Goal: Task Accomplishment & Management: Use online tool/utility

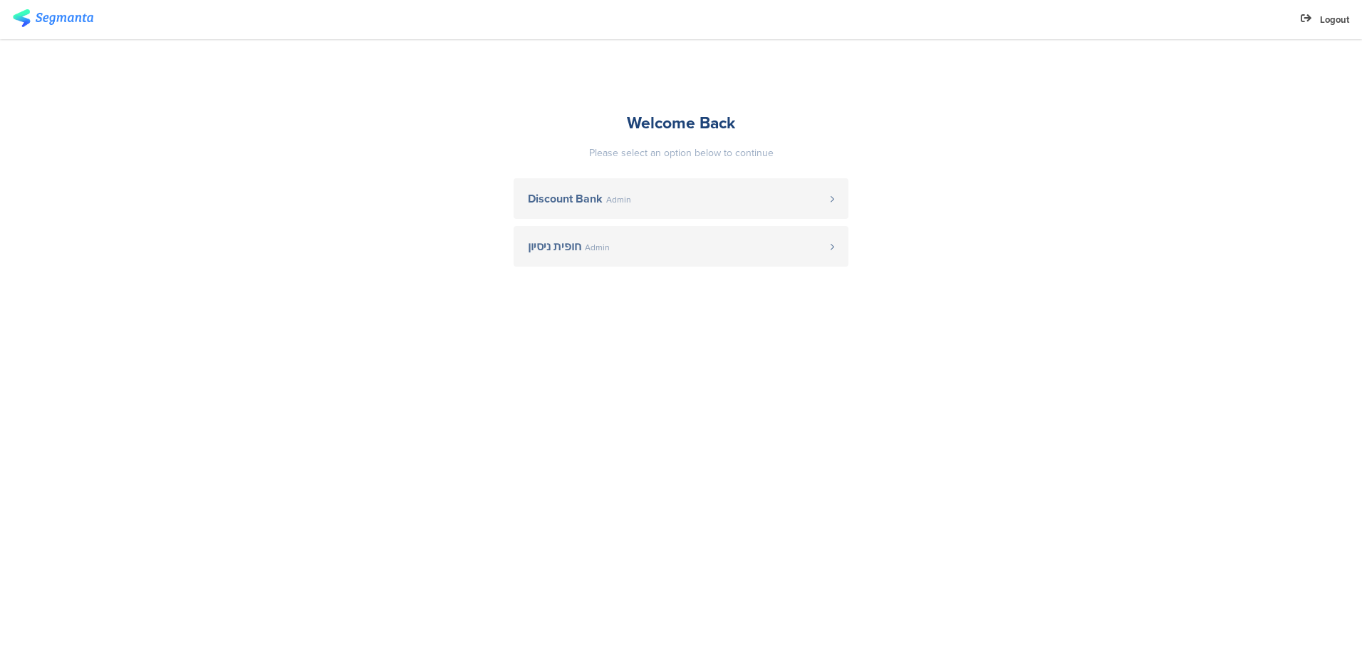
click at [572, 202] on span "Discount Bank" at bounding box center [565, 198] width 75 height 11
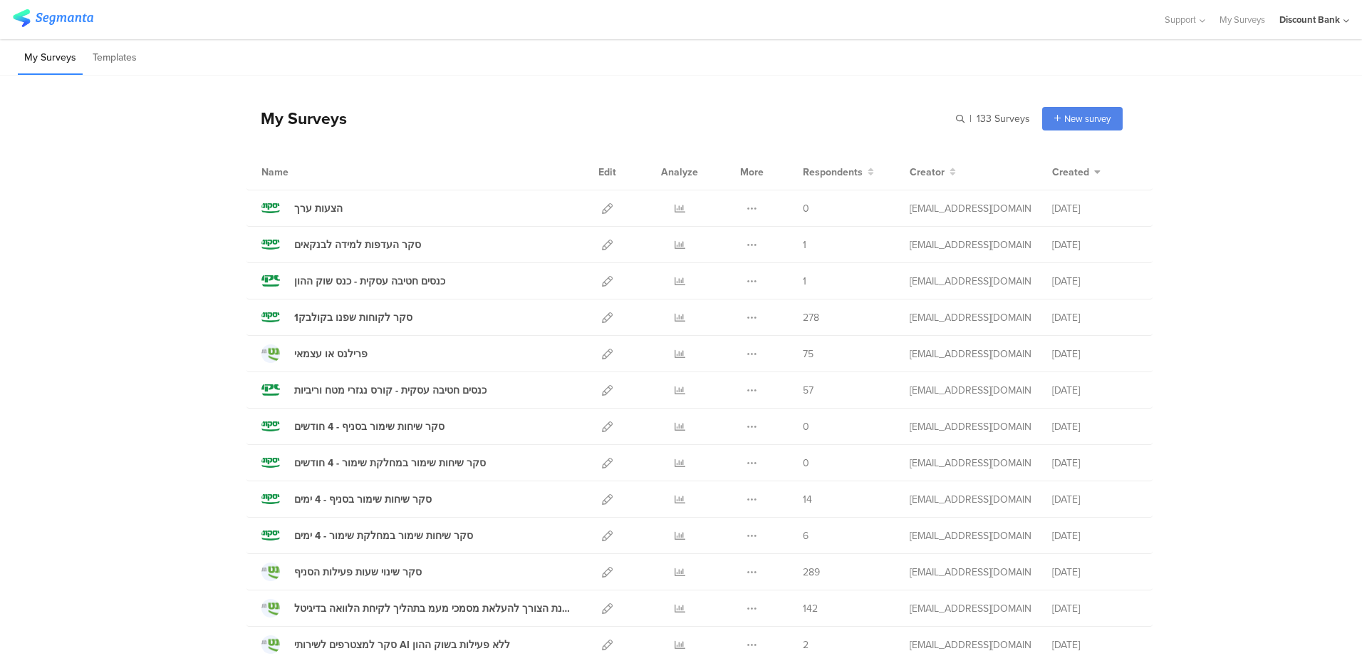
click at [602, 207] on icon at bounding box center [607, 208] width 11 height 11
click at [1172, 18] on span "Support" at bounding box center [1180, 20] width 31 height 14
click at [1088, 69] on div "Help Center" at bounding box center [1116, 67] width 178 height 32
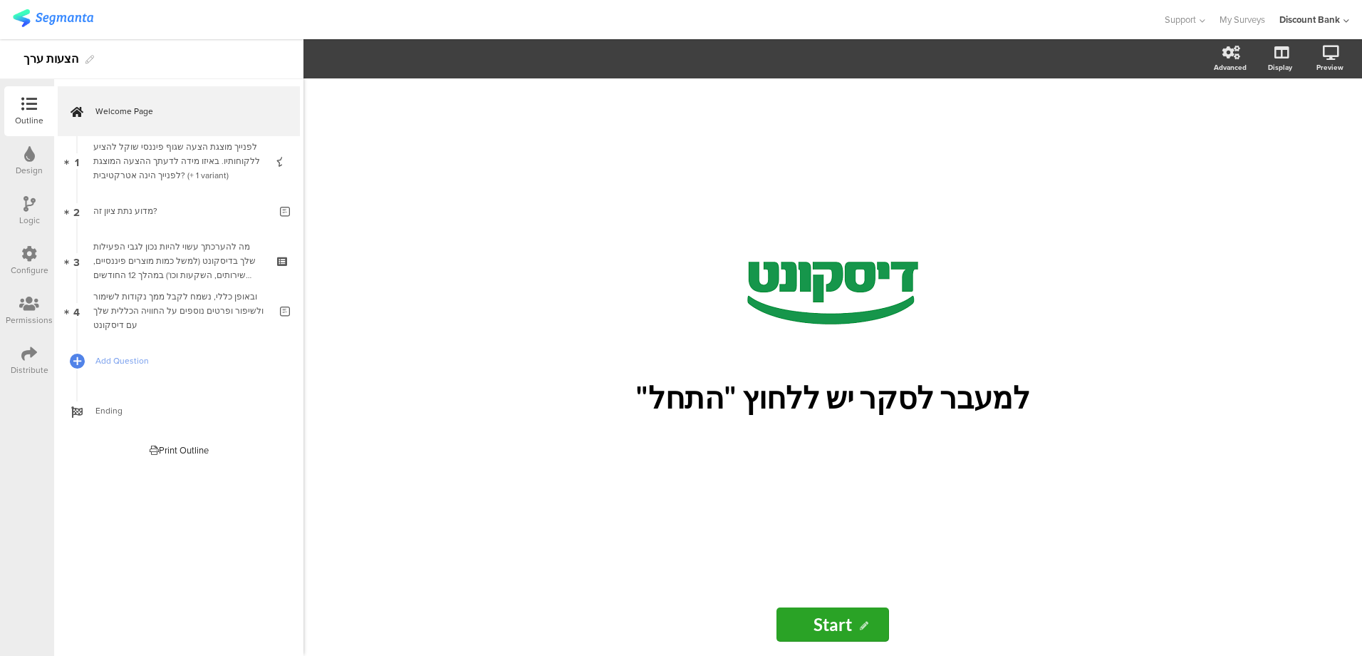
click at [174, 148] on div "לפנייך מוצגת הצעה שגוף פיננסי שוקל להציע ללקוחותיו. באיזו מידה לדעתך ההצעה המוצ…" at bounding box center [178, 161] width 170 height 43
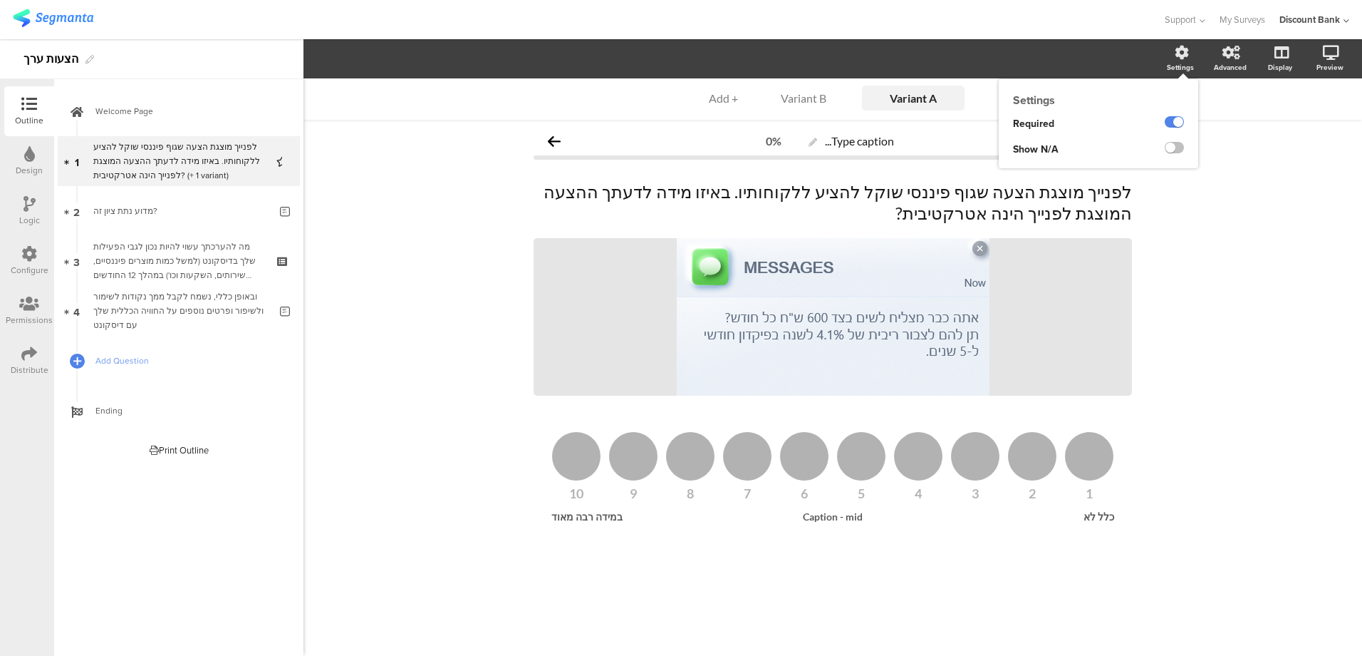
click at [1186, 61] on div "Settings" at bounding box center [1188, 59] width 50 height 36
click at [901, 94] on input "Variant A" at bounding box center [913, 98] width 71 height 14
click at [799, 99] on div "Variant B" at bounding box center [803, 98] width 71 height 14
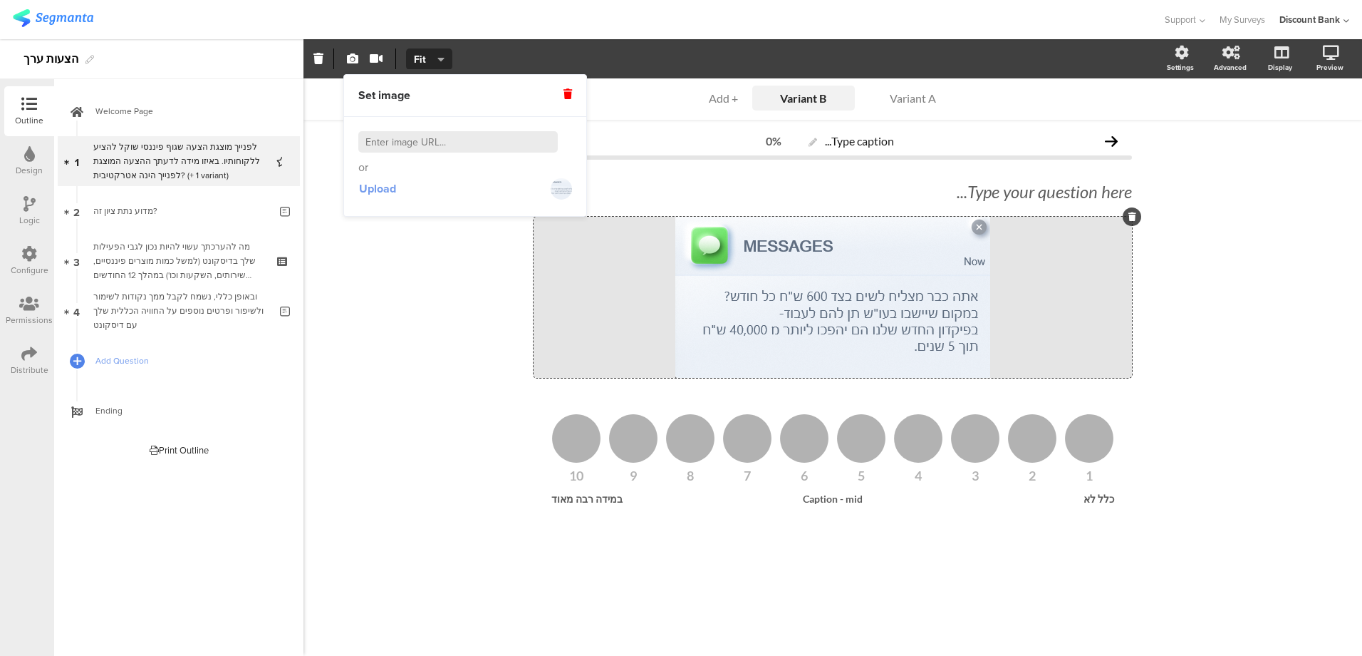
click at [381, 185] on span "Upload" at bounding box center [377, 188] width 37 height 16
click at [721, 102] on span "+ Add" at bounding box center [723, 98] width 29 height 14
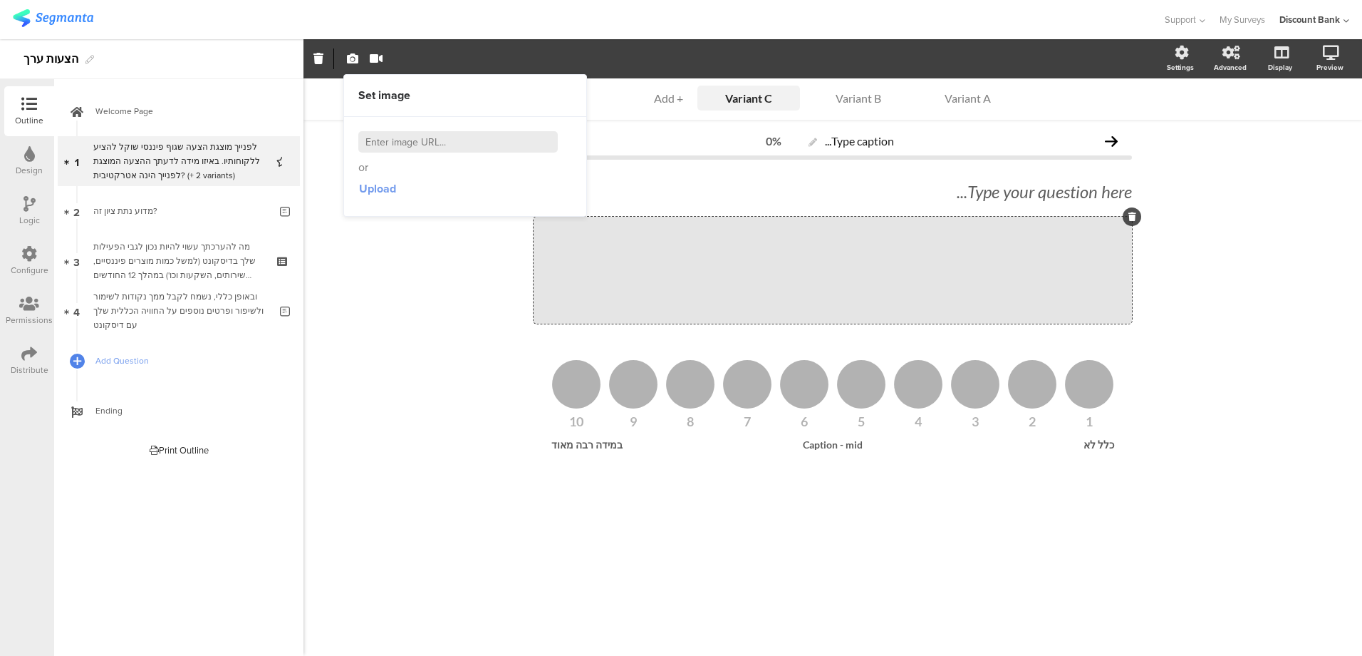
click at [383, 190] on span "Upload" at bounding box center [377, 188] width 37 height 16
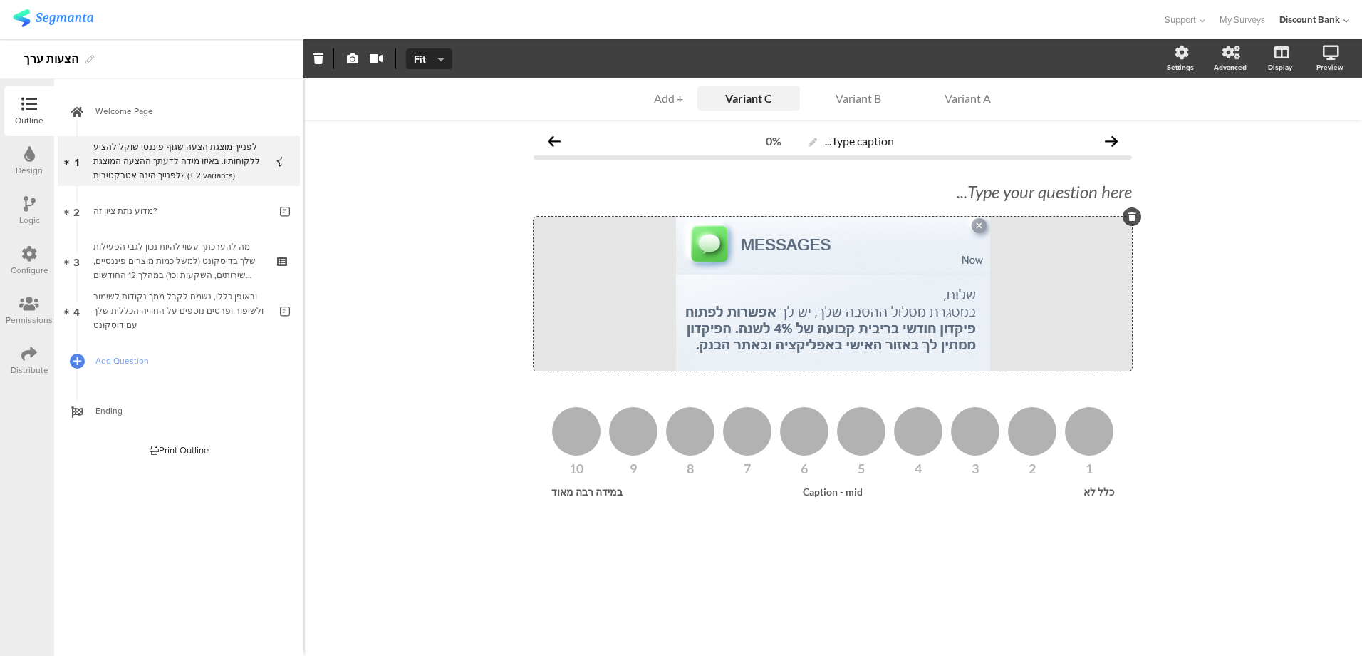
click at [675, 101] on span "+ Add" at bounding box center [668, 98] width 29 height 14
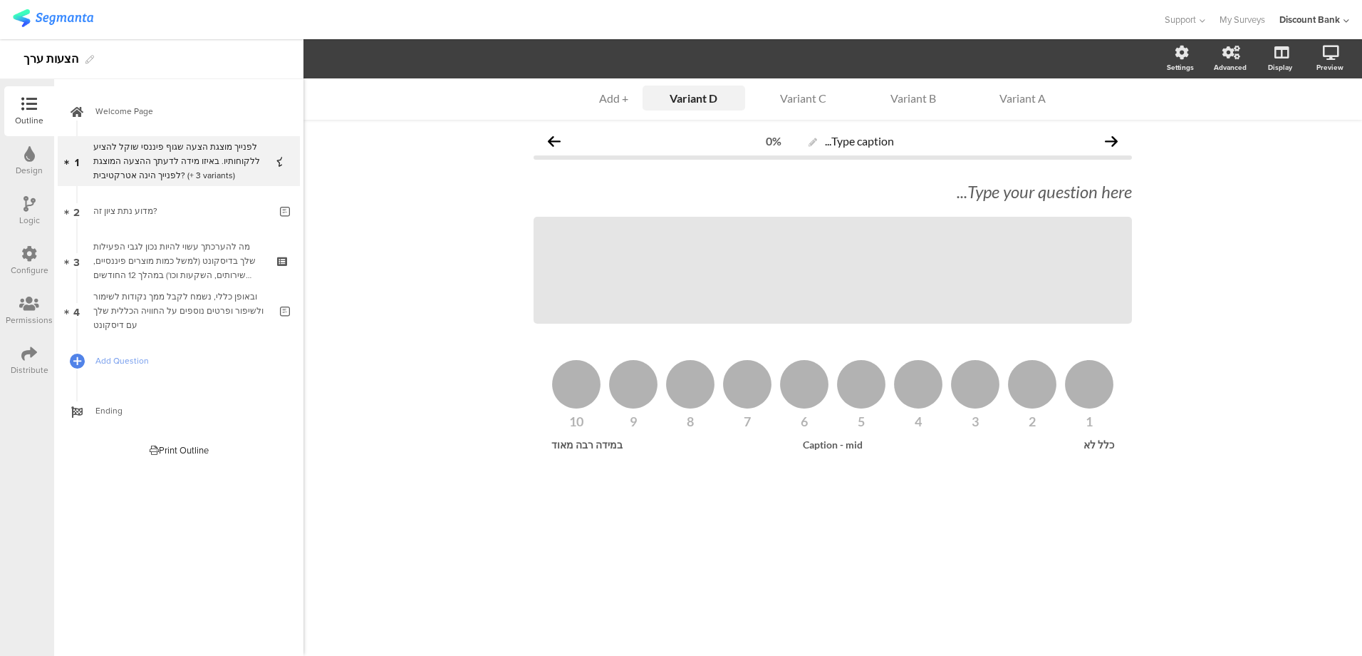
click at [648, 97] on icon at bounding box center [650, 98] width 6 height 11
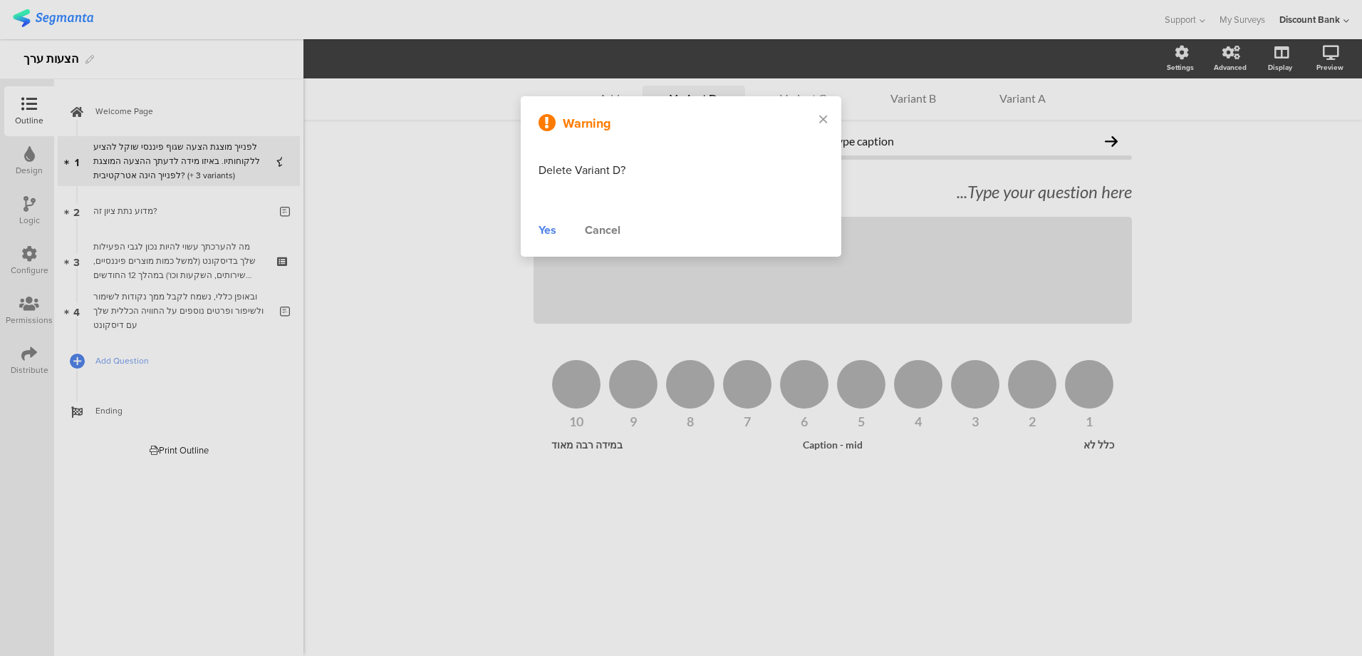
click at [545, 233] on div "Yes" at bounding box center [548, 230] width 18 height 17
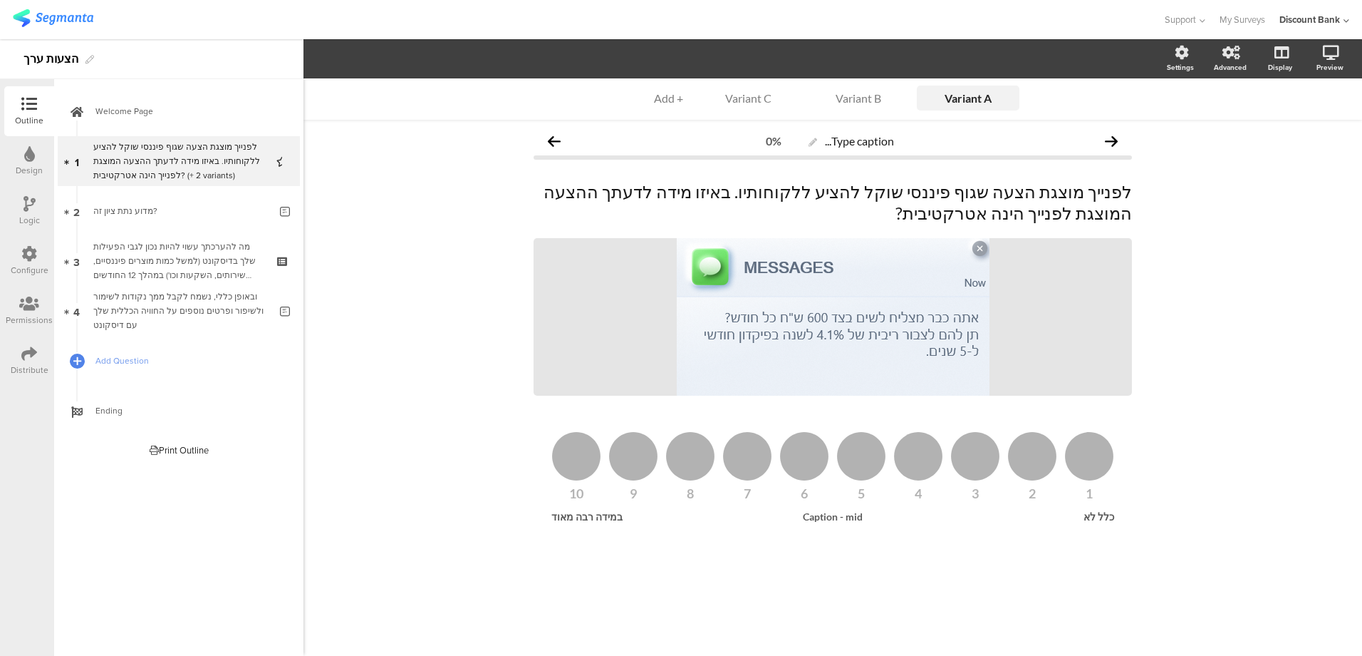
click at [737, 97] on div "Variant C" at bounding box center [748, 98] width 71 height 14
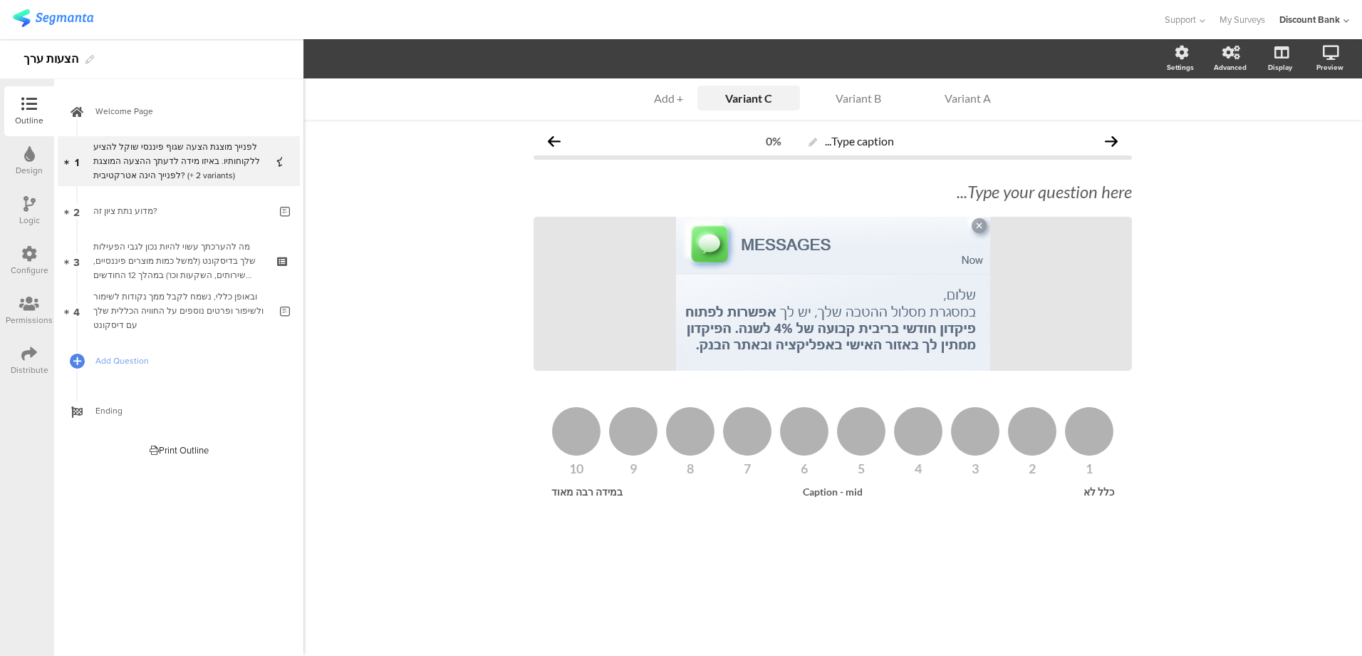
click at [705, 100] on icon at bounding box center [705, 98] width 6 height 11
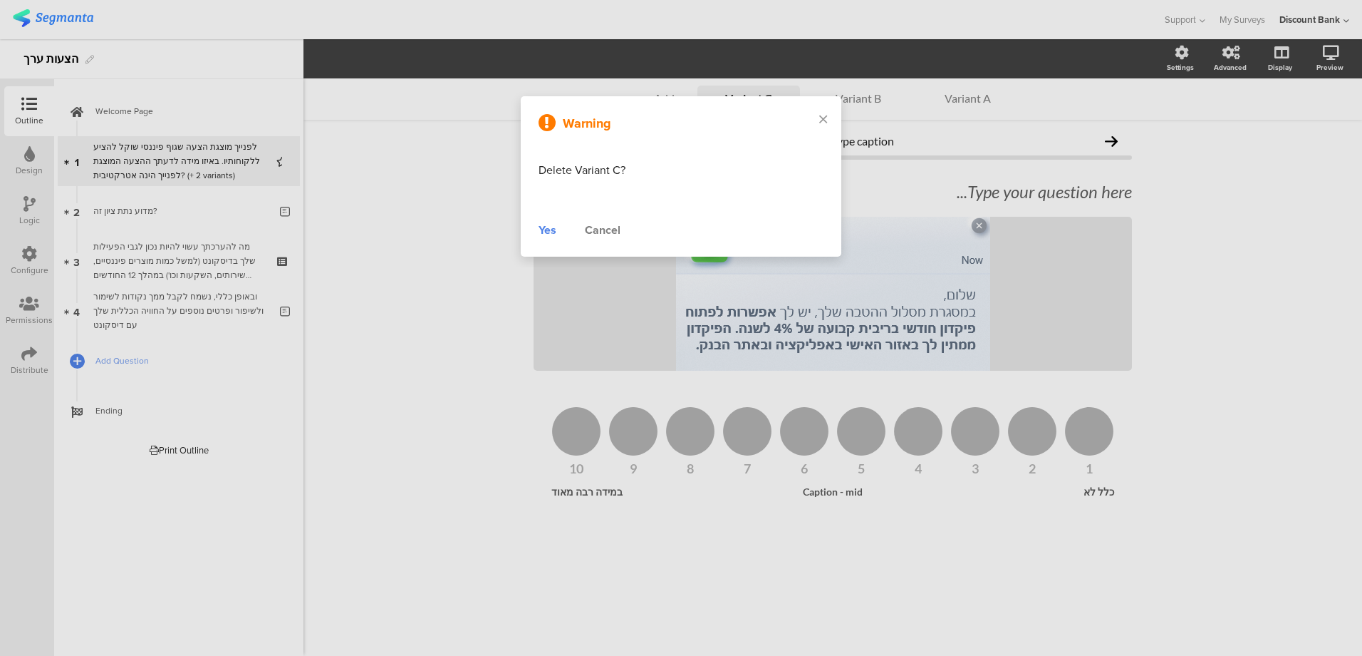
click at [549, 229] on div "Yes" at bounding box center [548, 230] width 18 height 17
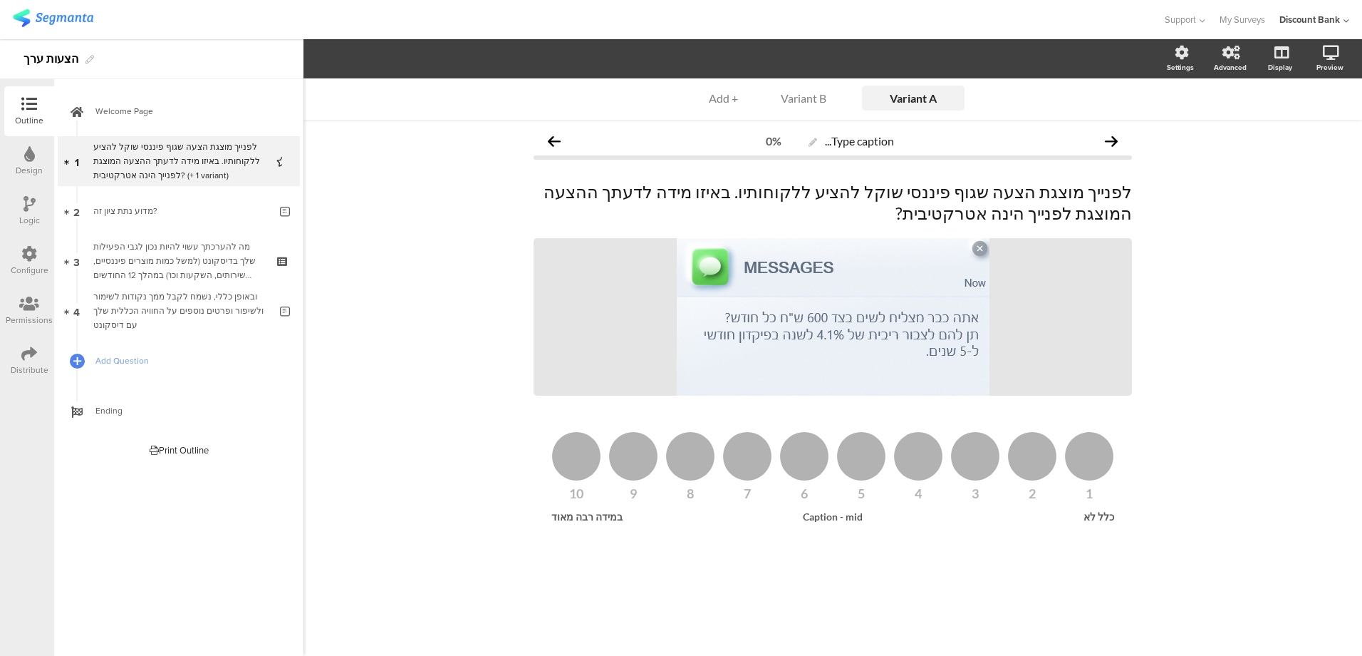
click at [813, 98] on div "Variant B" at bounding box center [803, 98] width 71 height 14
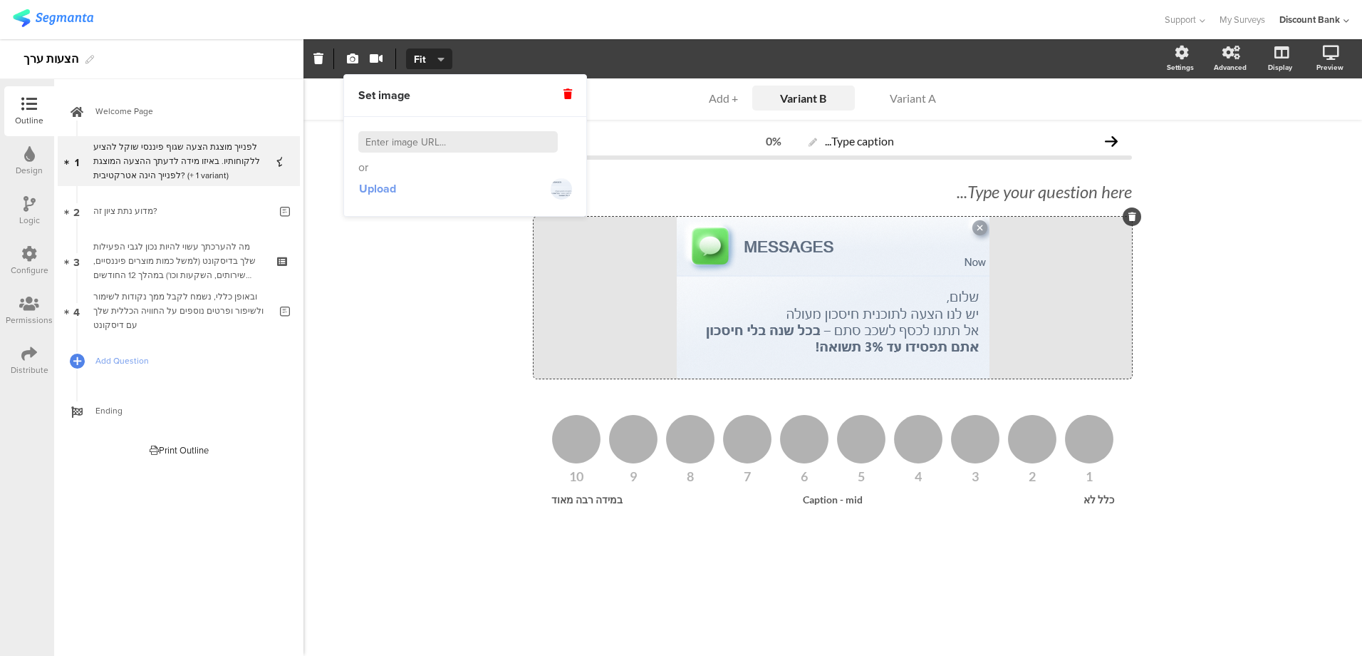
click at [372, 190] on span "Upload" at bounding box center [377, 188] width 37 height 16
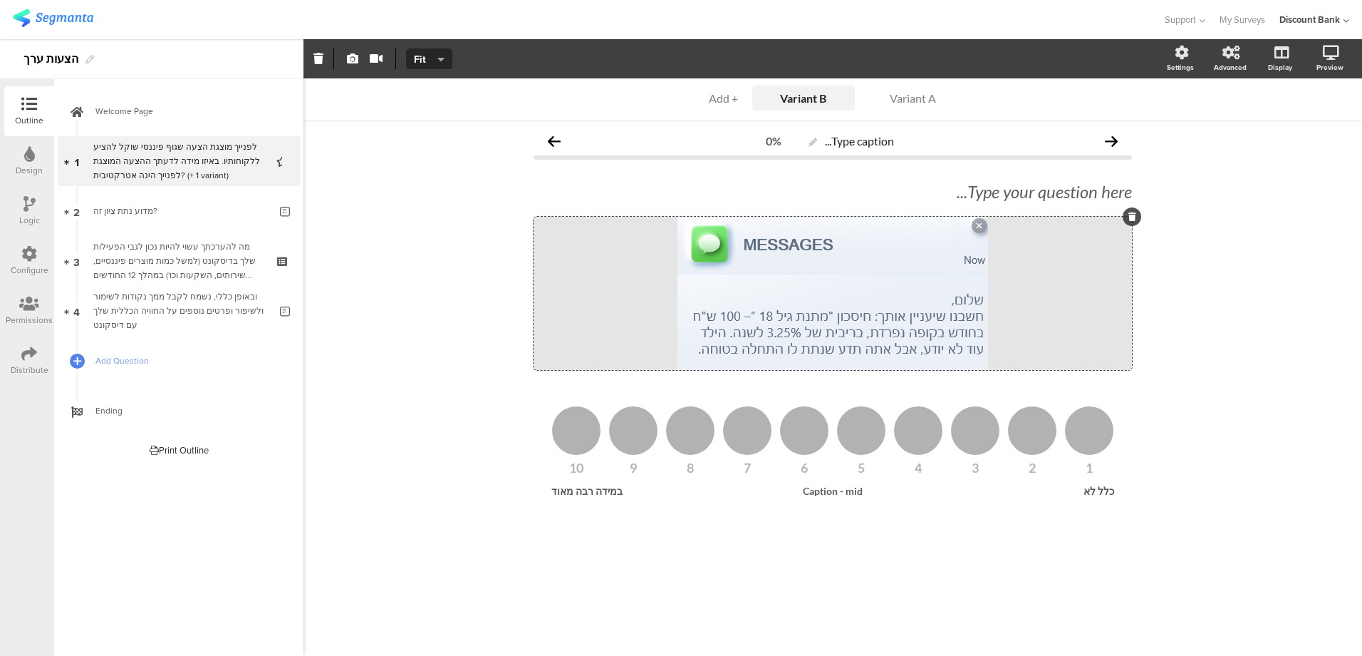
click at [331, 278] on div "Variant A Variant A Variant A Variant A Variant B Variant B Variant B + Add Typ…" at bounding box center [833, 366] width 1059 height 577
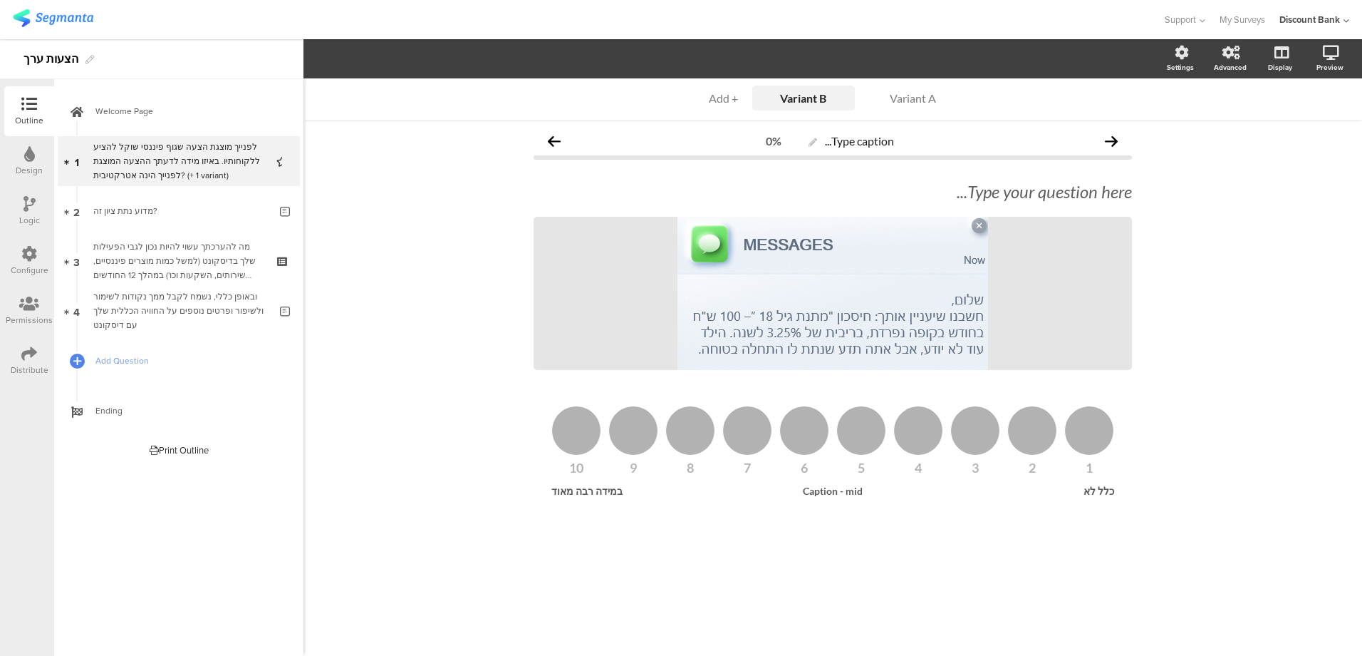
click at [896, 98] on div "Variant A" at bounding box center [913, 98] width 71 height 14
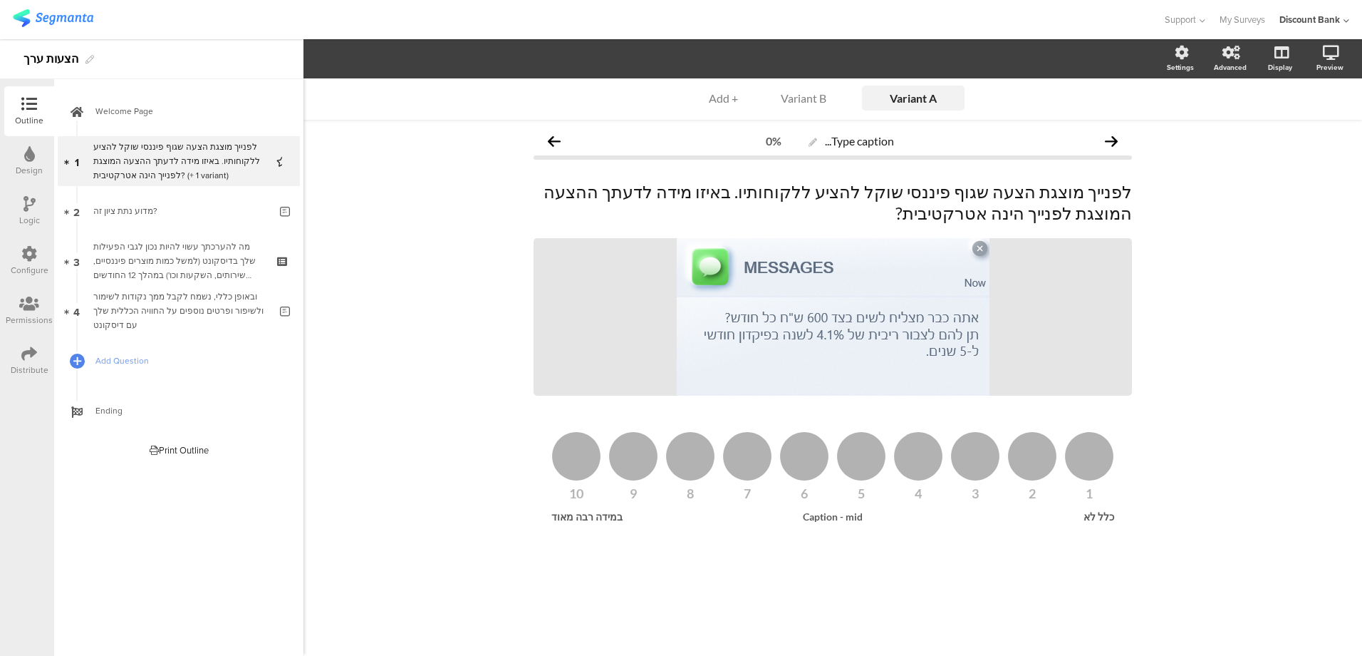
click at [790, 95] on div "Variant B" at bounding box center [803, 98] width 71 height 14
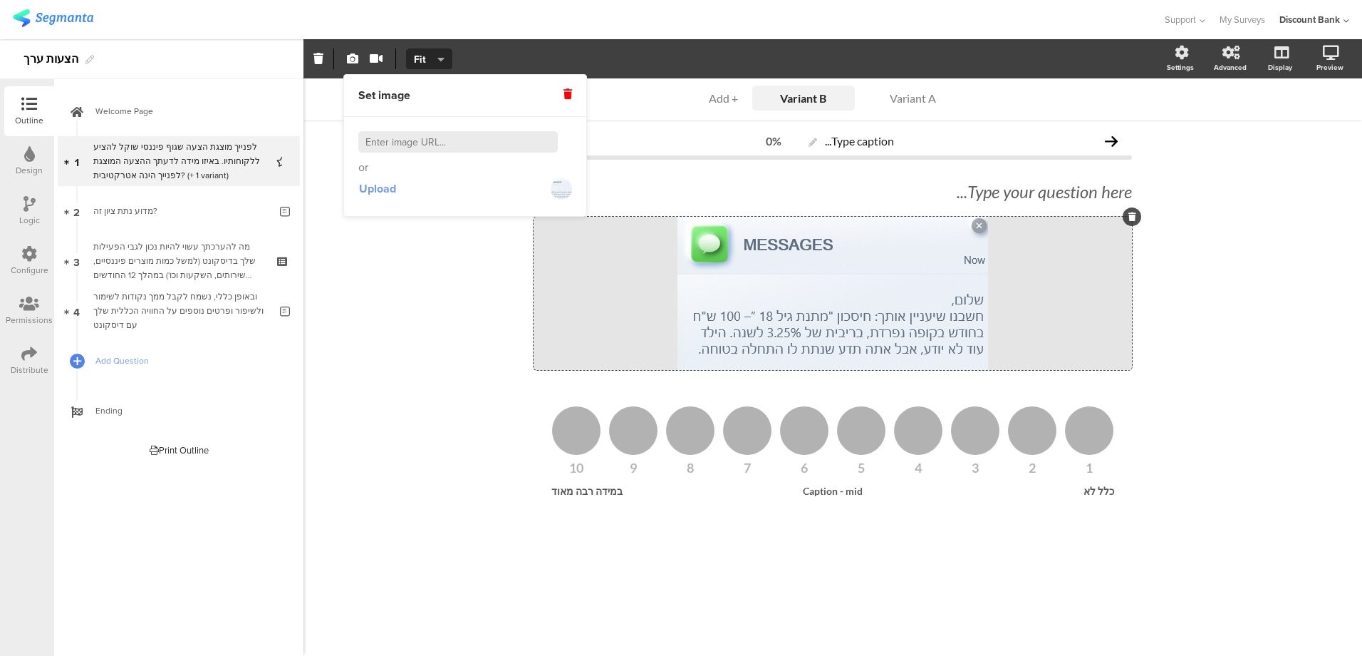
click at [373, 189] on span "Upload" at bounding box center [377, 188] width 37 height 16
click at [567, 92] on icon at bounding box center [568, 94] width 9 height 10
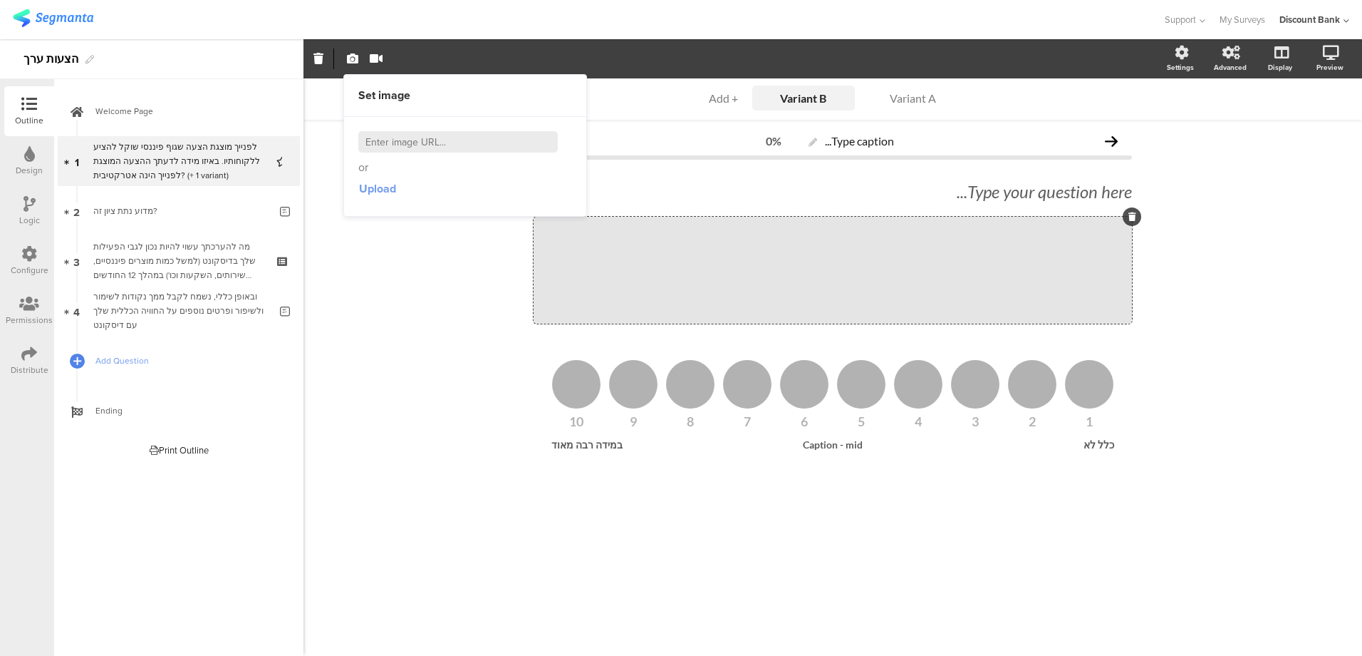
click at [388, 188] on span "Upload" at bounding box center [377, 188] width 37 height 16
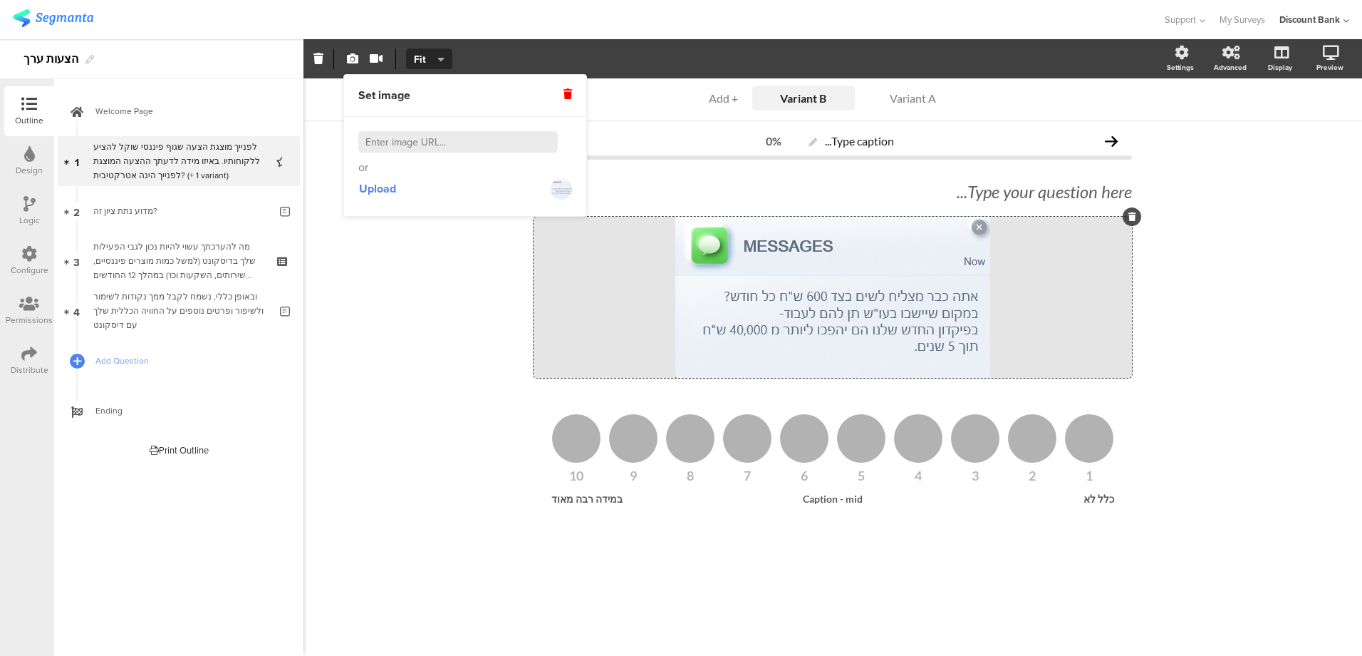
click at [913, 97] on div "Variant A" at bounding box center [913, 98] width 71 height 14
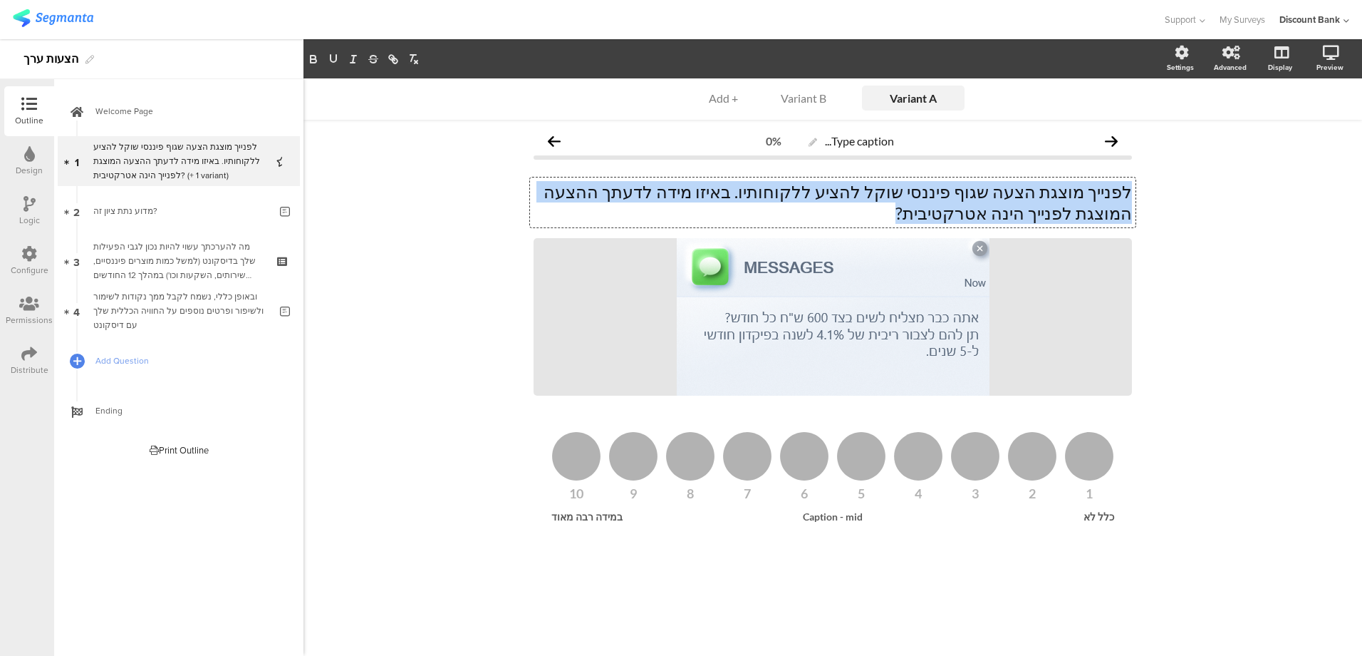
click at [1142, 195] on div "Type caption... 0% לפנייך מוצגת הצעה שגוף פיננסי שוקל להציע ללקוחותיו. באיזו מי…" at bounding box center [832, 350] width 627 height 460
click at [115, 363] on span "Add Question" at bounding box center [186, 360] width 182 height 14
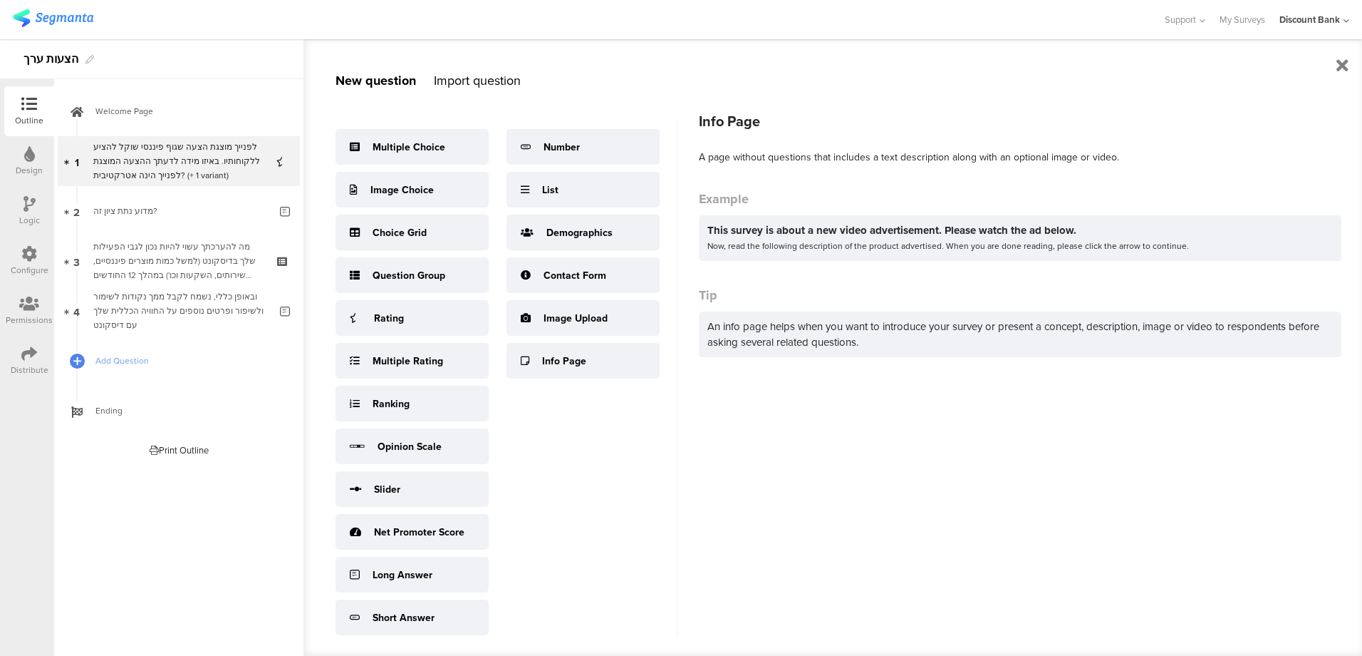
click at [576, 368] on div "Info Page" at bounding box center [564, 360] width 44 height 15
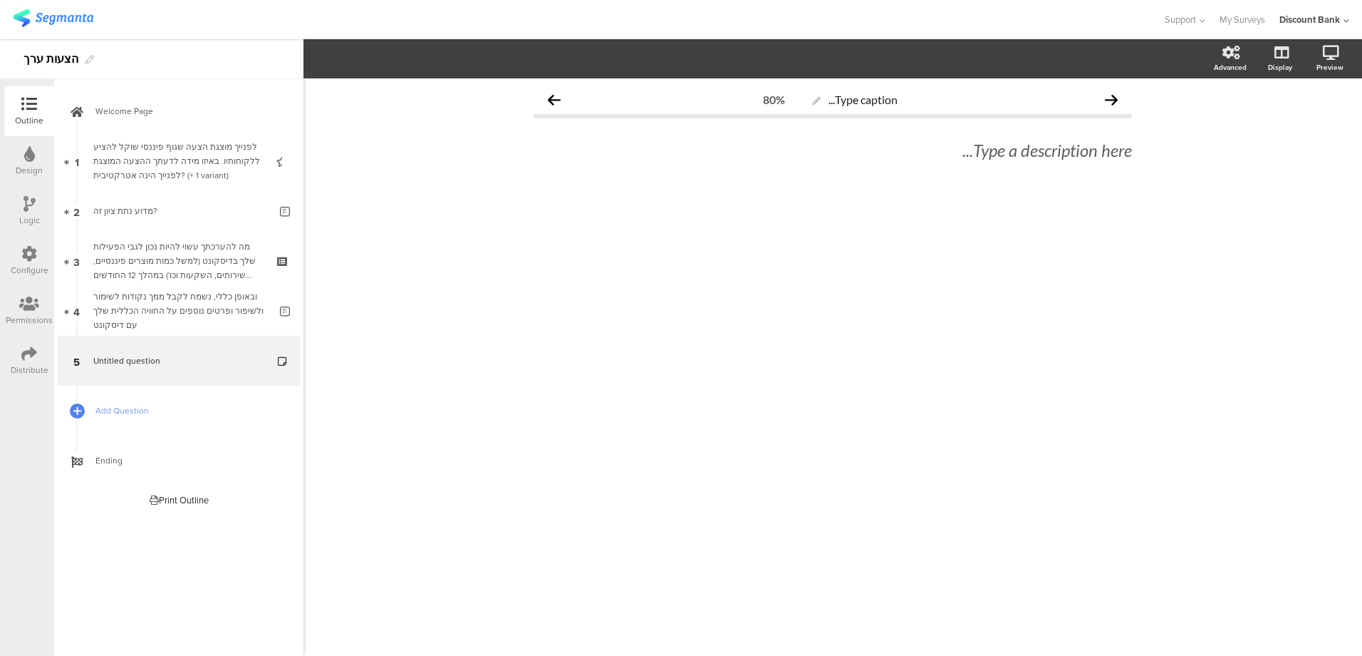
click at [185, 156] on div "לפנייך מוצגת הצעה שגוף פיננסי שוקל להציע ללקוחותיו. באיזו מידה לדעתך ההצעה המוצ…" at bounding box center [178, 161] width 170 height 43
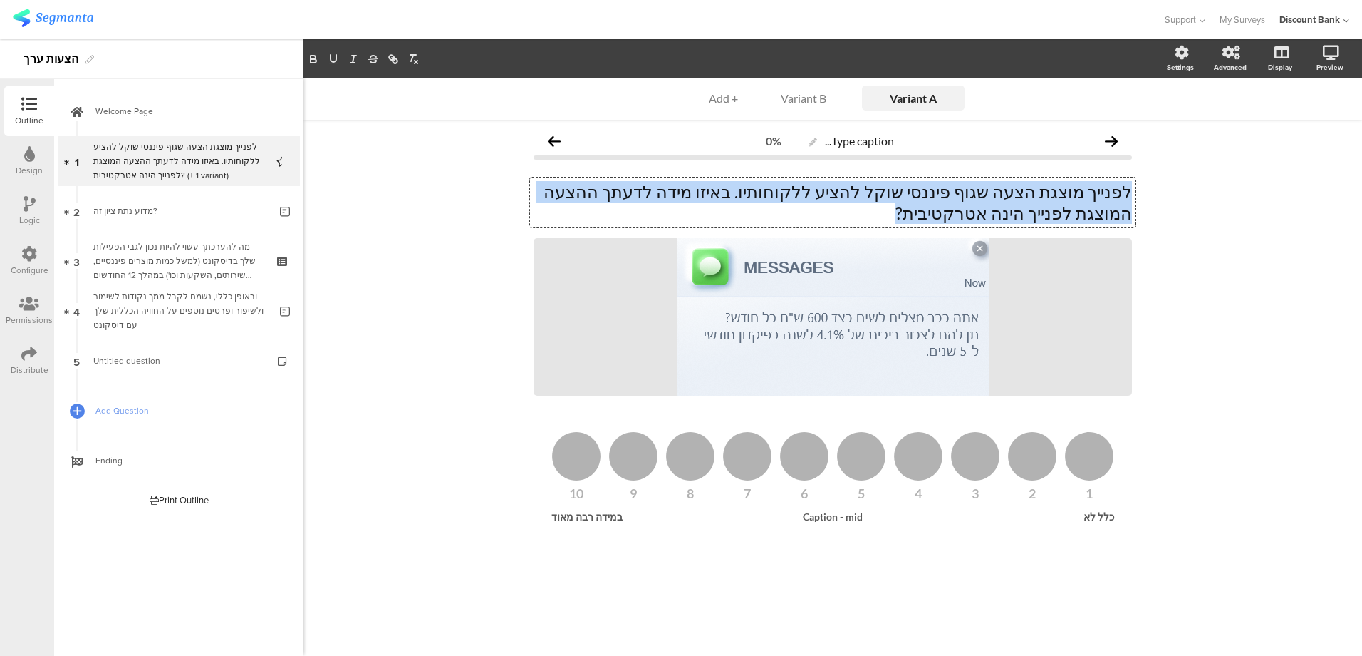
drag, startPoint x: 1028, startPoint y: 212, endPoint x: 1157, endPoint y: 188, distance: 131.1
click at [1157, 188] on div "Variant A Variant A Variant B + Add Type caption... 0% לפנייך מוצגת הצעה שגוף פ…" at bounding box center [833, 366] width 1059 height 577
copy p "לפנייך מוצגת הצעה שגוף פיננסי שוקל להציע ללקוחותיו. באיזו מידה לדעתך ההצעה המוצ…"
click at [145, 355] on span "Untitled question" at bounding box center [126, 360] width 67 height 13
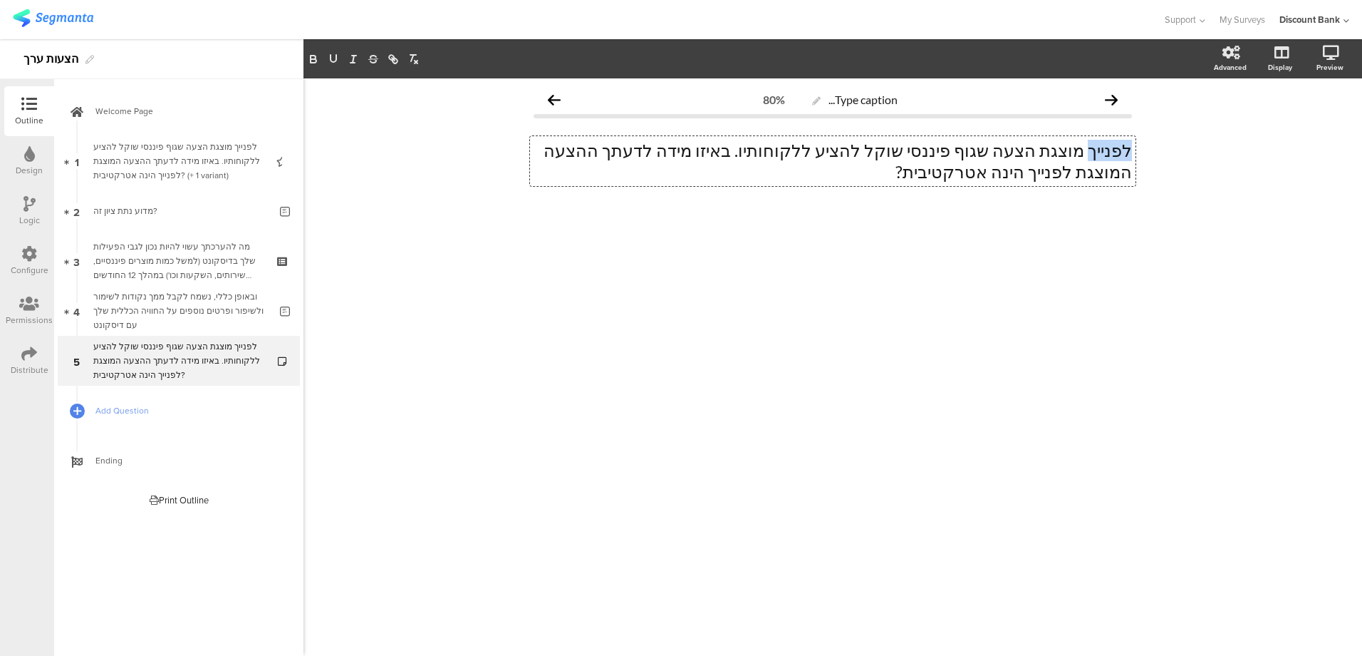
drag, startPoint x: 1095, startPoint y: 150, endPoint x: 1139, endPoint y: 153, distance: 44.3
click at [1139, 153] on div "Type caption... 80% לפנייך מוצגת הצעה שגוף פיננסי שוקל להציע ללקוחותיו. באיזו מ…" at bounding box center [832, 173] width 627 height 190
drag, startPoint x: 957, startPoint y: 151, endPoint x: 989, endPoint y: 150, distance: 32.1
click at [991, 150] on p "בסקר זה יוצגו לך מוצגת הצעה שגוף פיננסי שוקל להציע ללקוחותיו. באיזו מידה לדעתך …" at bounding box center [833, 161] width 599 height 43
click at [713, 155] on p "בסקר זה יוצגו לך מוצגת מספר הצעות שגוף פיננסי שוקל להציע ללקוחותיו. באיזו מידה …" at bounding box center [833, 161] width 599 height 43
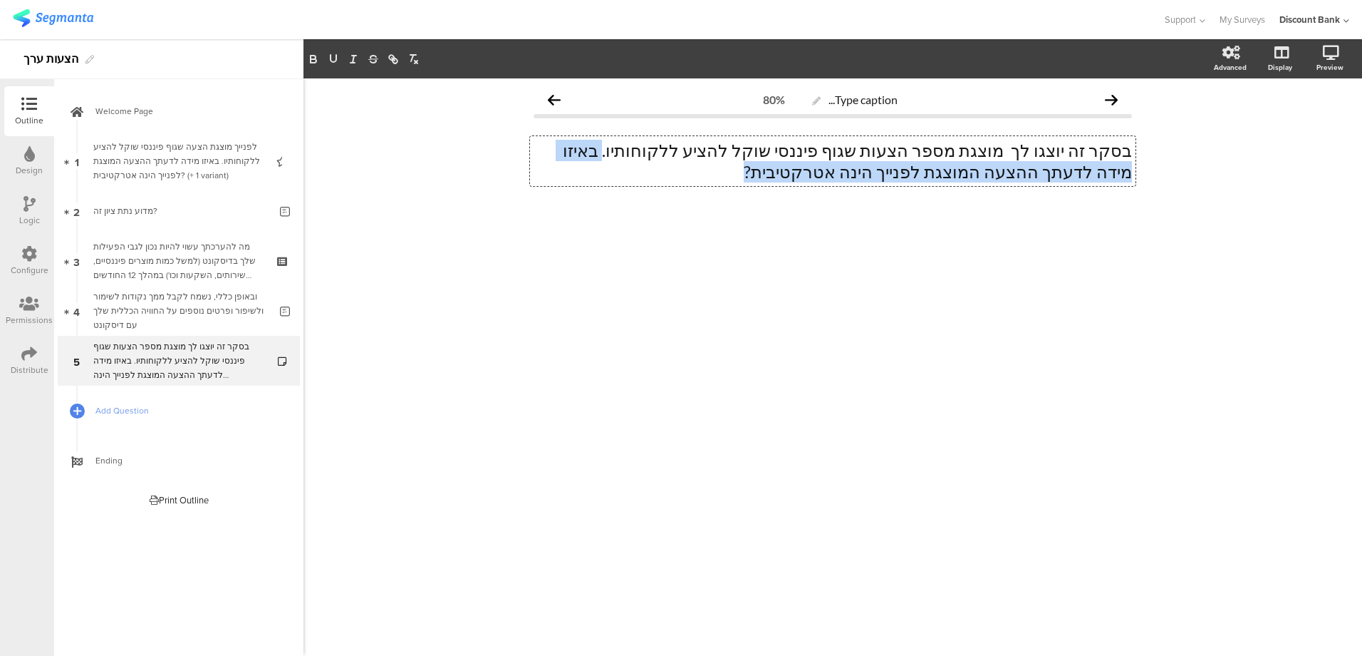
drag, startPoint x: 708, startPoint y: 152, endPoint x: 526, endPoint y: 177, distance: 184.2
click at [526, 177] on div "Type caption... 80% בסקר זה יוצגו לך מוצגת מספר הצעות שגוף פיננסי שוקל להציע לל…" at bounding box center [832, 173] width 627 height 190
click at [707, 151] on p "בסקר זה יוצגו לך מוצגת מספר הצעות שגוף פיננסי שוקל להציע ללקוחותיו. באיזו מידה …" at bounding box center [833, 161] width 599 height 43
drag, startPoint x: 700, startPoint y: 150, endPoint x: 569, endPoint y: 173, distance: 133.1
click at [569, 173] on p "בסקר זה יוצגו לך מוצגת מספר הצעות שגוף פיננסי שוקל להציע ללקוחותיו. באיזו מידה …" at bounding box center [833, 161] width 599 height 43
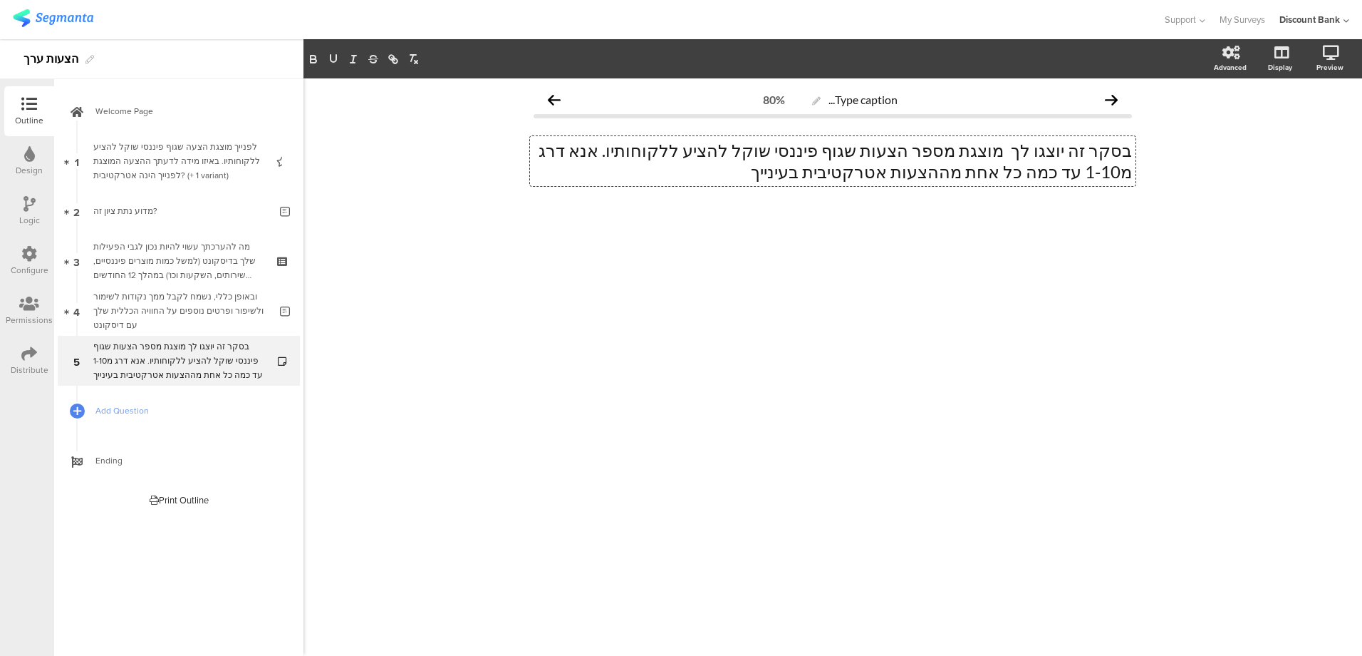
click at [652, 152] on p "בסקר זה יוצגו לך מוצגת מספר הצעות שגוף פיננסי שוקל להציע ללקוחותיו. אנא דרג מ1-…" at bounding box center [833, 161] width 599 height 43
click at [921, 170] on p "בסקר זה יוצגו לך מוצגת מספר הצעות שגוף פיננסי שוקל להציע ללקוחותיו. אנא דרג מ 1…" at bounding box center [833, 161] width 599 height 43
click at [1024, 149] on p "בסקר זה יוצגו לך מוצגת מספר הצעות שגוף פיננסי שוקל להציע ללקוחותיו. אנא דרג מ 1…" at bounding box center [833, 161] width 599 height 43
drag, startPoint x: 656, startPoint y: 150, endPoint x: 576, endPoint y: 157, distance: 80.1
click at [577, 157] on p "בסקר זה יוצגו לך מוצגת מספר הצעות שגוף פיננסי שוקל להציע ללקוחותיו. אנא דרג מ 1…" at bounding box center [833, 161] width 599 height 43
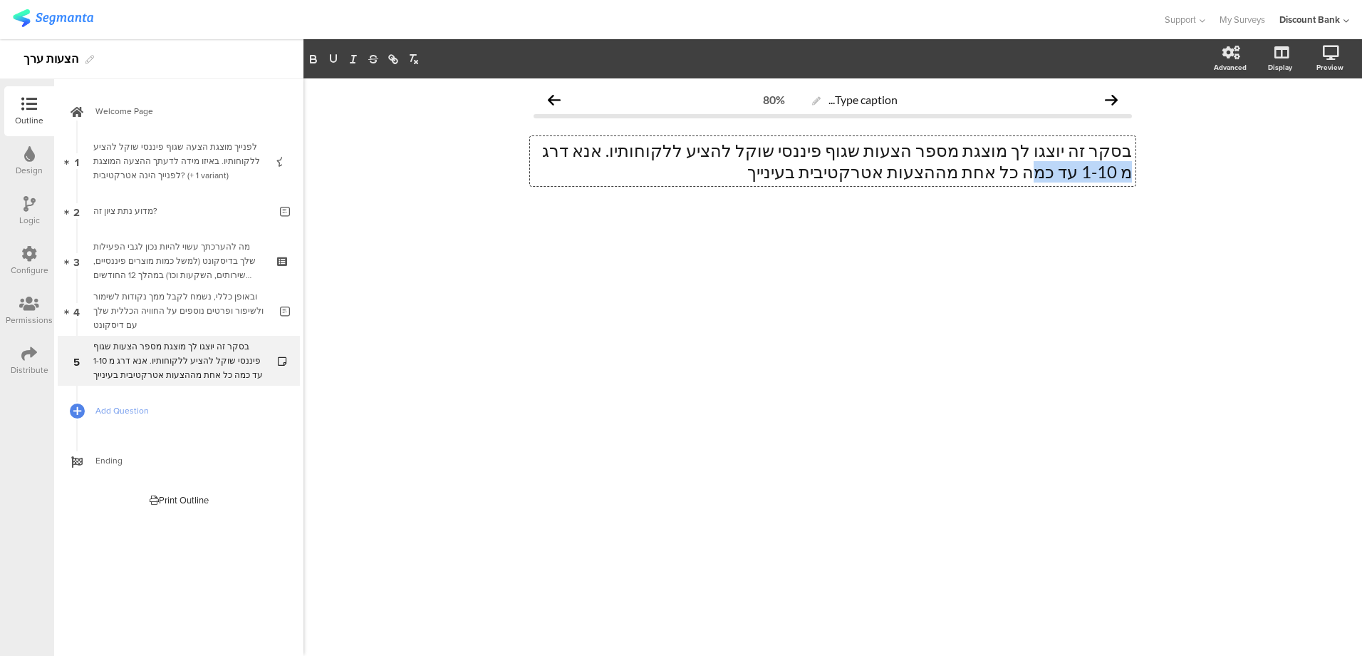
click at [730, 145] on p "בסקר זה יוצגו לך מוצגת מספר הצעות שגוף פיננסי שוקל להציע ללקוחותיו. אנא דרג מ 1…" at bounding box center [833, 161] width 599 height 43
click at [923, 170] on p "בסקר זה יוצגו לך מוצגת מספר הצעות שגוף פיננסי שוקל להציע ללקוחותיו. אנא דרג מ 1…" at bounding box center [833, 161] width 599 height 43
click at [911, 241] on div at bounding box center [833, 236] width 599 height 50
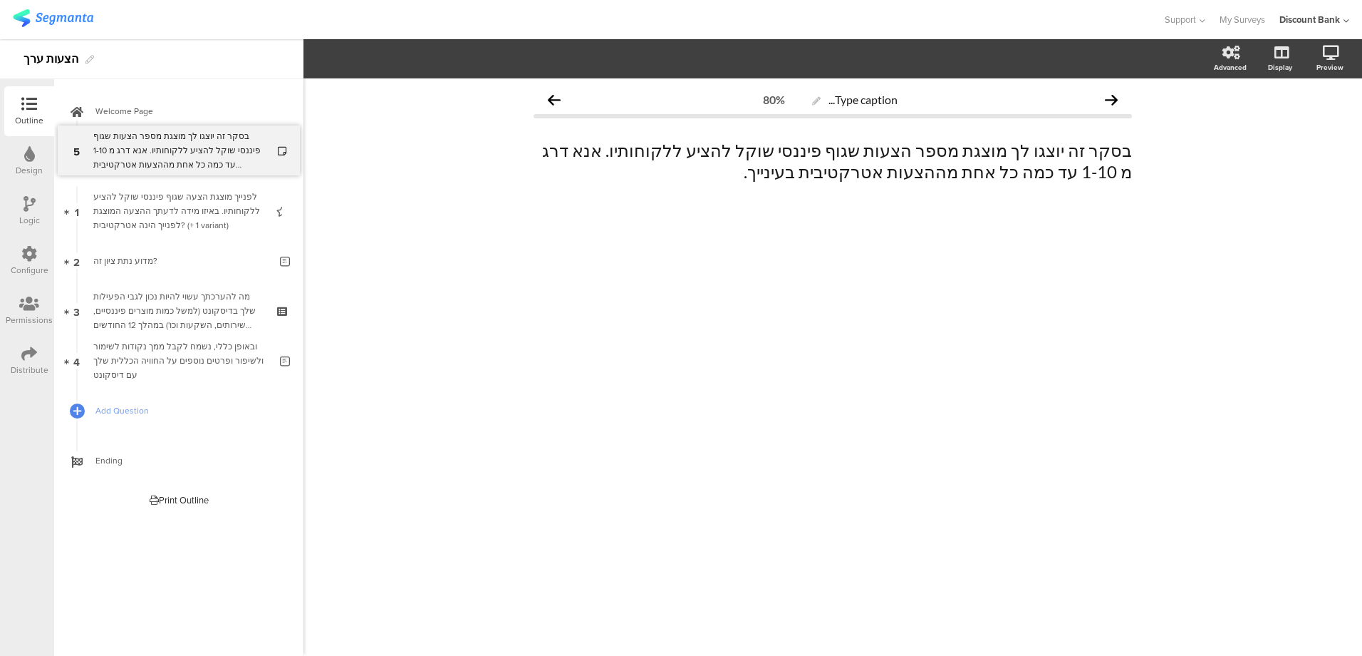
drag, startPoint x: 193, startPoint y: 352, endPoint x: 155, endPoint y: 142, distance: 213.6
click at [155, 209] on div "לפנייך מוצגת הצעה שגוף פיננסי שוקל להציע ללקוחותיו. באיזו מידה לדעתך ההצעה המוצ…" at bounding box center [178, 211] width 170 height 43
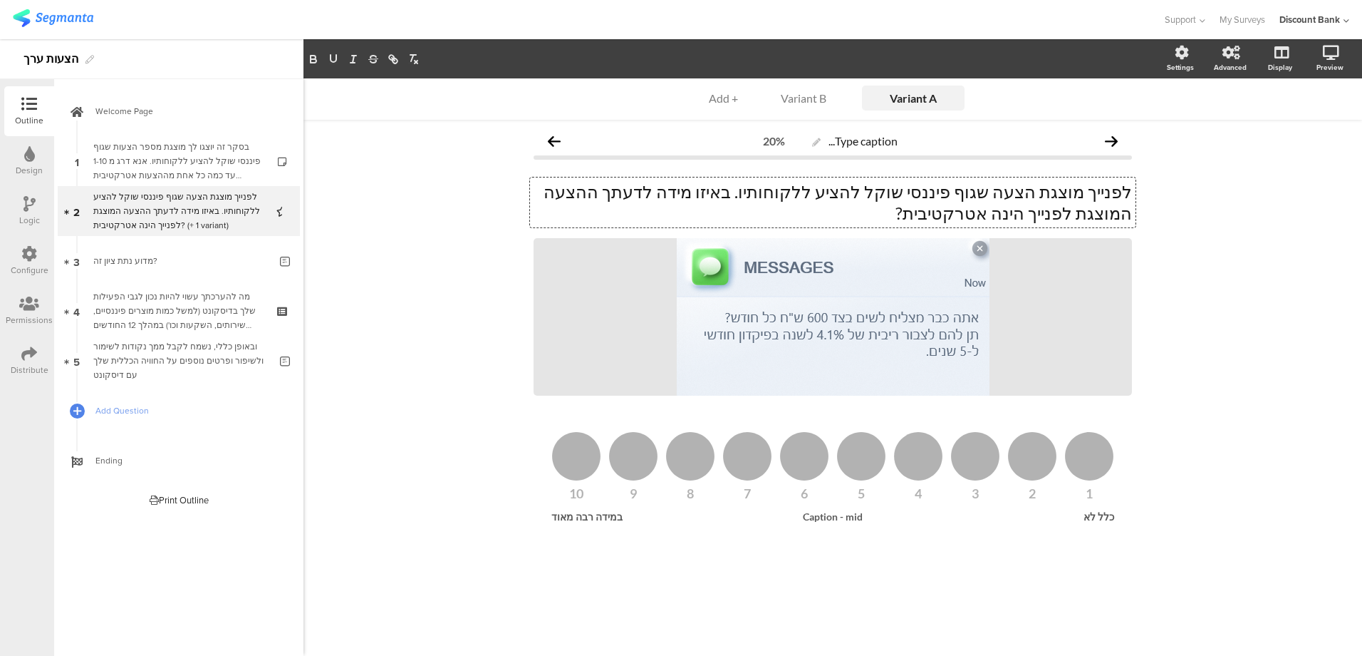
drag, startPoint x: 811, startPoint y: 192, endPoint x: 1124, endPoint y: 197, distance: 312.9
click at [1135, 197] on div "לפנייך מוצגת הצעה שגוף פיננסי שוקל להציע ללקוחותיו. באיזו מידה לדעתך ההצעה המוצ…" at bounding box center [833, 202] width 606 height 50
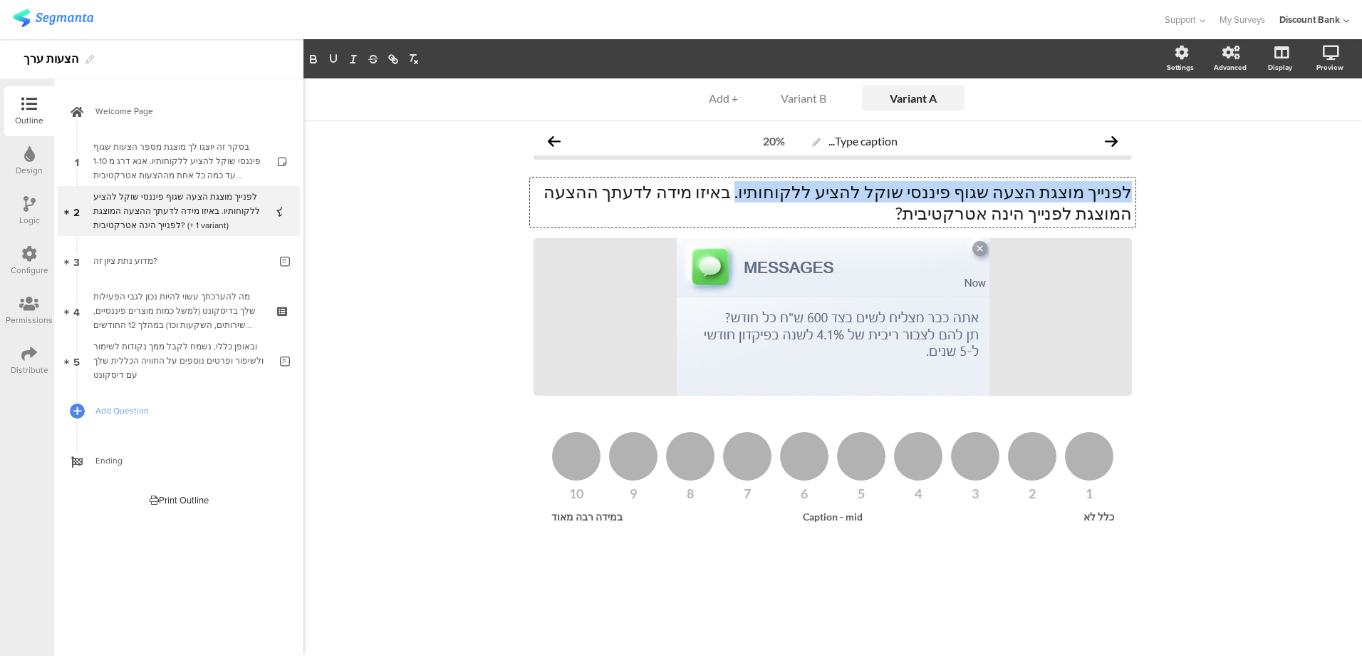
drag, startPoint x: 812, startPoint y: 192, endPoint x: 1130, endPoint y: 196, distance: 318.6
click at [1130, 196] on p "לפנייך מוצגת הצעה שגוף פיננסי שוקל להציע ללקוחותיו. באיזו מידה לדעתך ההצעה המוצ…" at bounding box center [833, 202] width 599 height 43
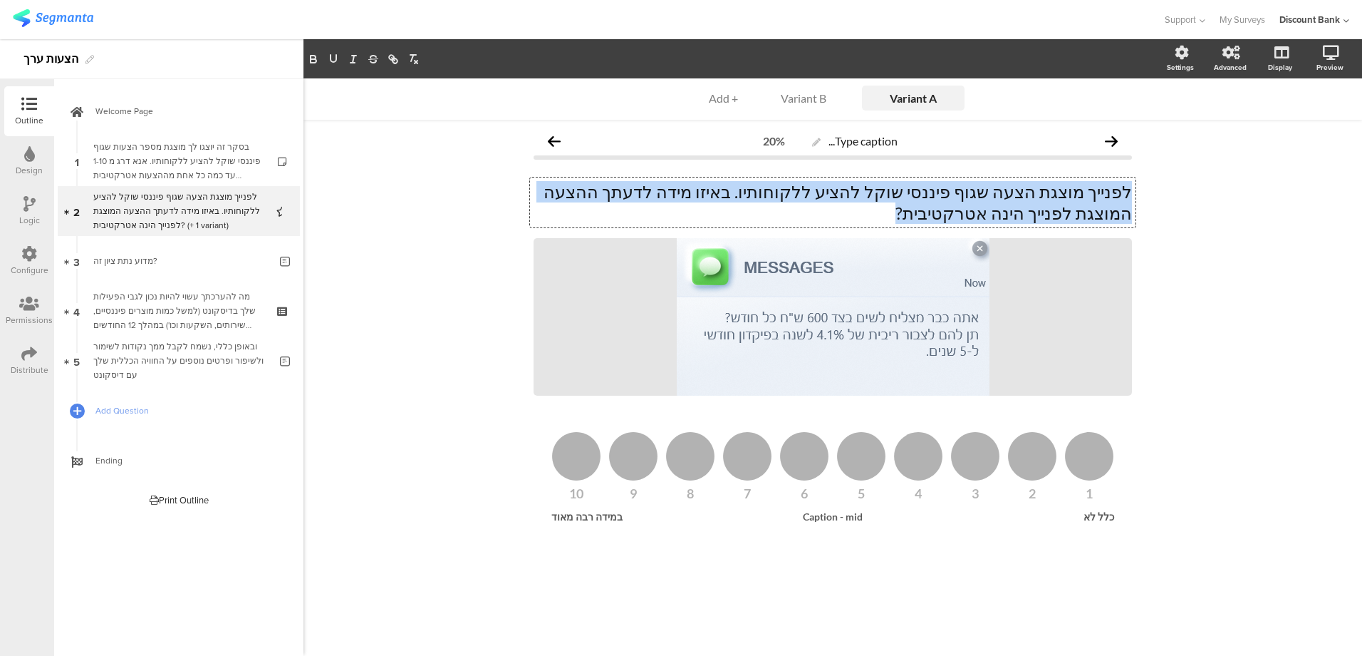
drag, startPoint x: 1045, startPoint y: 219, endPoint x: 1140, endPoint y: 186, distance: 100.3
click at [1140, 186] on div "Type caption... 20% לפנייך מוצגת הצעה שגוף פיננסי שוקל להציע ללקוחותיו. באיזו מ…" at bounding box center [832, 350] width 627 height 460
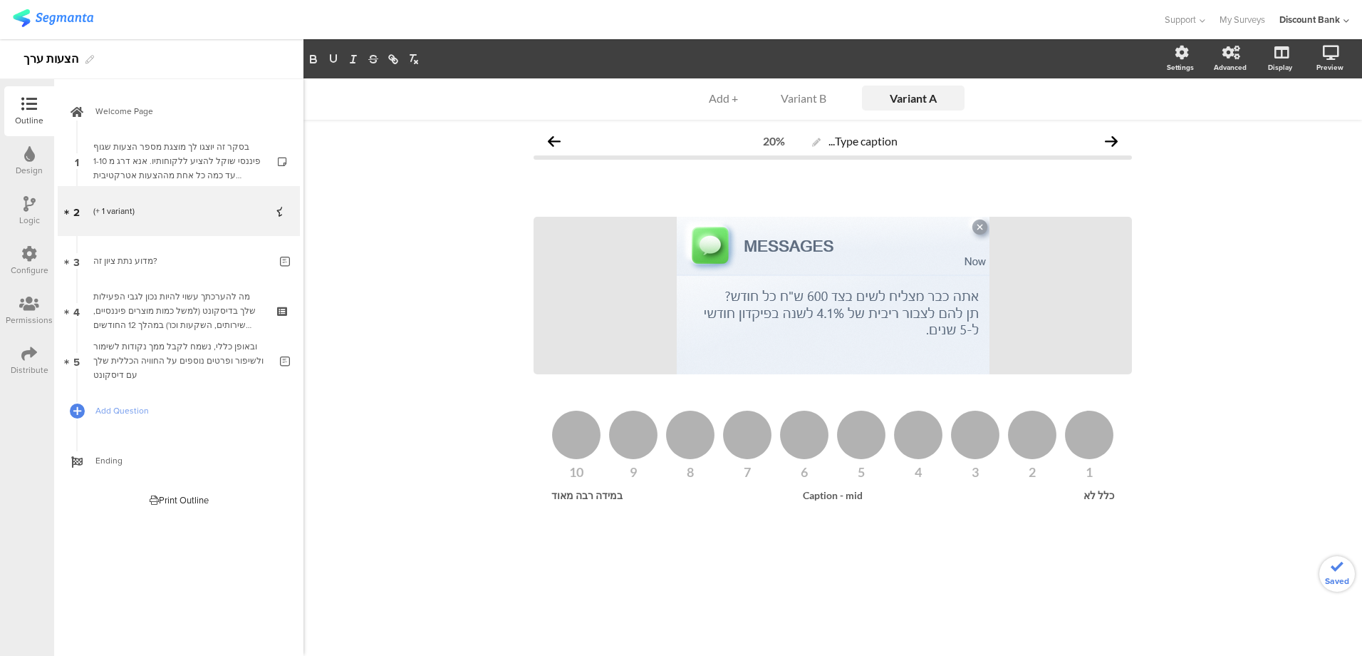
click at [1214, 259] on div "Variant A Variant A Variant B + Add Type caption... 20% /" at bounding box center [833, 366] width 1059 height 577
click at [802, 100] on div "Variant B" at bounding box center [803, 98] width 71 height 14
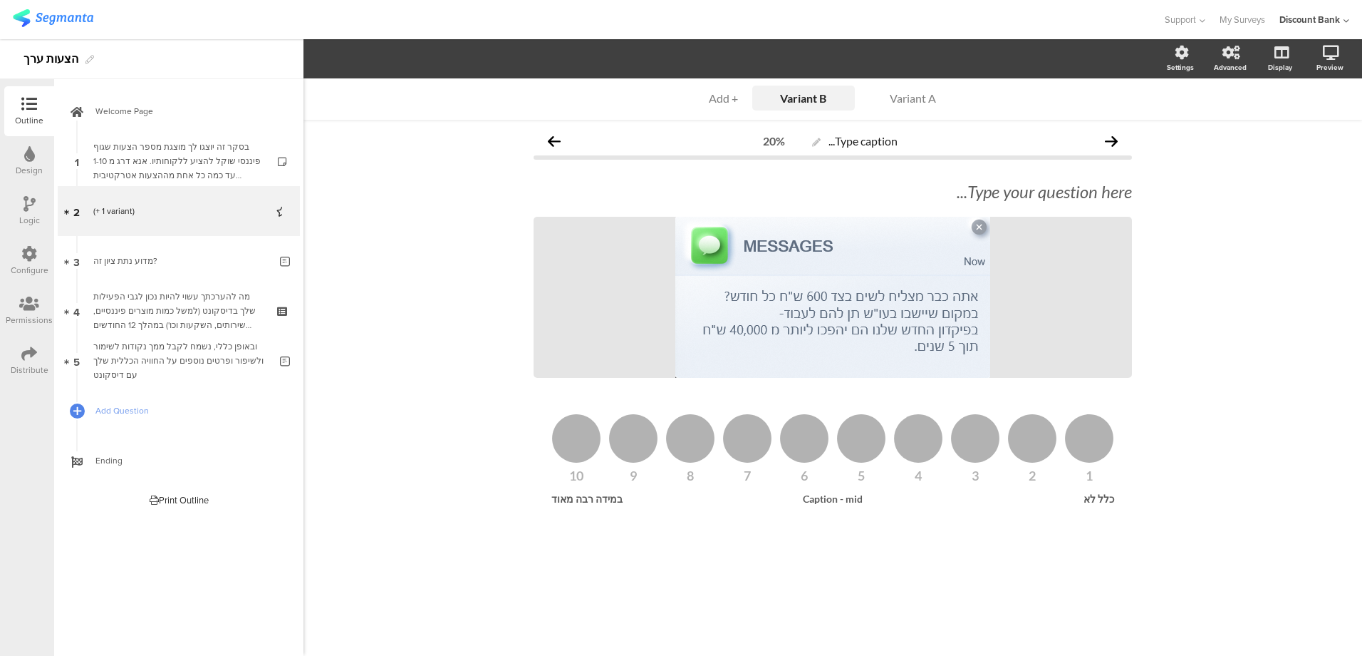
click at [1325, 266] on div "Variant A Variant A Variant B Variant B + Add Type caption... 20% Type your que…" at bounding box center [833, 366] width 1059 height 577
click at [175, 169] on div "בסקר זה יוצגו לך מוצגת מספר הצעות שגוף פיננסי שוקל להציע ללקוחותיו. אנא דרג מ 1…" at bounding box center [178, 161] width 170 height 43
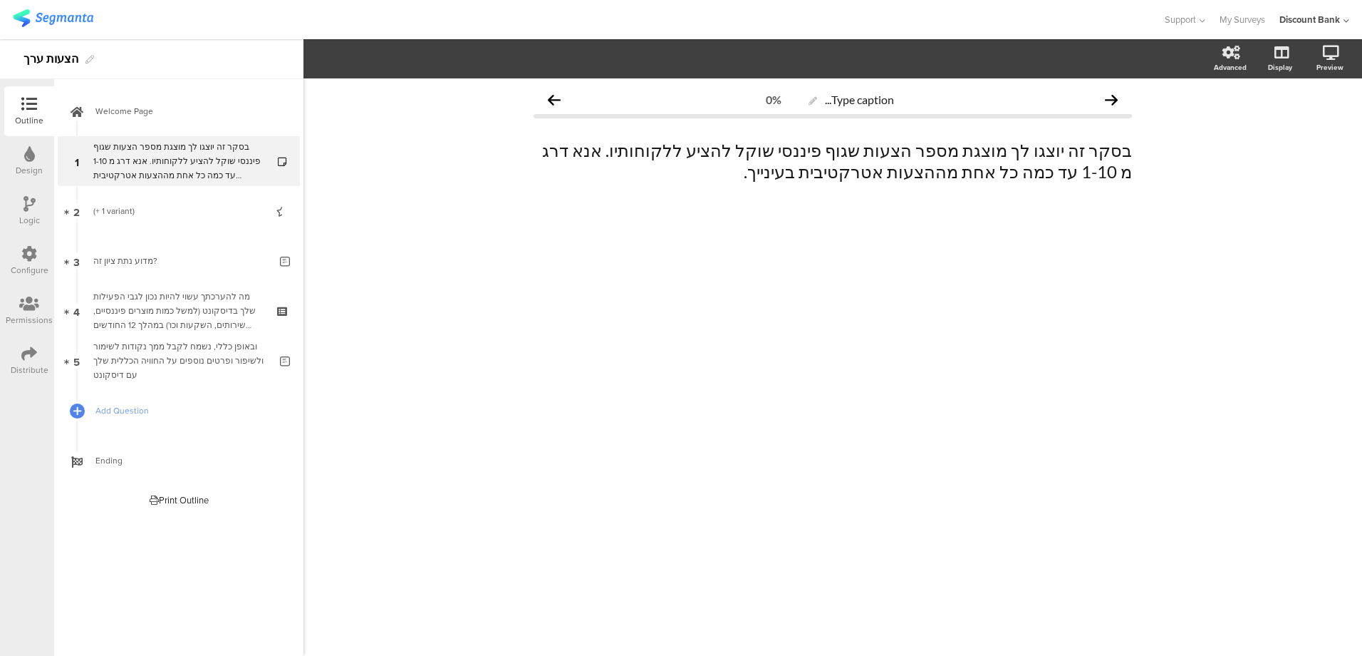
click at [172, 160] on div "בסקר זה יוצגו לך מוצגת מספר הצעות שגוף פיננסי שוקל להציע ללקוחותיו. אנא דרג מ 1…" at bounding box center [178, 161] width 170 height 43
click at [173, 212] on div "(+ 1 variant)" at bounding box center [178, 211] width 170 height 14
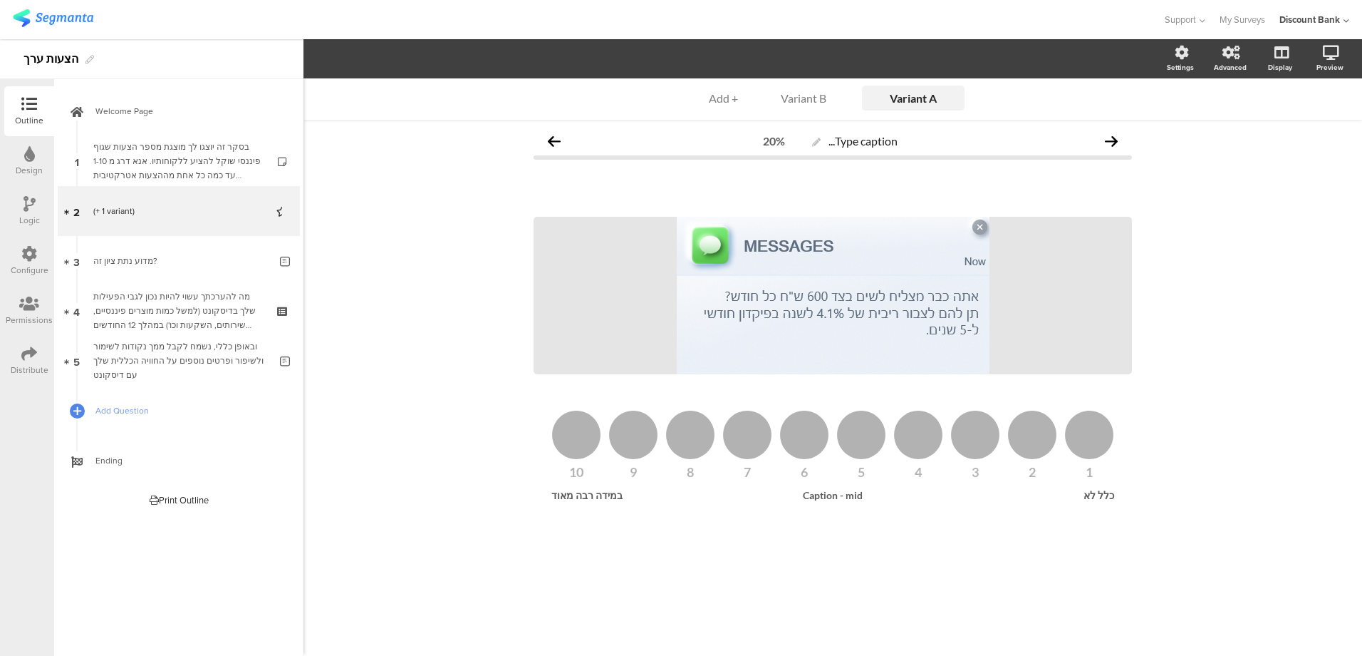
click at [793, 97] on div "Variant B" at bounding box center [803, 98] width 71 height 14
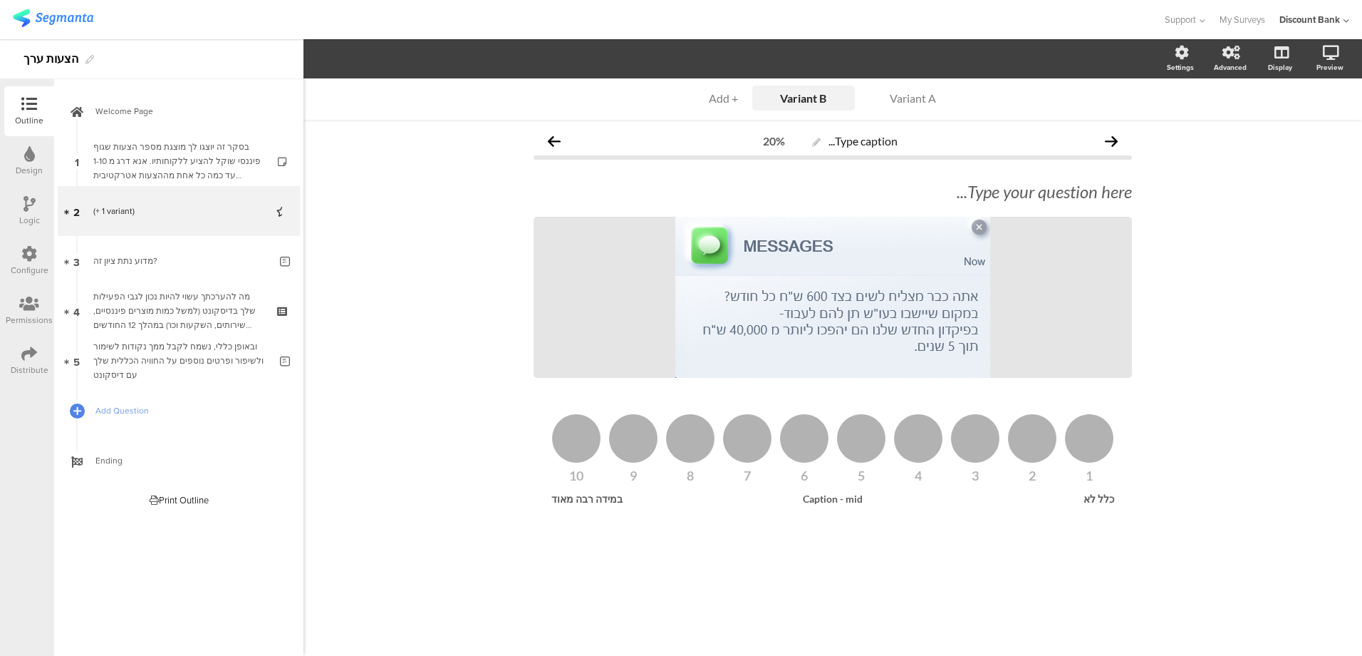
click at [921, 100] on div "Variant A" at bounding box center [913, 98] width 71 height 14
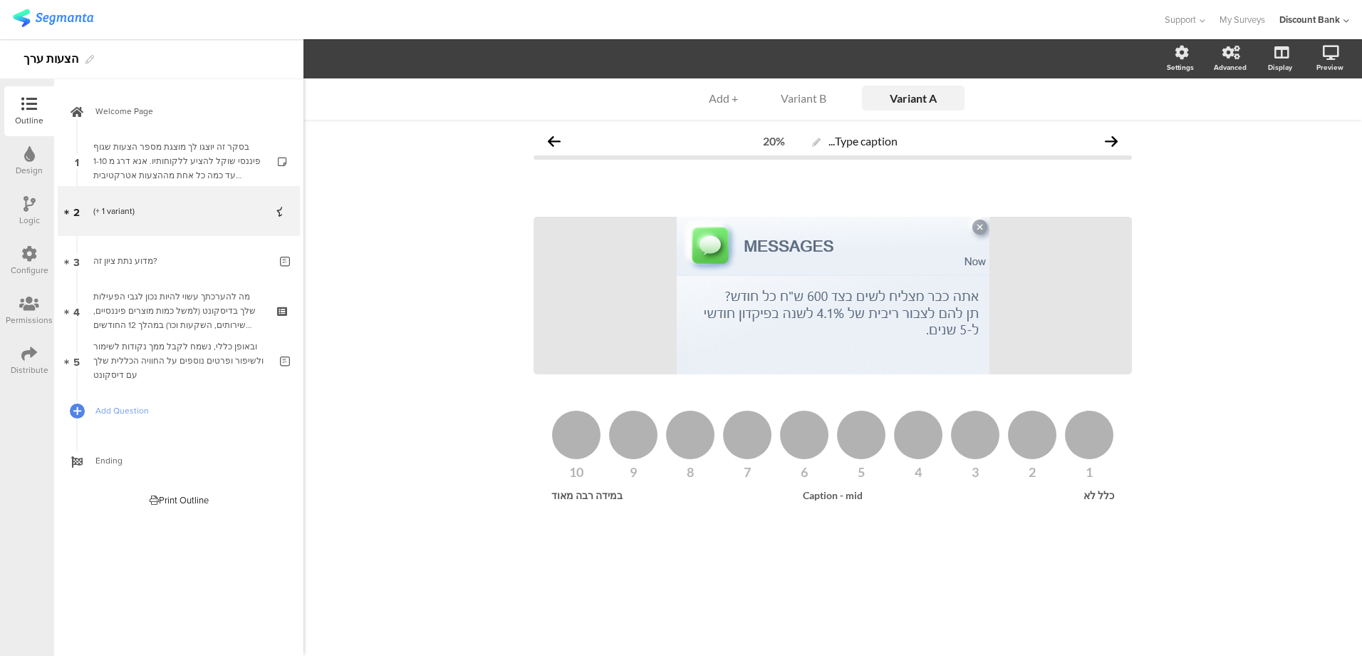
click at [167, 264] on div "מדוע נתת ציון זה?" at bounding box center [181, 261] width 176 height 14
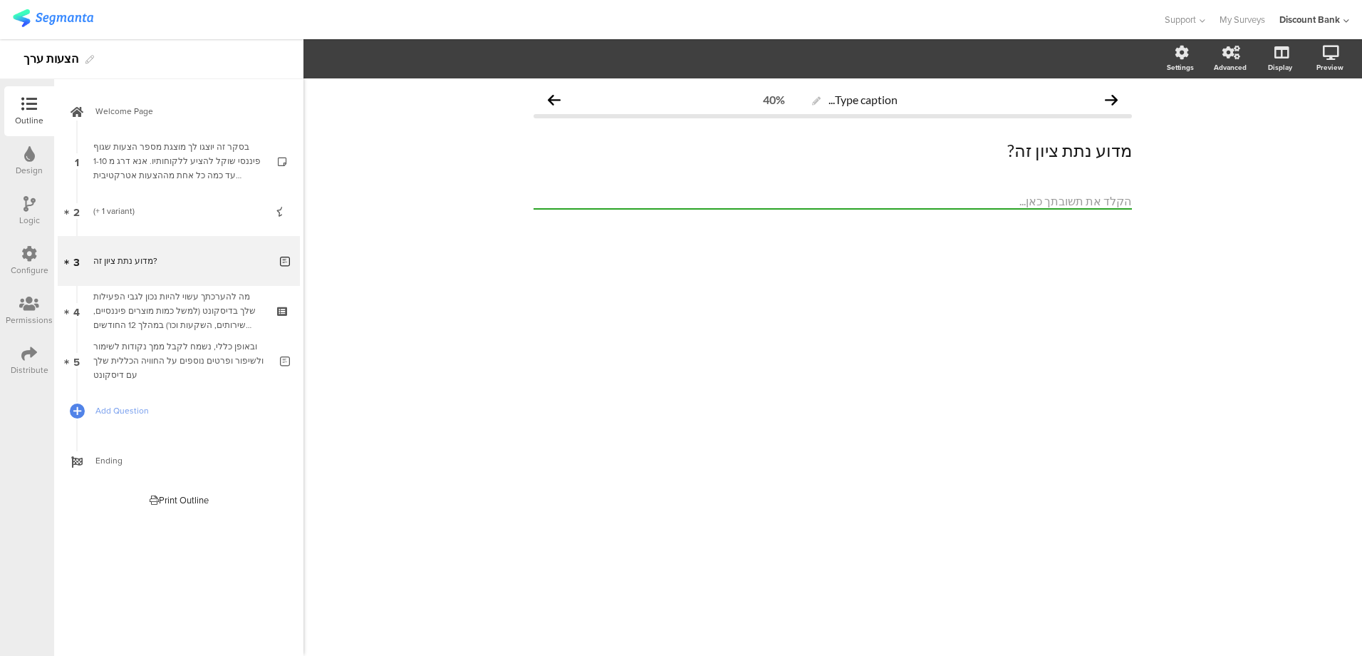
click at [172, 265] on div "מדוע נתת ציון זה?" at bounding box center [181, 261] width 176 height 14
click at [140, 314] on div "מה להערכתך עשוי להיות נכון לגבי הפעילות שלך בדיסקונט (למשל כמות מוצרים פיננסיים…" at bounding box center [178, 310] width 170 height 43
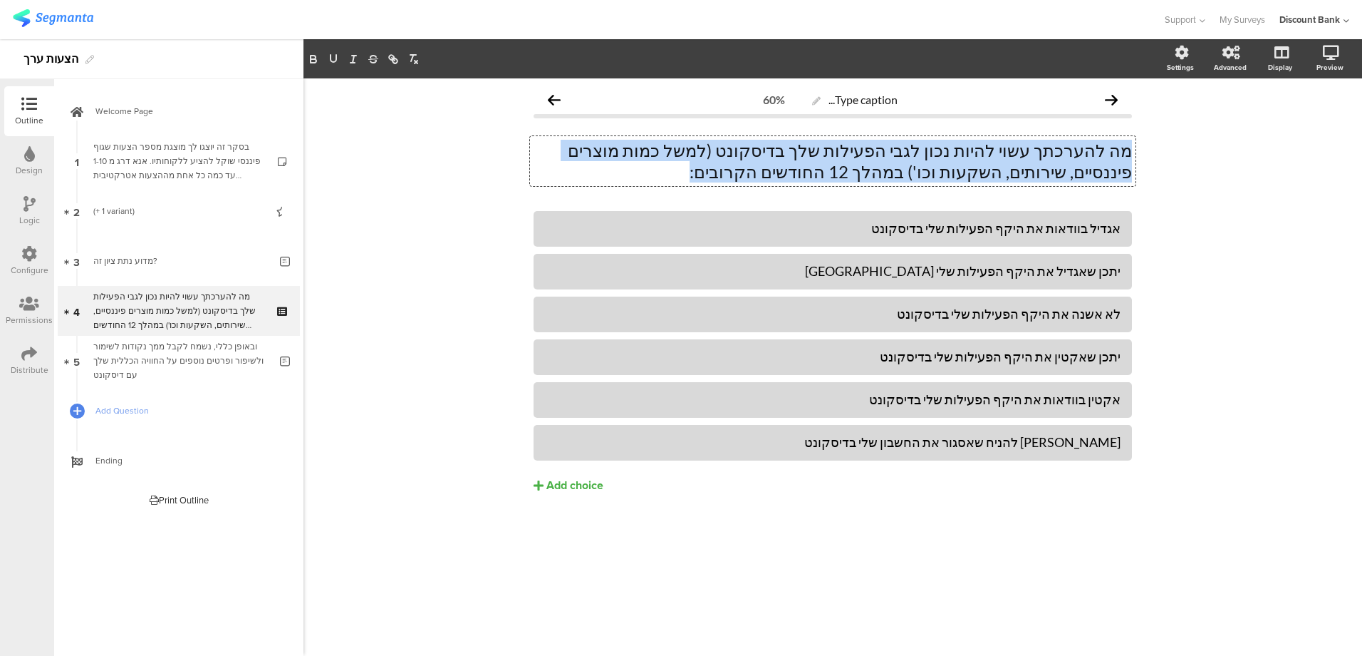
drag, startPoint x: 860, startPoint y: 172, endPoint x: 1151, endPoint y: 143, distance: 292.3
click at [1150, 142] on div "Type caption... 60% מה להערכתך עשוי להיות נכון לגבי הפעילות שלך בדיסקונט (למשל …" at bounding box center [833, 366] width 1059 height 577
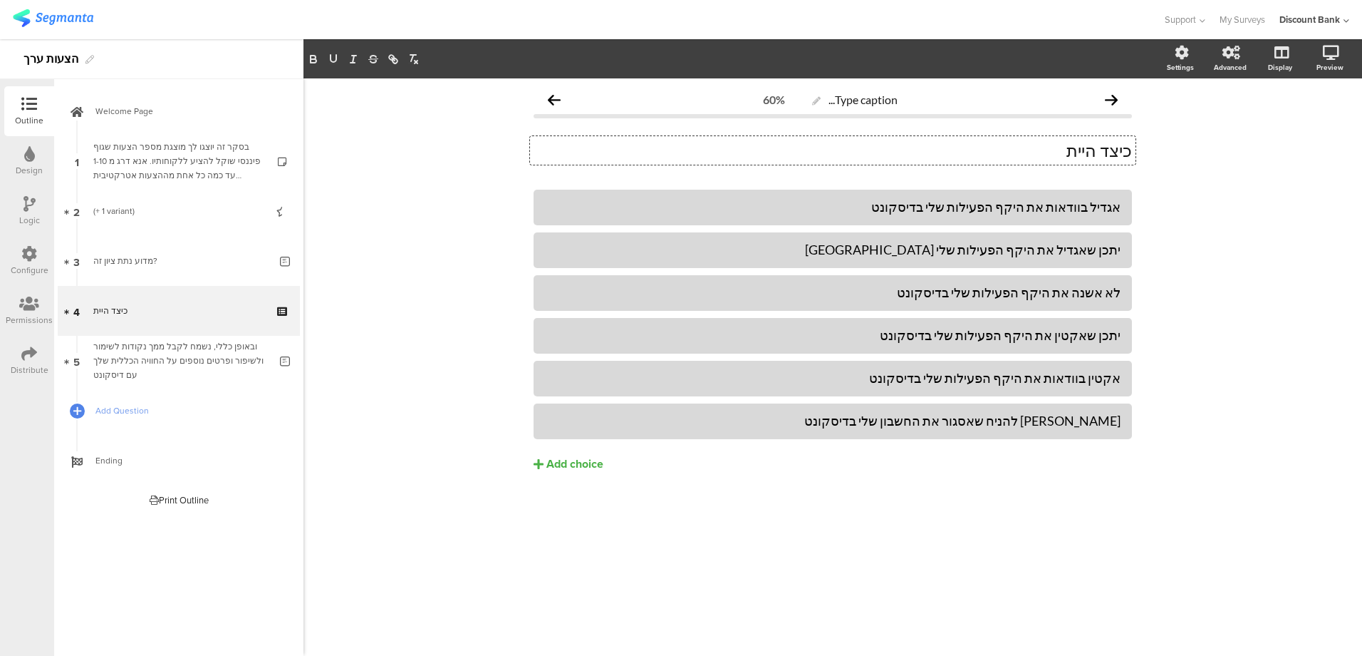
click at [1060, 152] on p "כיצד היית" at bounding box center [833, 150] width 599 height 21
drag, startPoint x: 889, startPoint y: 208, endPoint x: 1101, endPoint y: 210, distance: 212.4
click at [1100, 210] on div "אגדיל בוודאות את היקף הפעילות שלי בדיסקונט" at bounding box center [833, 207] width 576 height 16
click at [941, 152] on div "כיצד היית מעריך את רמת ההבנה בפיננסית שלך? כיצד היית מעריך את רמת ההבנה בפיננסי…" at bounding box center [833, 150] width 606 height 29
click at [941, 152] on p "כיצד היית מעריך את רמת ההבנה בפיננסית שלך?" at bounding box center [833, 150] width 599 height 21
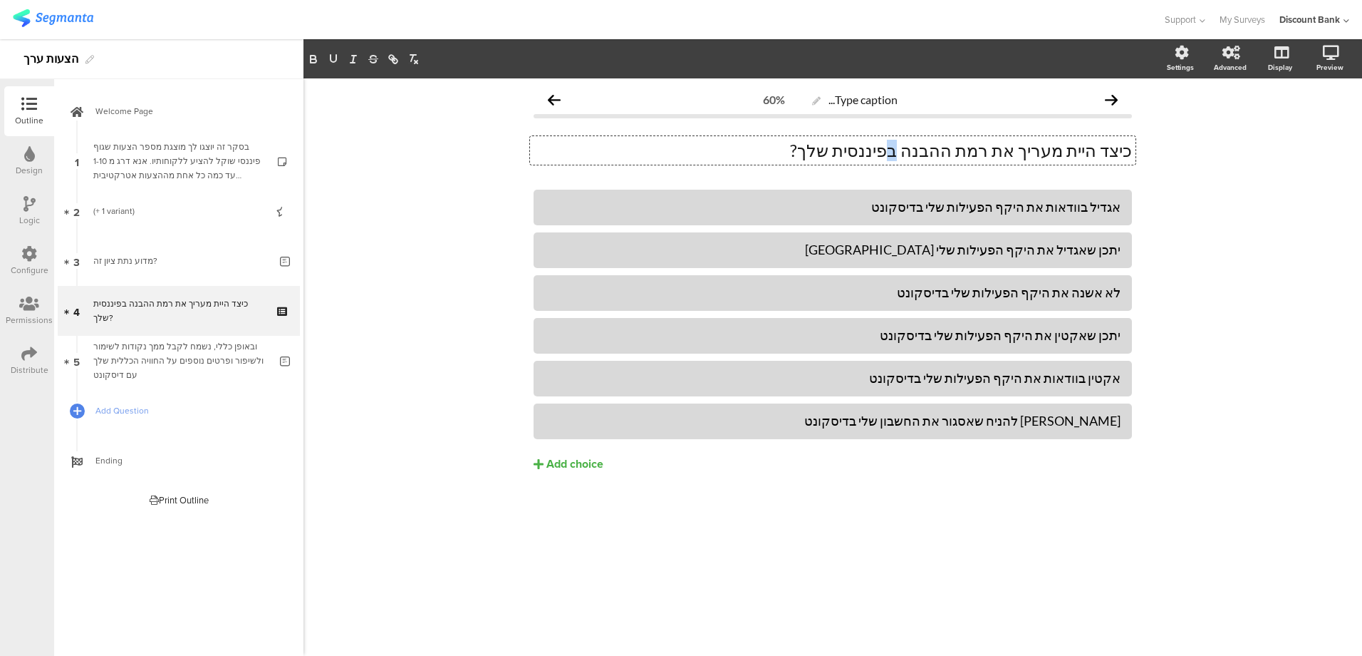
click at [943, 152] on p "כיצד היית מעריך את רמת ההבנה בפיננסית שלך?" at bounding box center [833, 150] width 599 height 21
drag, startPoint x: 842, startPoint y: 150, endPoint x: 771, endPoint y: 152, distance: 71.3
click at [774, 152] on p "כיצד היית מעריך את רמת ההבנה שלך בכל הקשור פיננסית שלך?" at bounding box center [833, 150] width 599 height 21
drag, startPoint x: 846, startPoint y: 152, endPoint x: 774, endPoint y: 152, distance: 72.0
click at [777, 152] on p "כיצד היית מעריך את רמת ההבנה שלך בכל הקשור פיננסית שלך?" at bounding box center [833, 150] width 599 height 21
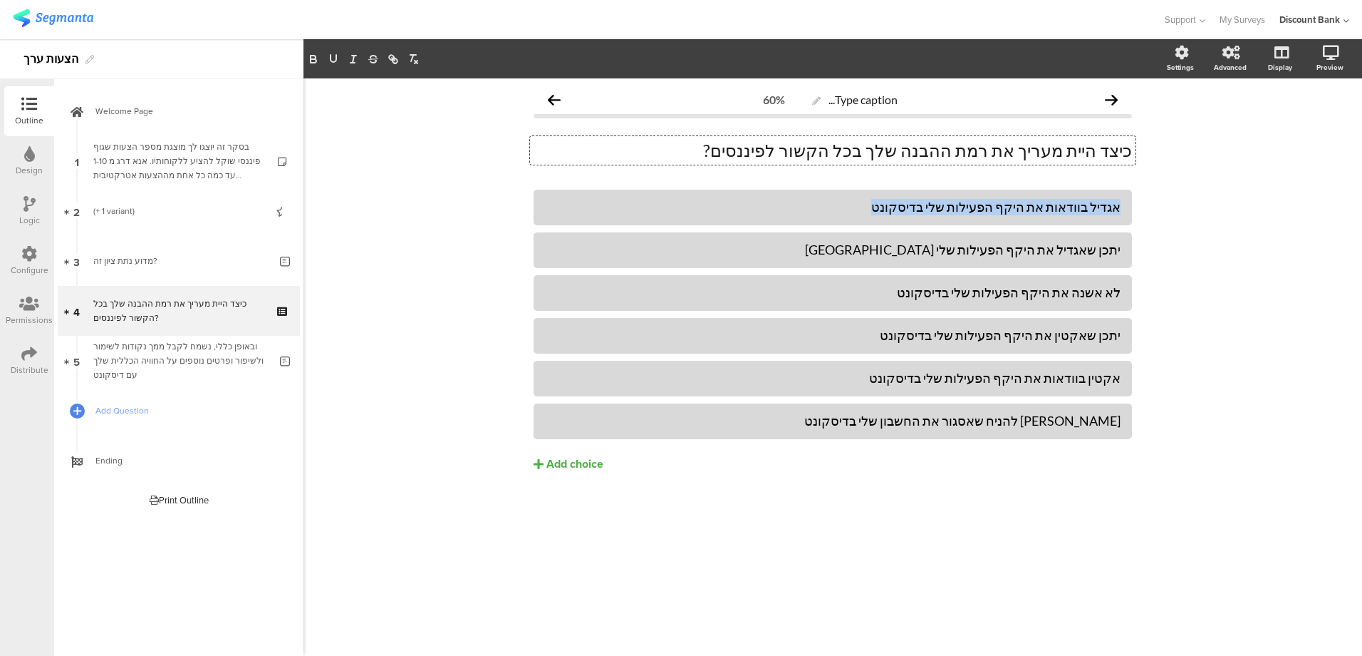
drag, startPoint x: 910, startPoint y: 204, endPoint x: 1118, endPoint y: 203, distance: 208.1
click at [1117, 204] on div "אגדיל בוודאות את היקף הפעילות שלי בדיסקונט" at bounding box center [833, 207] width 576 height 16
click at [1075, 256] on div "יתכן שאגדיל את היקף הפעילות שלי [GEOGRAPHIC_DATA]" at bounding box center [833, 250] width 576 height 16
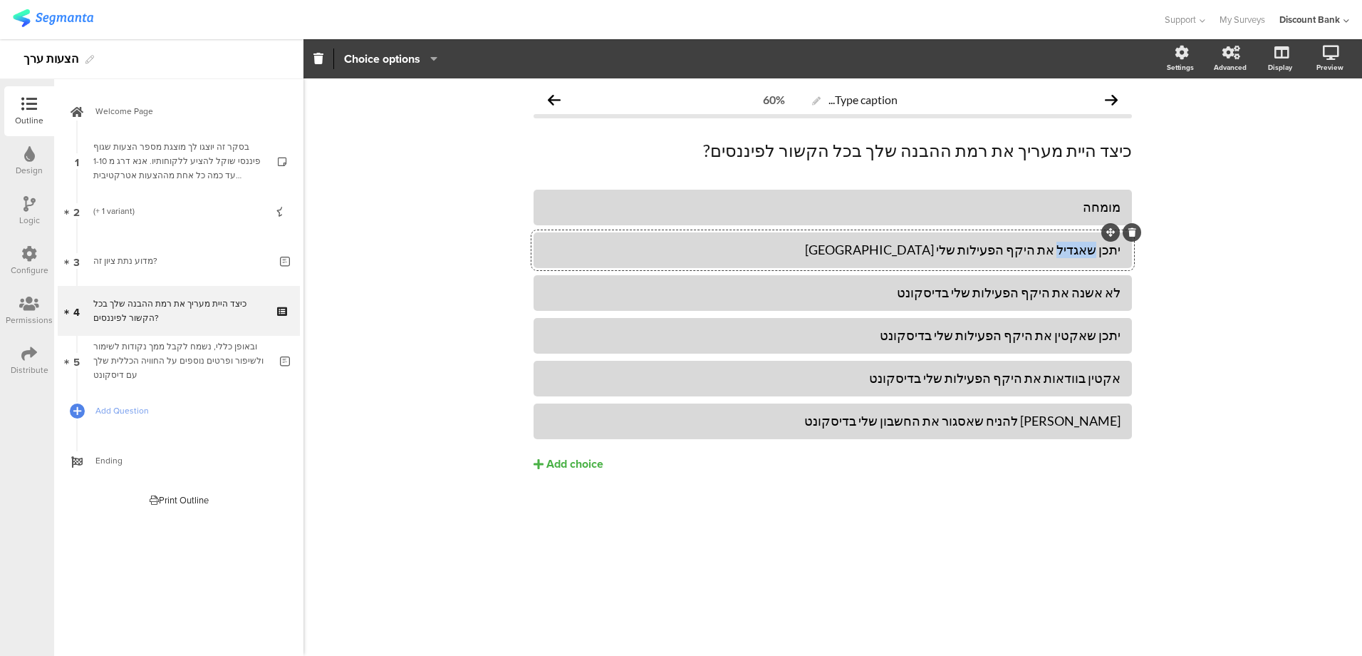
click at [1075, 256] on div "יתכן שאגדיל את היקף הפעילות שלי [GEOGRAPHIC_DATA]" at bounding box center [833, 250] width 576 height 16
click at [1045, 304] on div "לא אשנה את היקף הפעילות שלי בדיסקונט" at bounding box center [833, 293] width 576 height 24
click at [1043, 296] on div "לא אשנה את היקף הפעילות שלי בדיסקונט" at bounding box center [833, 292] width 576 height 16
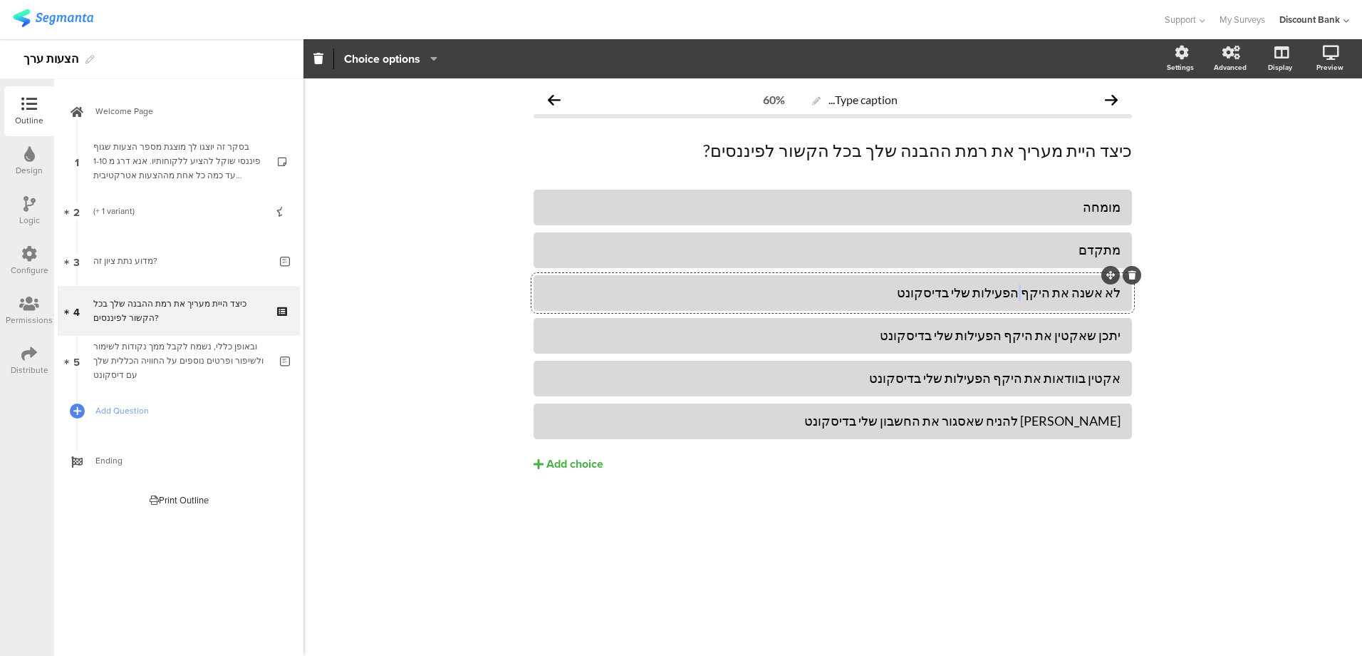
click at [1043, 296] on div "לא אשנה את היקף הפעילות שלי בדיסקונט" at bounding box center [833, 292] width 576 height 16
click at [1019, 336] on div "יתכן שאקטין את היקף הפעילות שלי בדיסקונט" at bounding box center [833, 335] width 576 height 16
click at [1008, 383] on div "אקטין בוודאות את היקף הפעילות שלי בדיסקונט" at bounding box center [833, 378] width 576 height 16
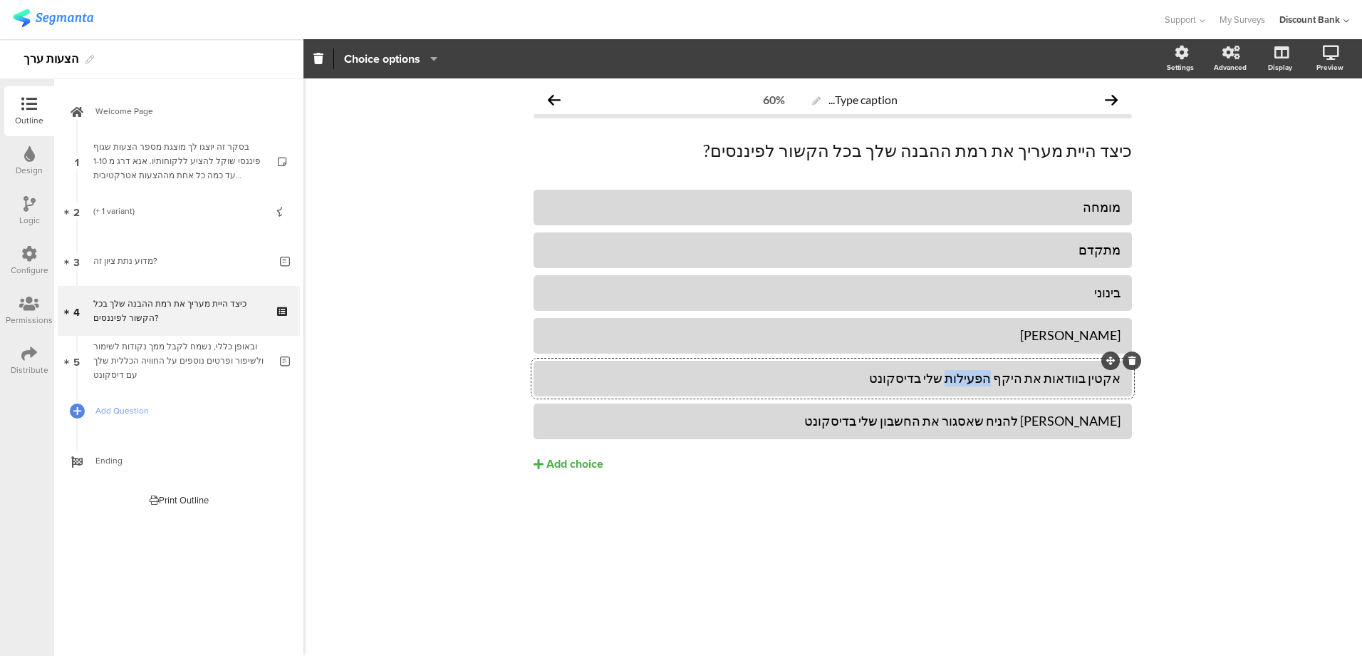
click at [1008, 383] on div "אקטין בוודאות את היקף הפעילות שלי בדיסקונט" at bounding box center [833, 378] width 576 height 16
click at [1050, 428] on div "[PERSON_NAME] להניח שאסגור את החשבון שלי בדיסקונט" at bounding box center [833, 421] width 576 height 16
click at [1132, 401] on icon at bounding box center [1133, 403] width 8 height 9
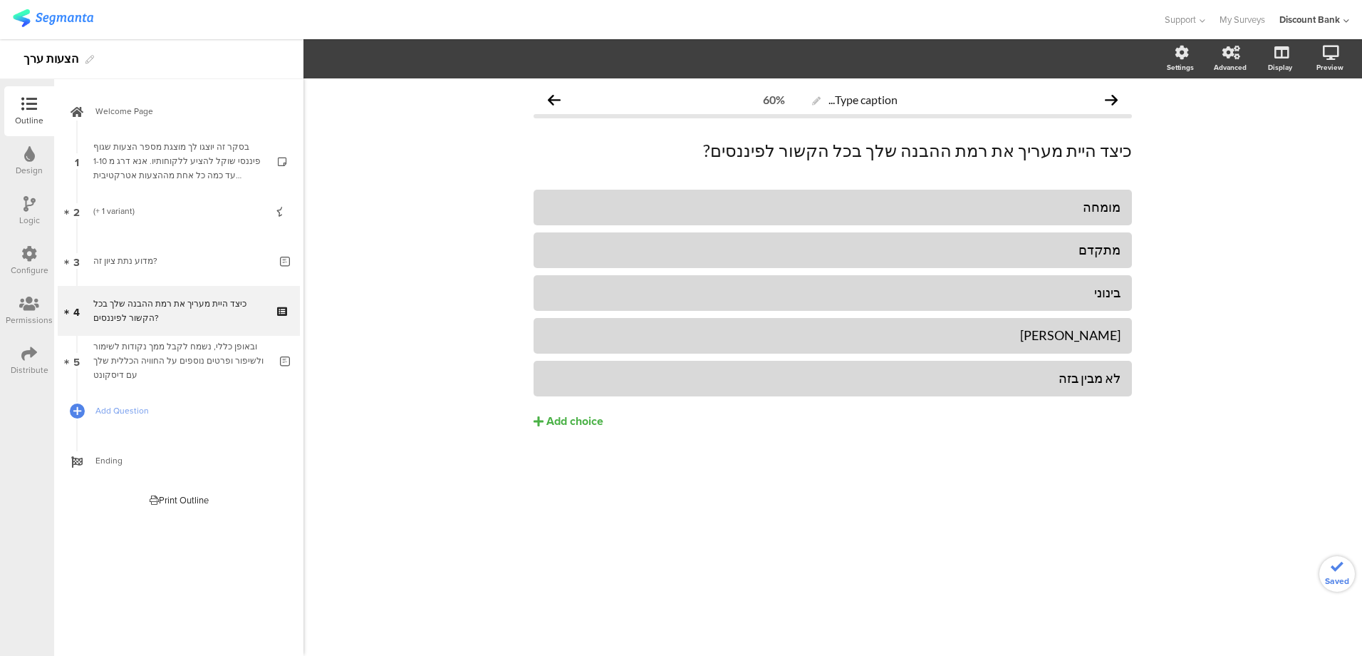
click at [0, 0] on div at bounding box center [0, 0] width 0 height 0
click at [1099, 341] on div "[PERSON_NAME]" at bounding box center [833, 335] width 576 height 16
drag, startPoint x: 1096, startPoint y: 338, endPoint x: 1132, endPoint y: 338, distance: 35.6
click at [1132, 338] on div "[PERSON_NAME]" at bounding box center [833, 336] width 599 height 36
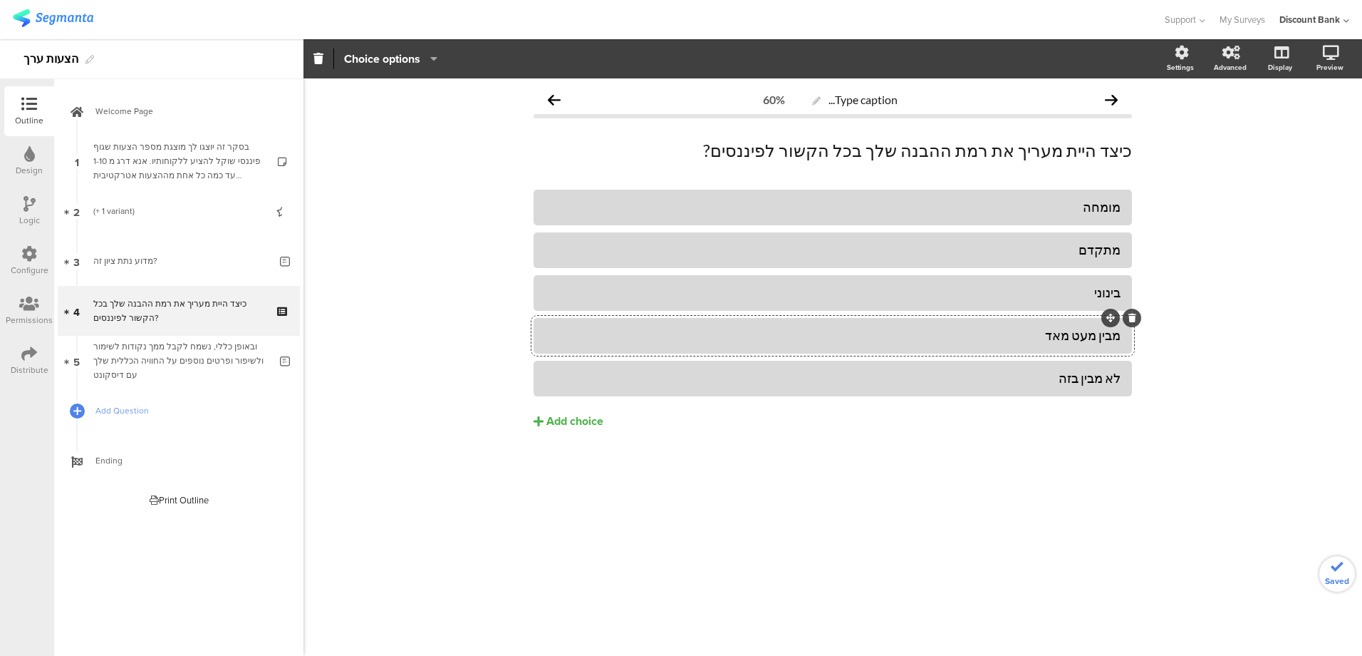
click at [1109, 291] on div "בינוני" at bounding box center [833, 292] width 576 height 16
click at [1069, 294] on div "בינוני" at bounding box center [833, 292] width 576 height 16
drag, startPoint x: 1057, startPoint y: 333, endPoint x: 1117, endPoint y: 330, distance: 59.2
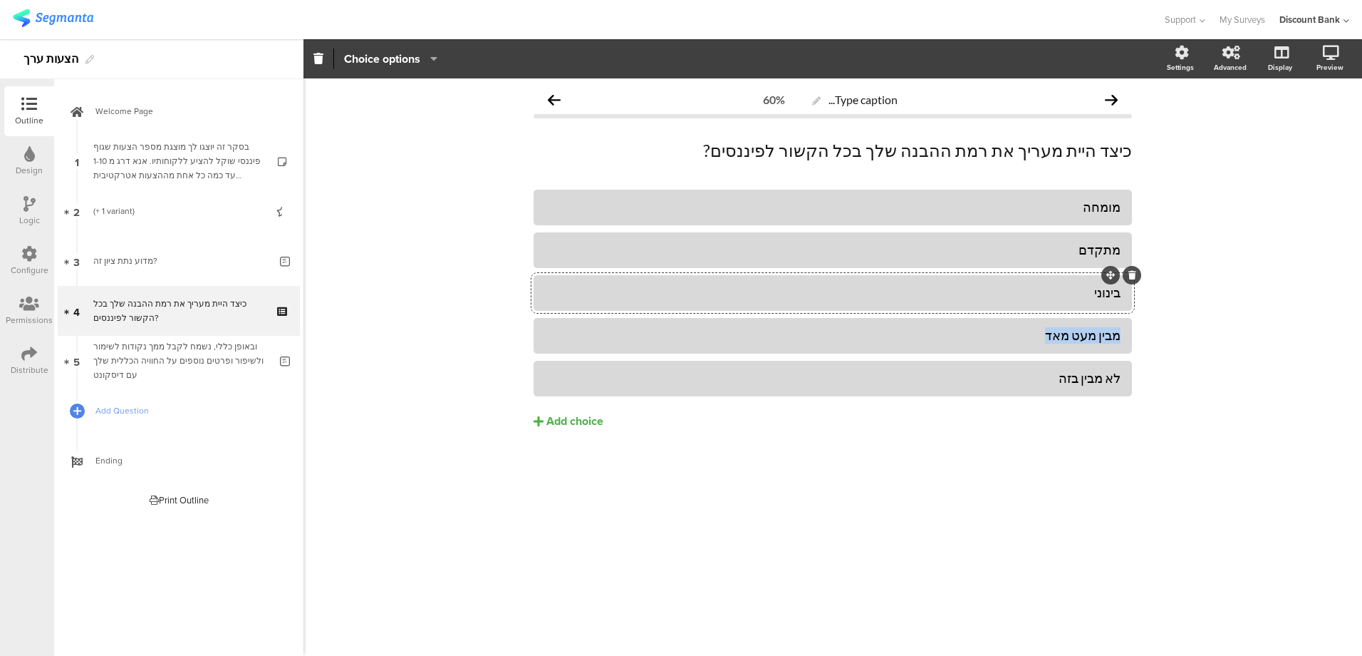
click at [1117, 333] on div "מבין מעט מאד" at bounding box center [833, 335] width 576 height 16
click at [1102, 296] on div "בינוני" at bounding box center [833, 292] width 576 height 16
click at [1112, 339] on div "ממבין באופן בסיסי" at bounding box center [833, 335] width 576 height 16
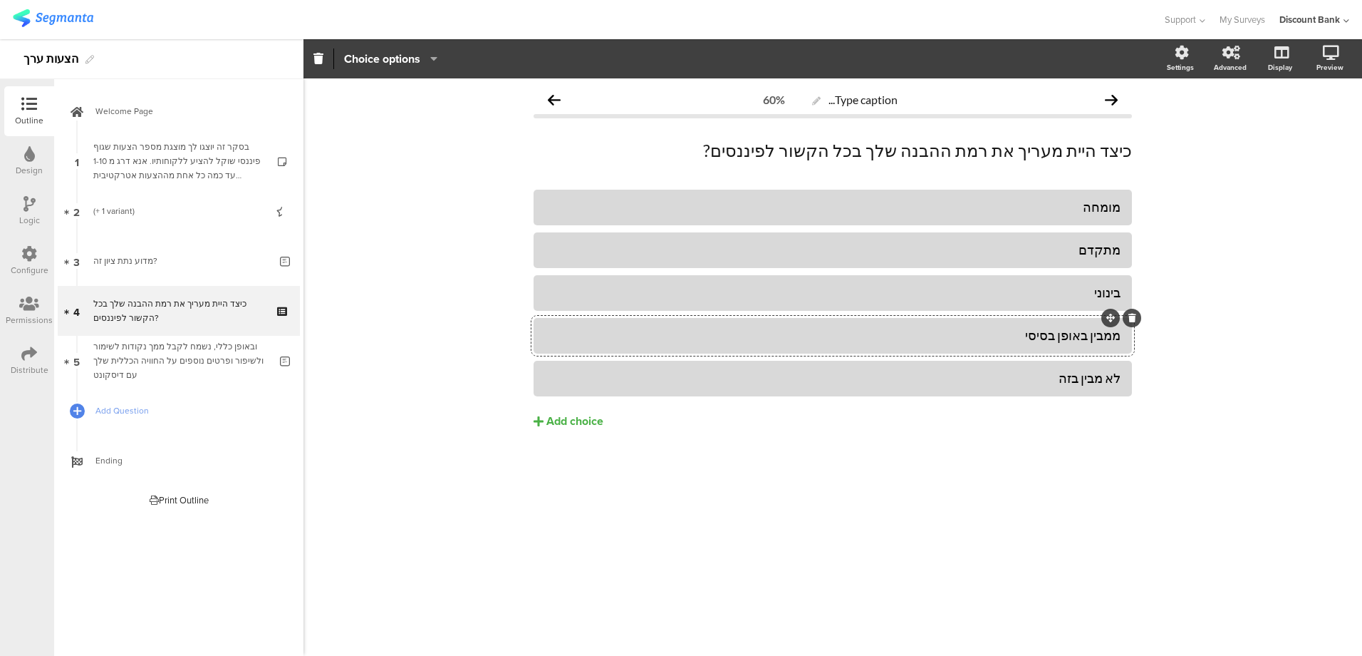
click at [1117, 336] on div "ממבין באופן בסיסי" at bounding box center [833, 335] width 576 height 16
click at [1117, 331] on div "ממבין באופן בסיסי" at bounding box center [833, 335] width 576 height 16
drag, startPoint x: 1068, startPoint y: 337, endPoint x: 1148, endPoint y: 338, distance: 79.8
click at [1148, 338] on div "Type caption... 60% כיצד היית מעריך את רמת ההבנה שלך בכל הקשור לפיננסים? כיצד ה…" at bounding box center [833, 366] width 1059 height 577
drag, startPoint x: 1057, startPoint y: 376, endPoint x: 1133, endPoint y: 372, distance: 76.4
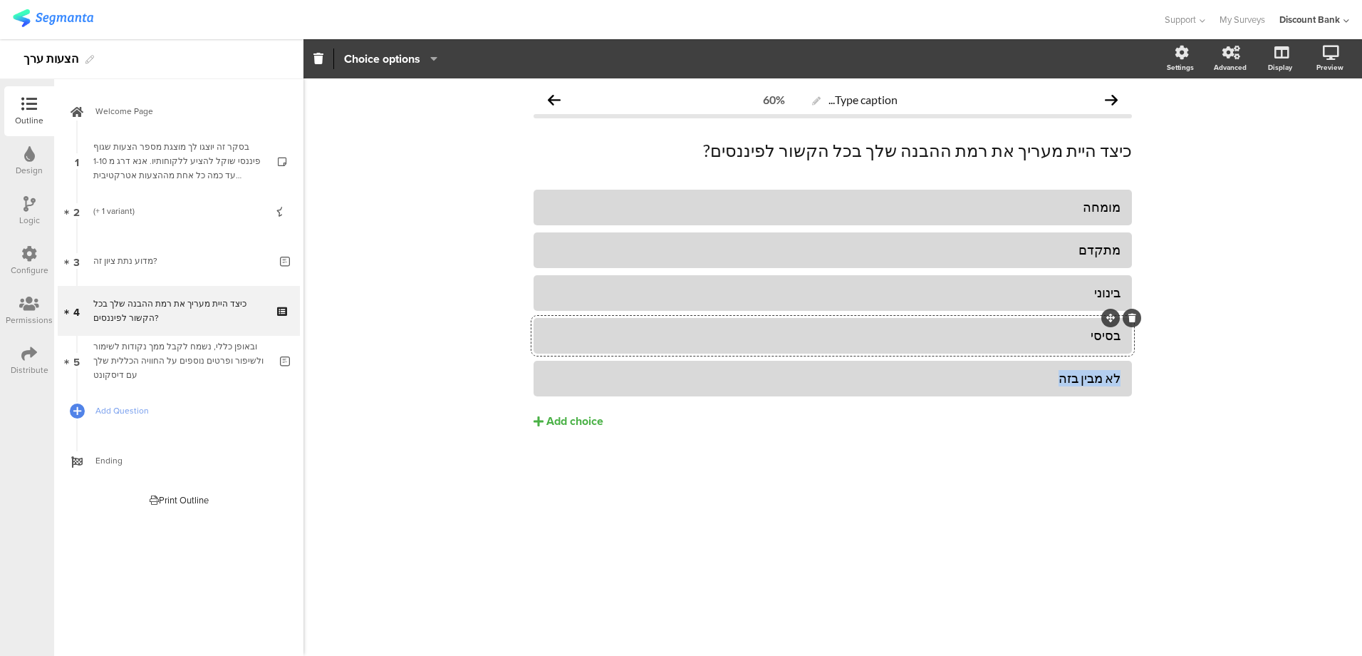
click at [1133, 373] on div "Type caption... 60% כיצד היית מעריך את רמת ההבנה שלך בכל הקשור לפיננסים? כיצד ה…" at bounding box center [832, 287] width 627 height 418
click at [1181, 382] on div "Type caption... 60% כיצד היית מעריך את רמת ההבנה שלך בכל הקשור לפיננסים? כיצד ה…" at bounding box center [833, 366] width 1059 height 577
click at [0, 0] on icon at bounding box center [0, 0] width 0 height 0
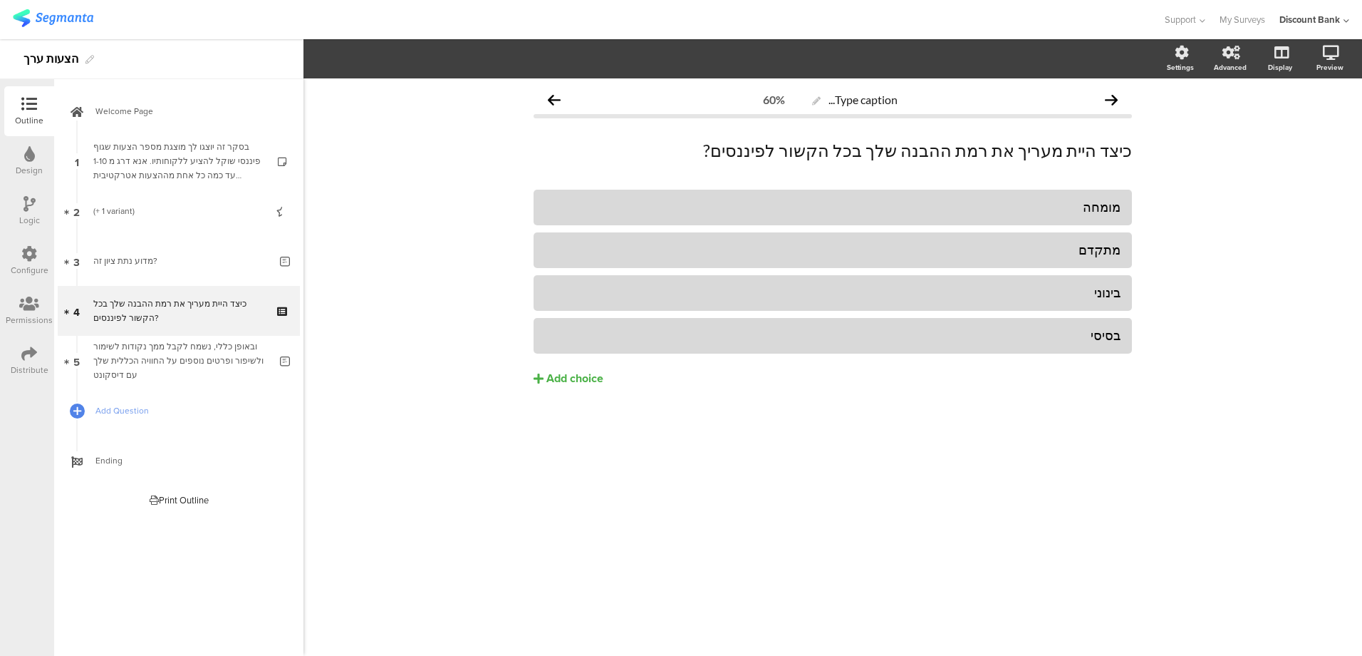
click at [586, 379] on div "Add choice" at bounding box center [575, 378] width 57 height 15
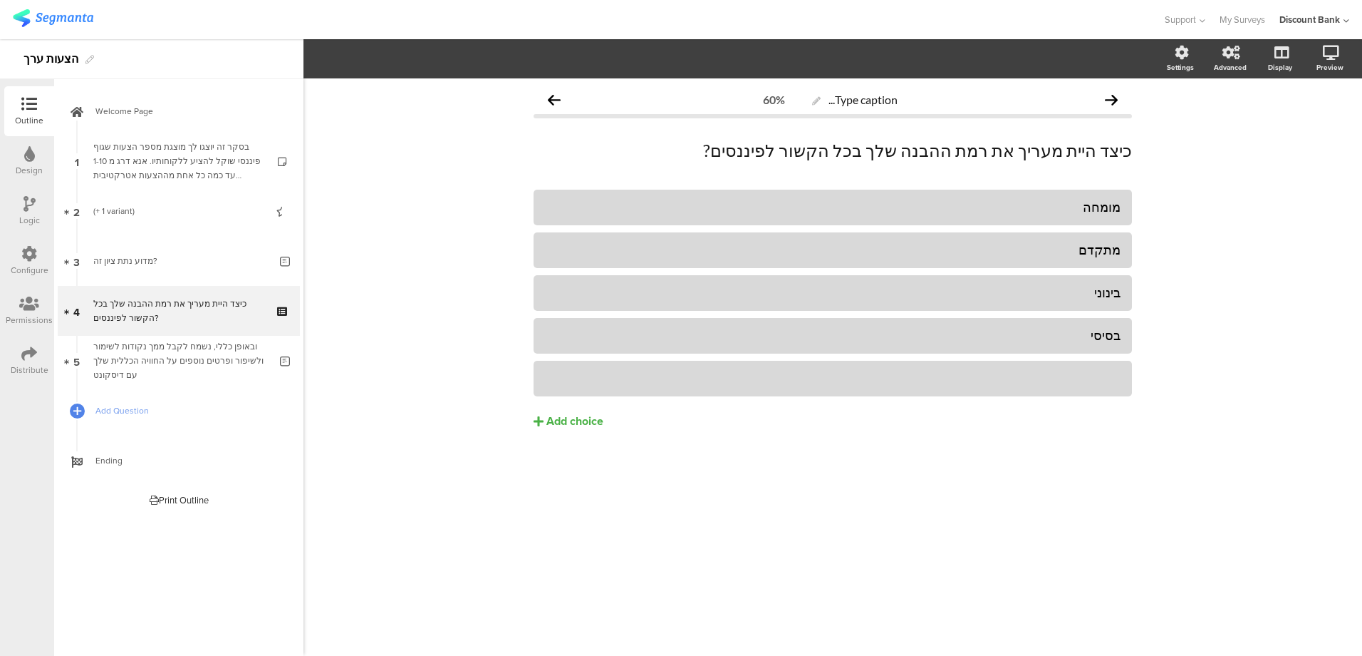
click at [0, 0] on icon at bounding box center [0, 0] width 0 height 0
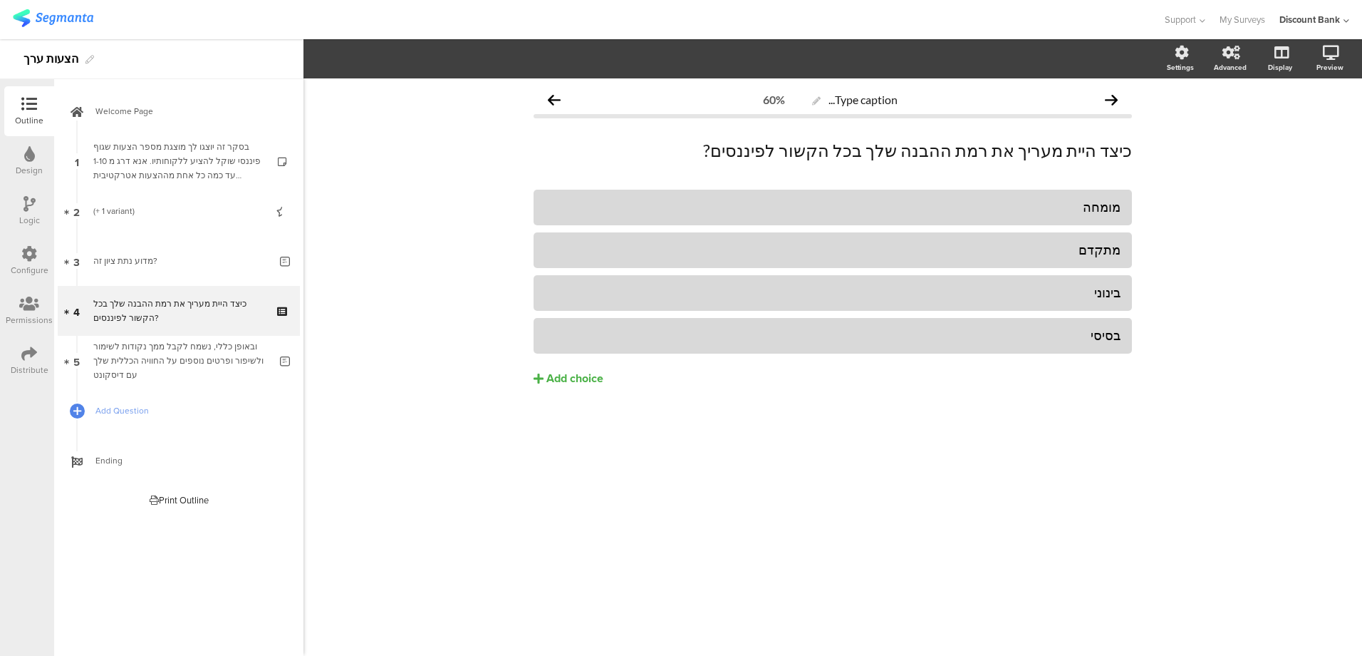
click at [105, 415] on span "Add Question" at bounding box center [186, 410] width 182 height 14
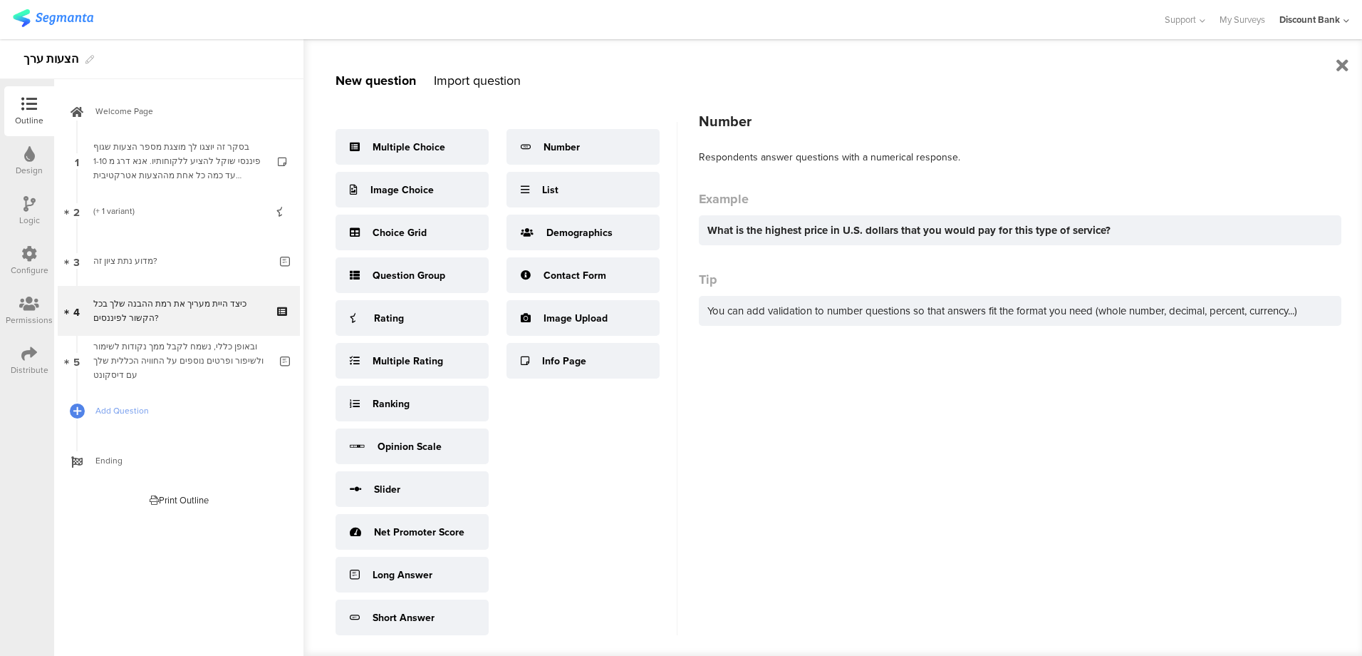
click at [594, 165] on div "Number" at bounding box center [583, 147] width 153 height 36
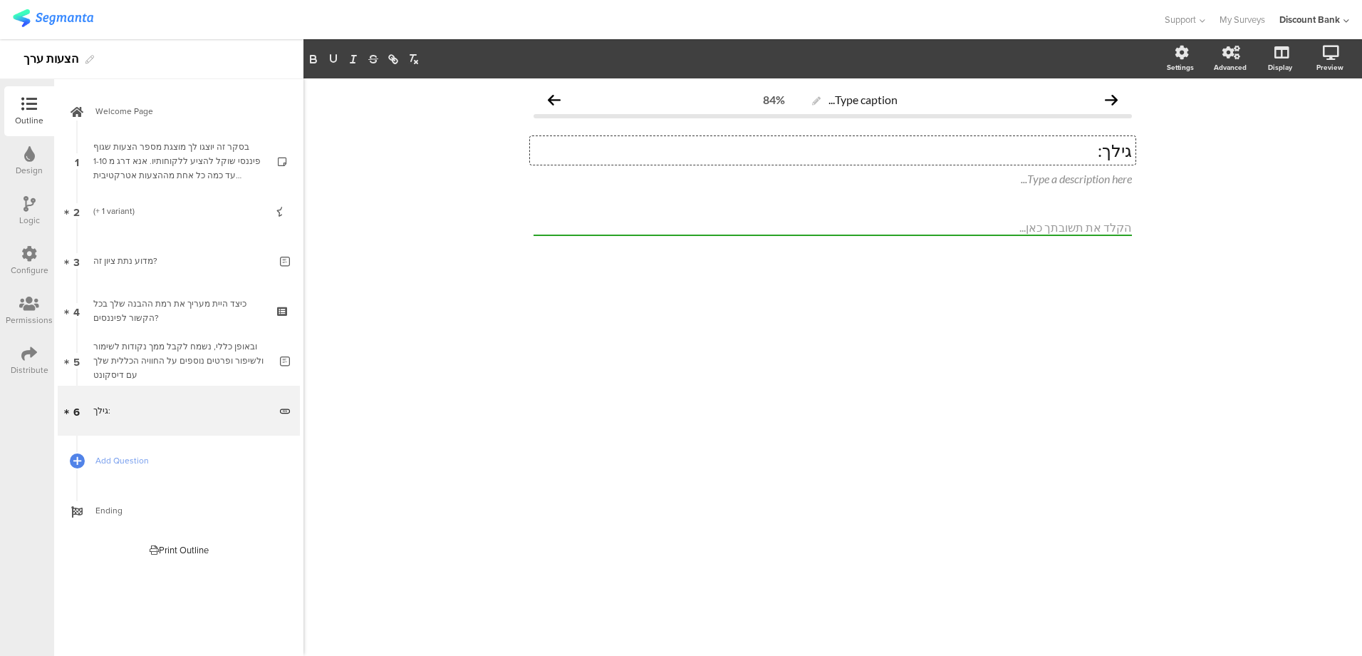
drag, startPoint x: 1043, startPoint y: 450, endPoint x: 1045, endPoint y: 437, distance: 13.7
click at [1043, 447] on div "Type caption... 84% גילך: גילך: גילך: Type a description here..." at bounding box center [833, 366] width 1059 height 577
click at [1044, 229] on input "number" at bounding box center [833, 227] width 599 height 16
click at [1177, 121] on label at bounding box center [1174, 121] width 19 height 11
click at [0, 0] on input "checkbox" at bounding box center [0, 0] width 0 height 0
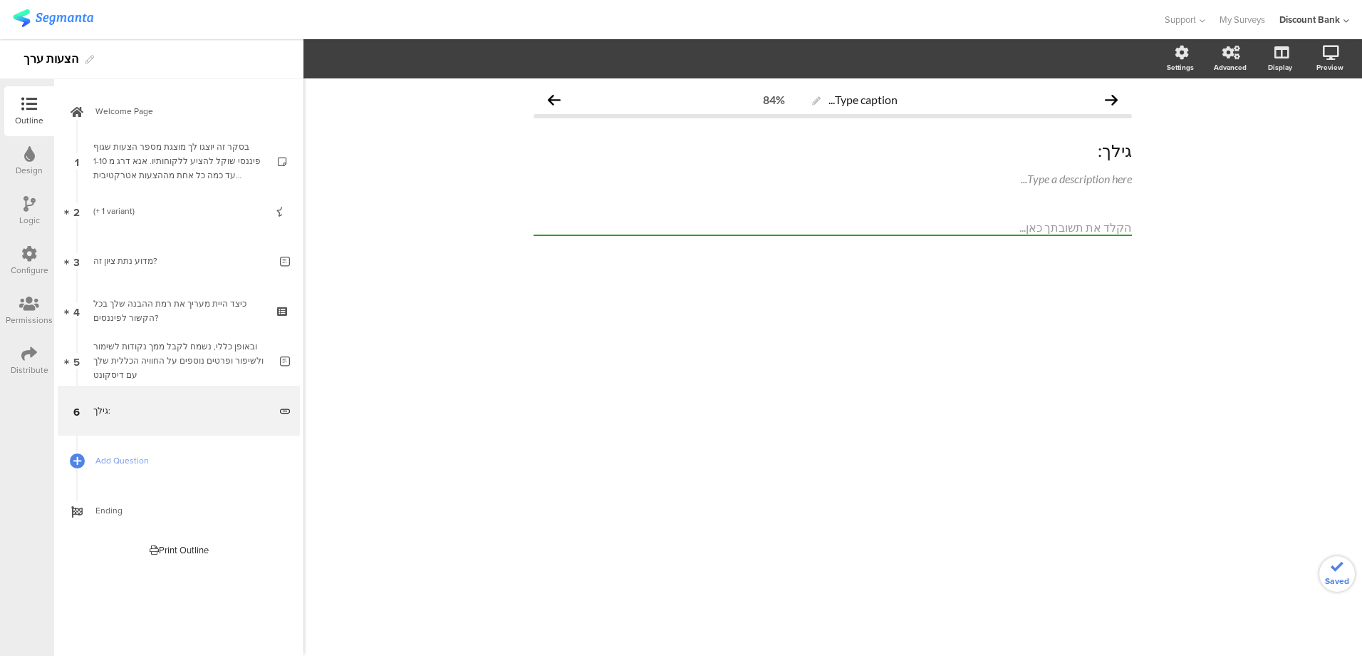
click at [150, 378] on div "ובאופן כללי, נשמח לקבל ממך נקודות לשימור ולשיפור ופרטים נוספים על החוויה הכללית…" at bounding box center [181, 360] width 176 height 43
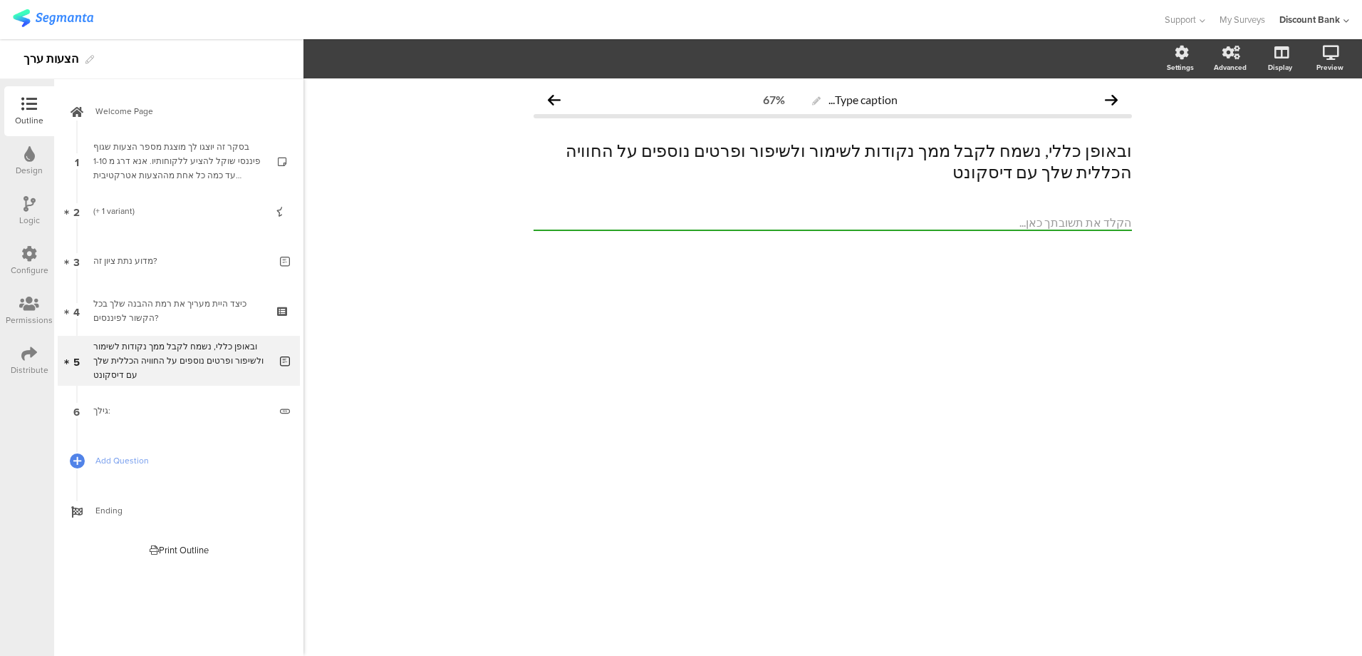
click at [284, 368] on icon at bounding box center [284, 370] width 12 height 14
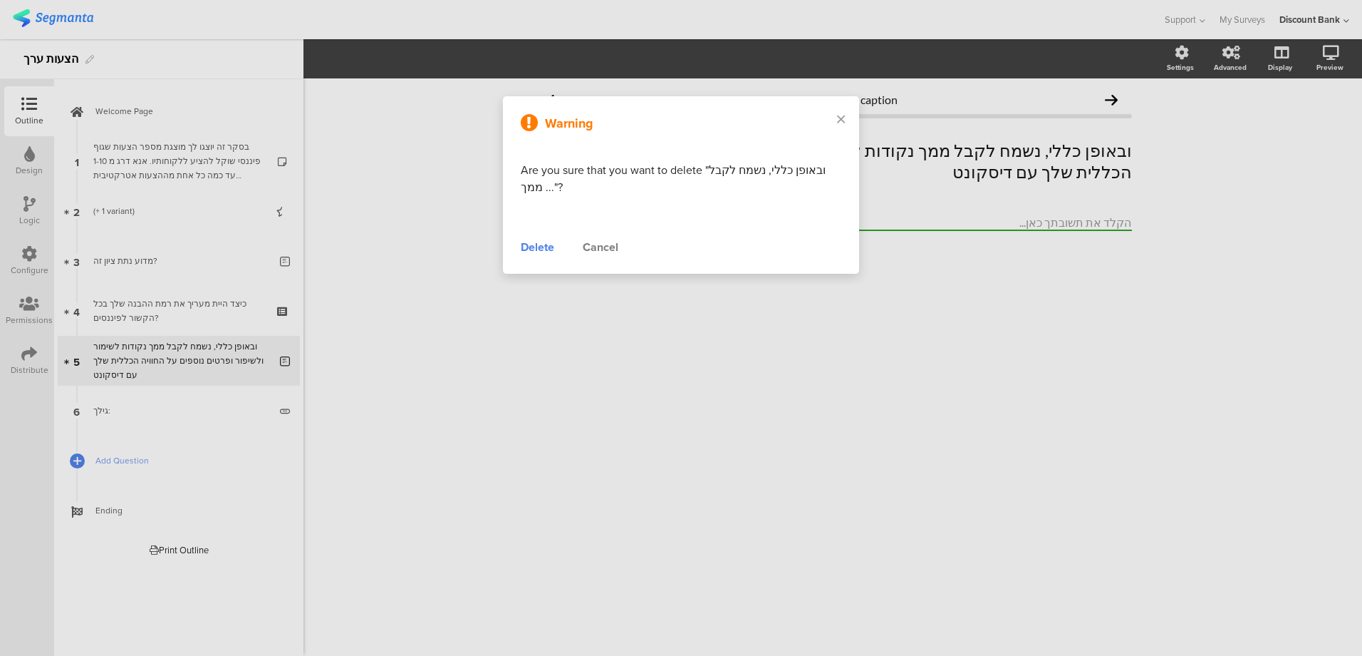
click at [532, 245] on div "Delete" at bounding box center [537, 247] width 33 height 17
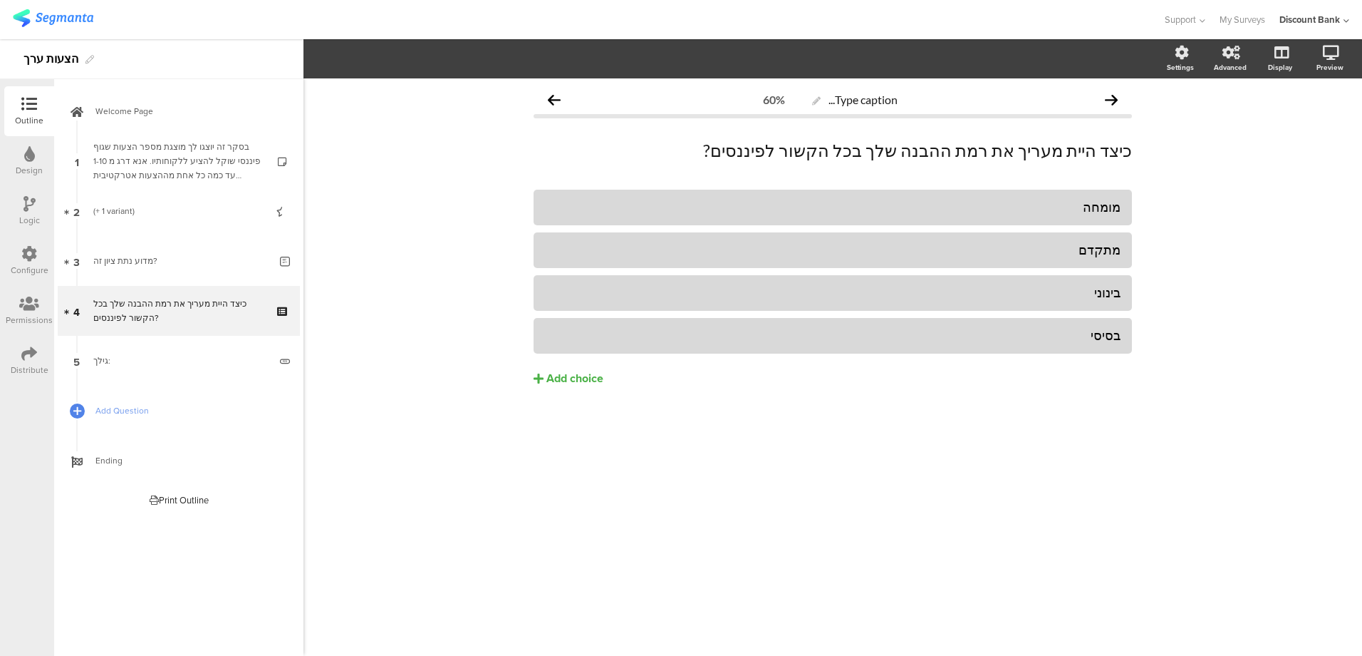
click at [141, 321] on div "כיצד היית מעריך את רמת ההבנה שלך בכל הקשור לפיננסים?" at bounding box center [178, 310] width 170 height 29
click at [140, 353] on link "5 גילך:" at bounding box center [179, 361] width 242 height 50
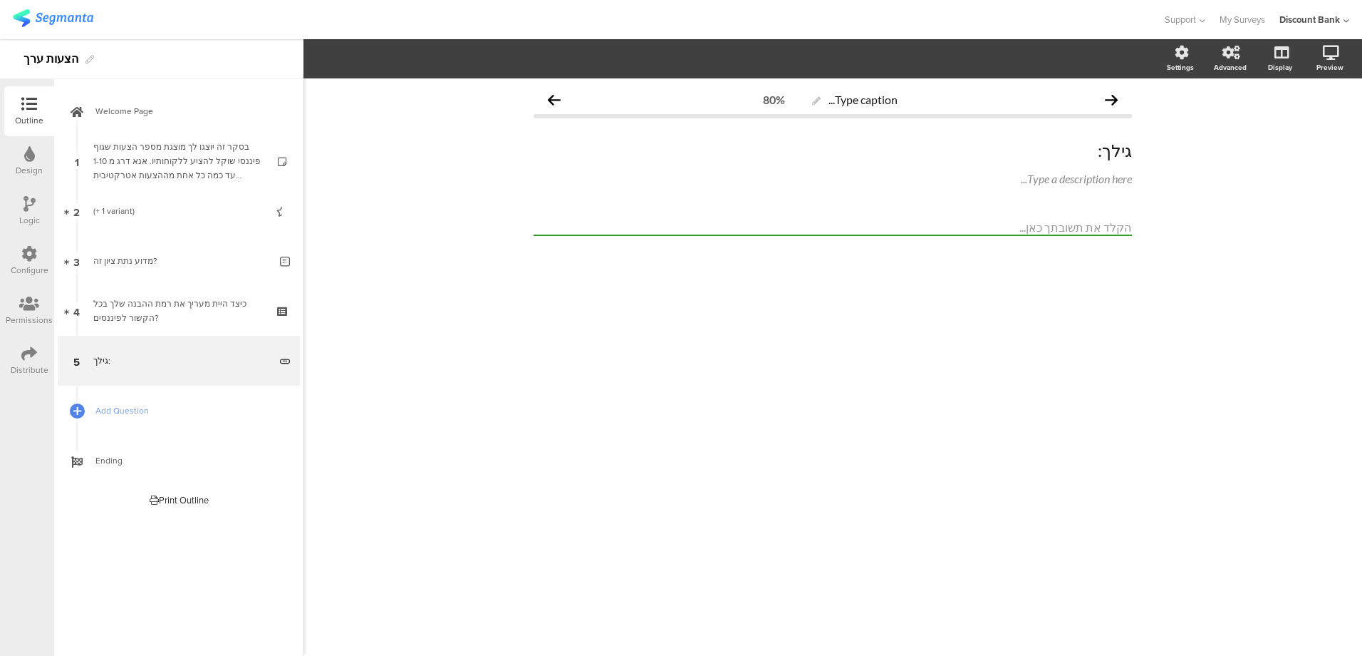
click at [143, 274] on link "3 מדוע נתת ציון זה?" at bounding box center [179, 261] width 242 height 50
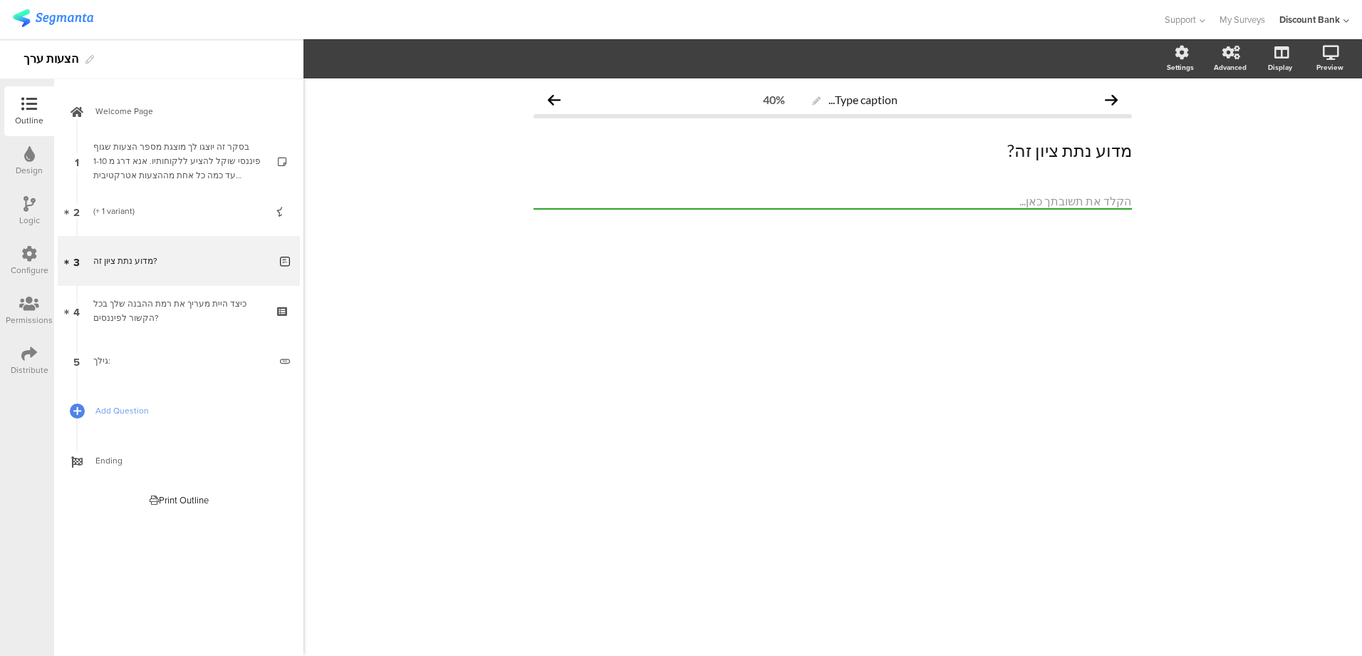
click at [284, 270] on icon at bounding box center [284, 271] width 12 height 14
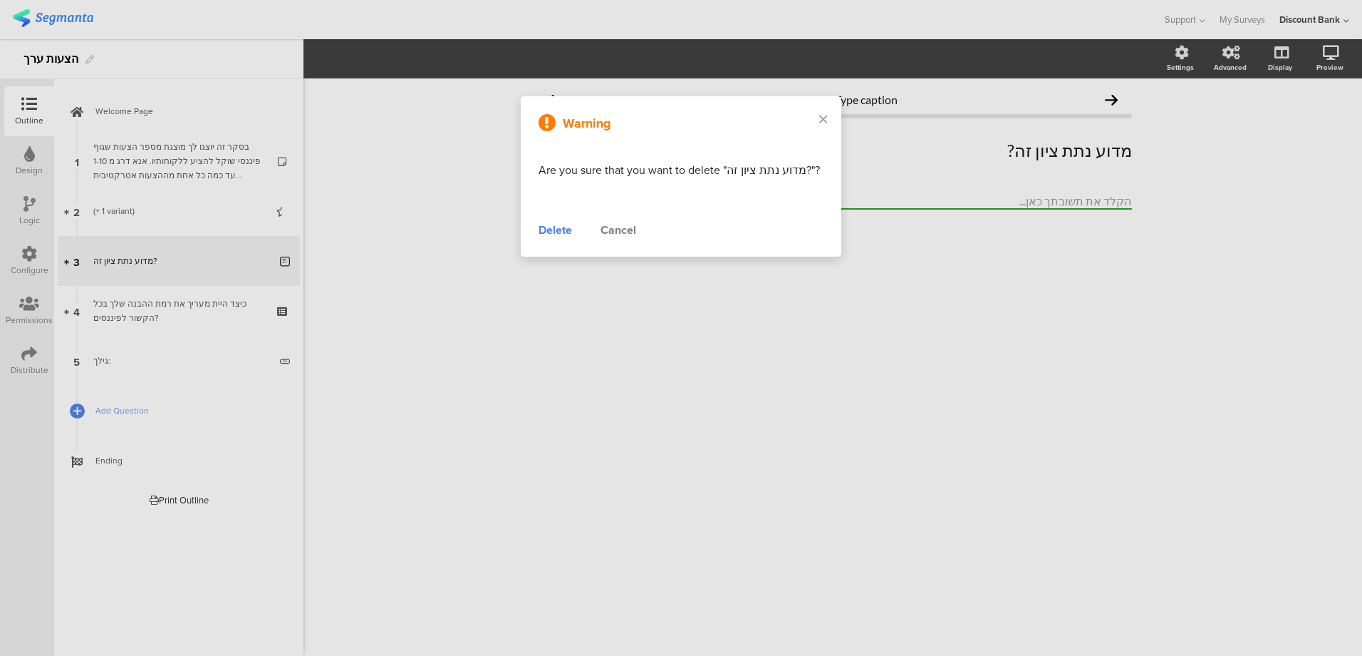
click at [550, 233] on div "Delete" at bounding box center [555, 230] width 33 height 17
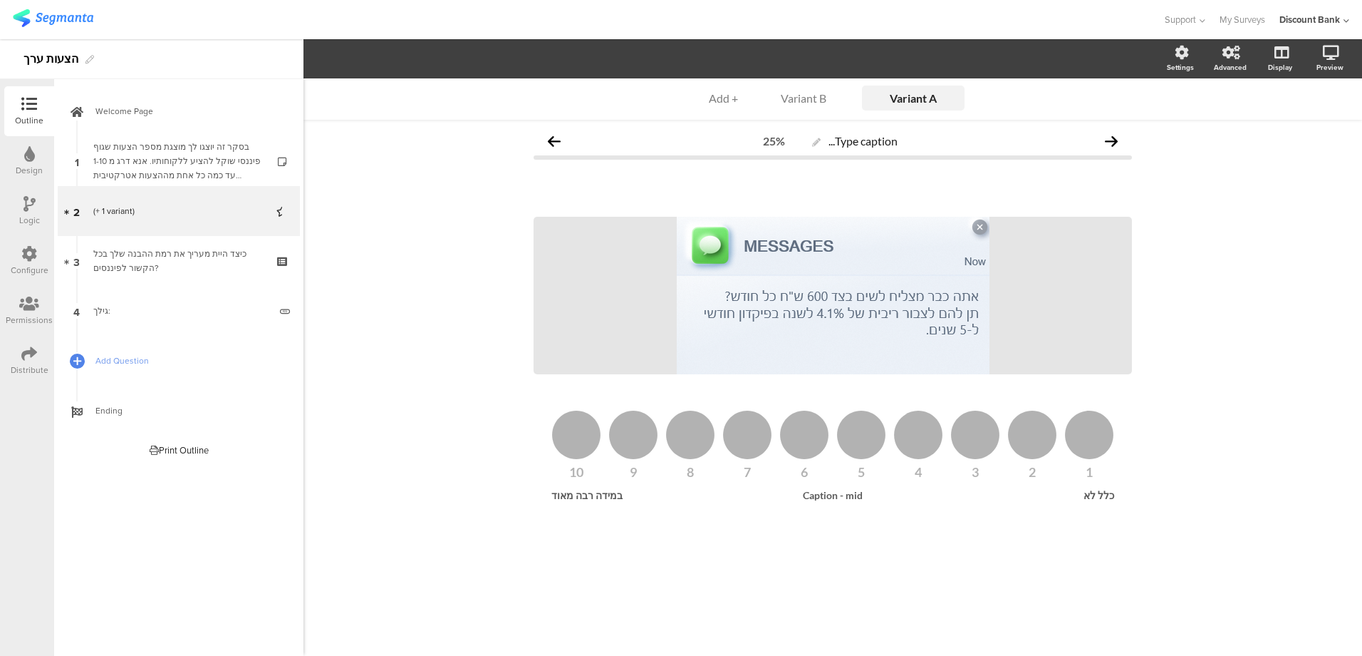
click at [285, 198] on icon at bounding box center [284, 199] width 12 height 9
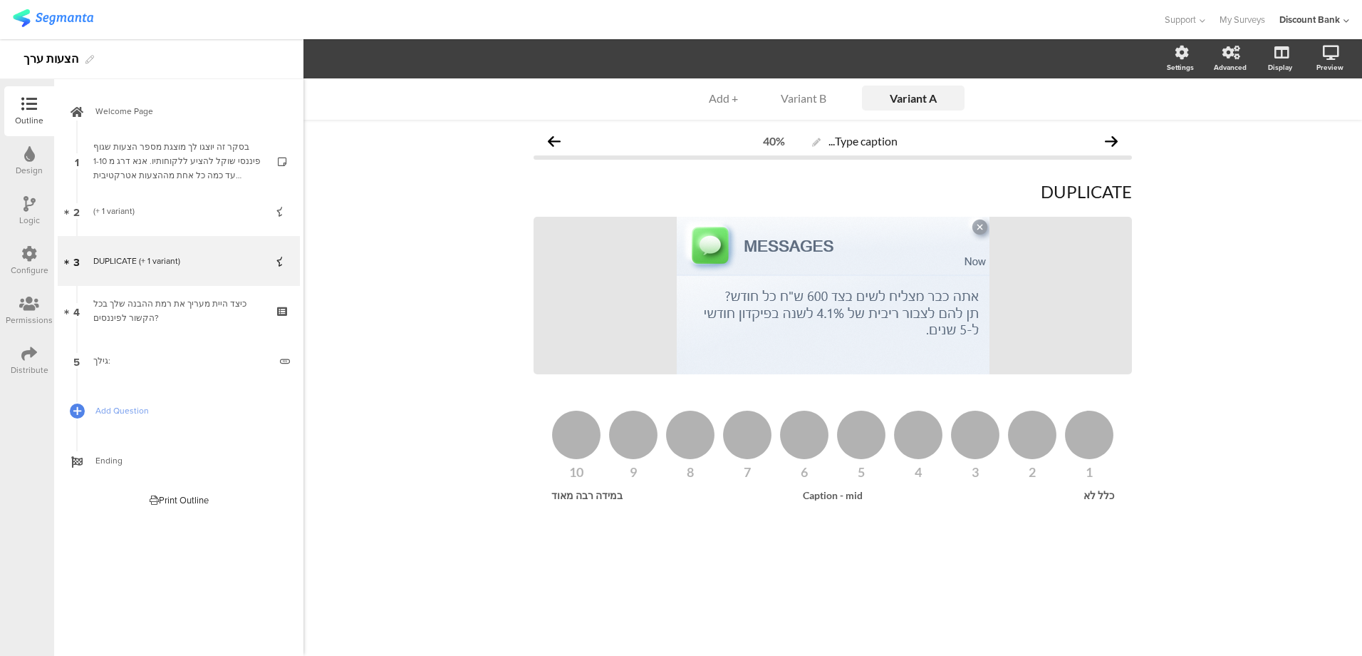
click at [173, 262] on div "DUPLICATE (+ 1 variant)" at bounding box center [178, 261] width 170 height 14
click at [1075, 188] on p "DUPLICATE" at bounding box center [833, 191] width 599 height 21
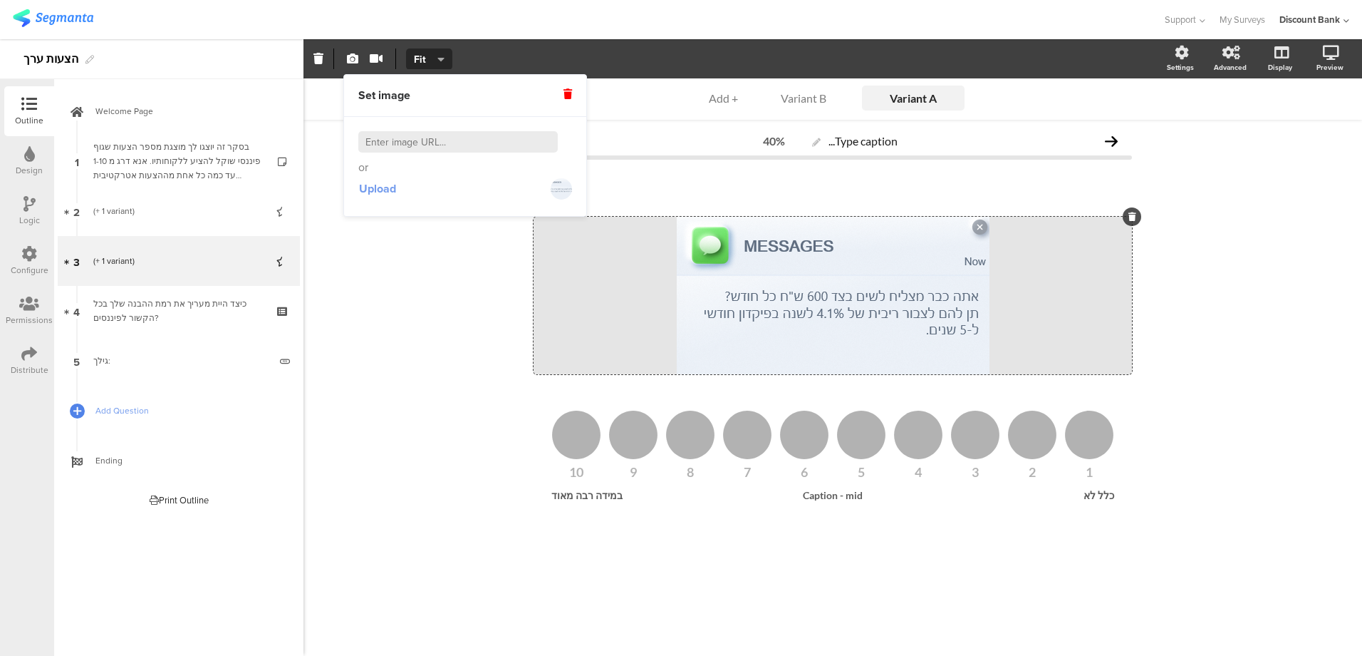
click at [385, 190] on span "Upload" at bounding box center [377, 188] width 37 height 16
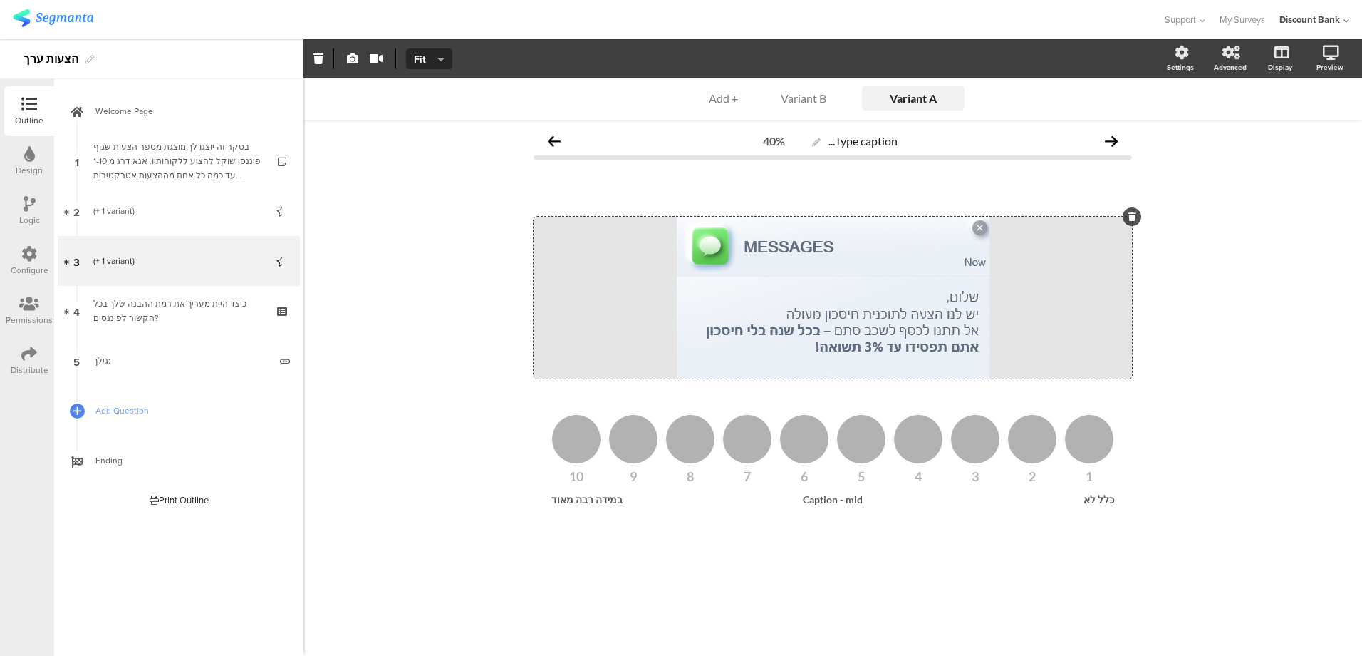
click at [814, 100] on div "Variant B" at bounding box center [803, 98] width 71 height 14
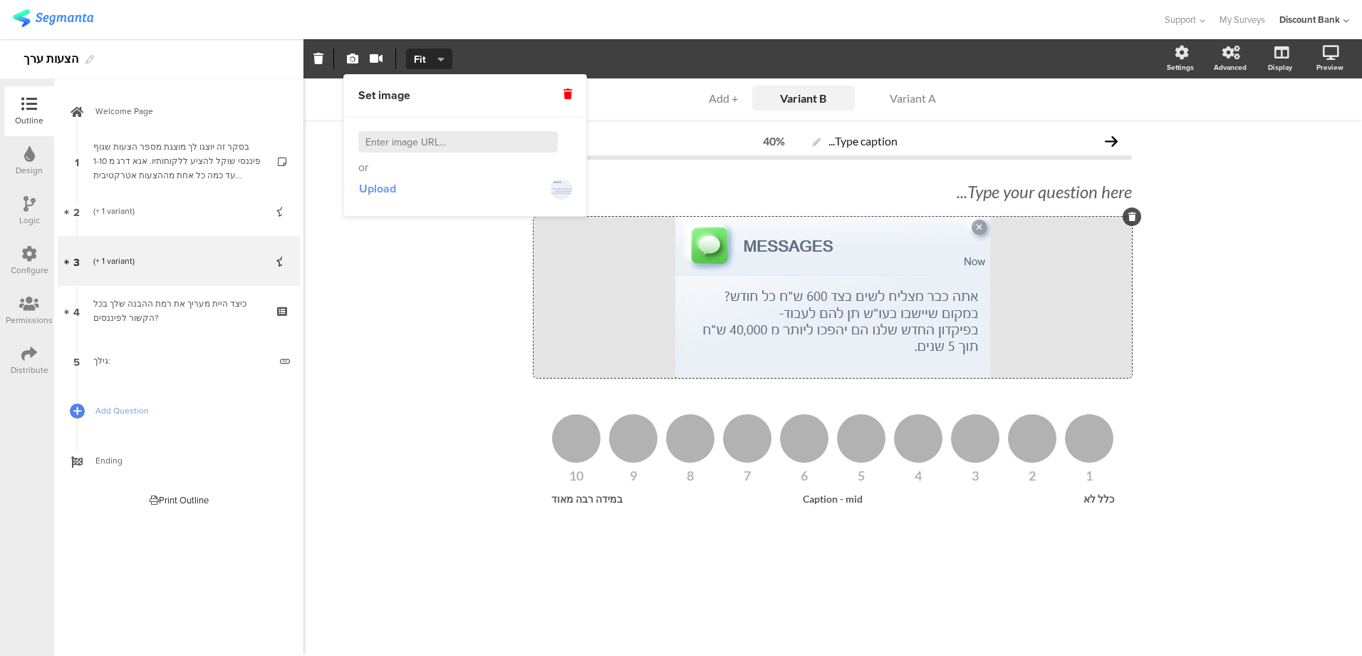
click at [381, 187] on span "Upload" at bounding box center [377, 188] width 37 height 16
drag, startPoint x: 871, startPoint y: 123, endPoint x: 915, endPoint y: 132, distance: 45.0
click at [906, 116] on div "Variant A Variant A Variant B Variant B + Add Type caption... 40% Type your que…" at bounding box center [833, 366] width 1059 height 577
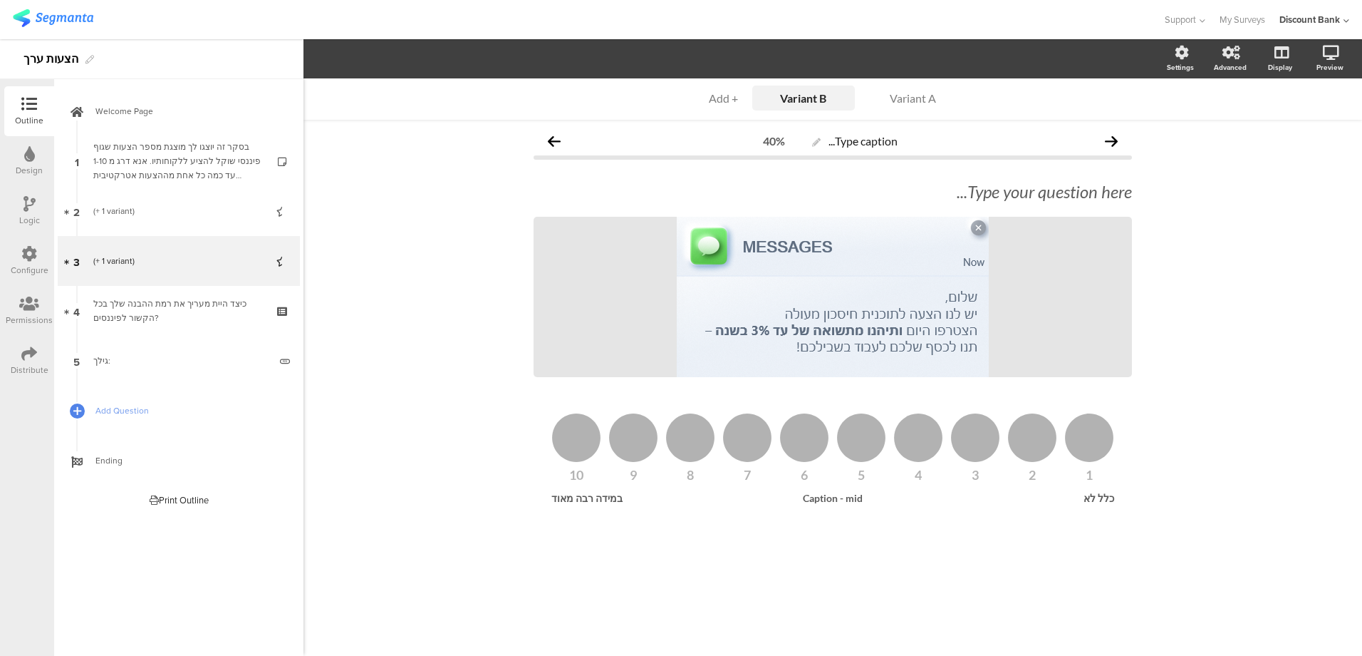
click at [908, 100] on div "Variant A" at bounding box center [913, 98] width 71 height 14
click at [792, 95] on div "Variant B" at bounding box center [803, 98] width 71 height 14
click at [285, 248] on icon at bounding box center [284, 248] width 12 height 9
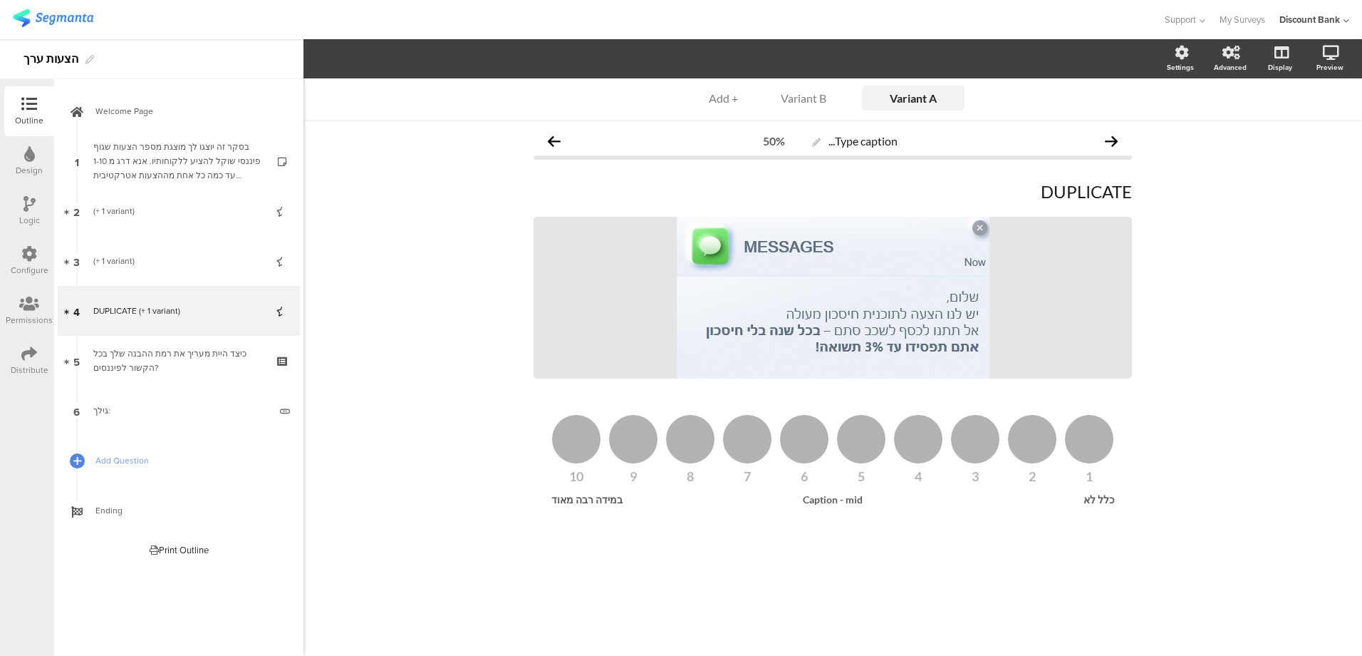
click at [166, 311] on div "DUPLICATE (+ 1 variant)" at bounding box center [178, 311] width 170 height 14
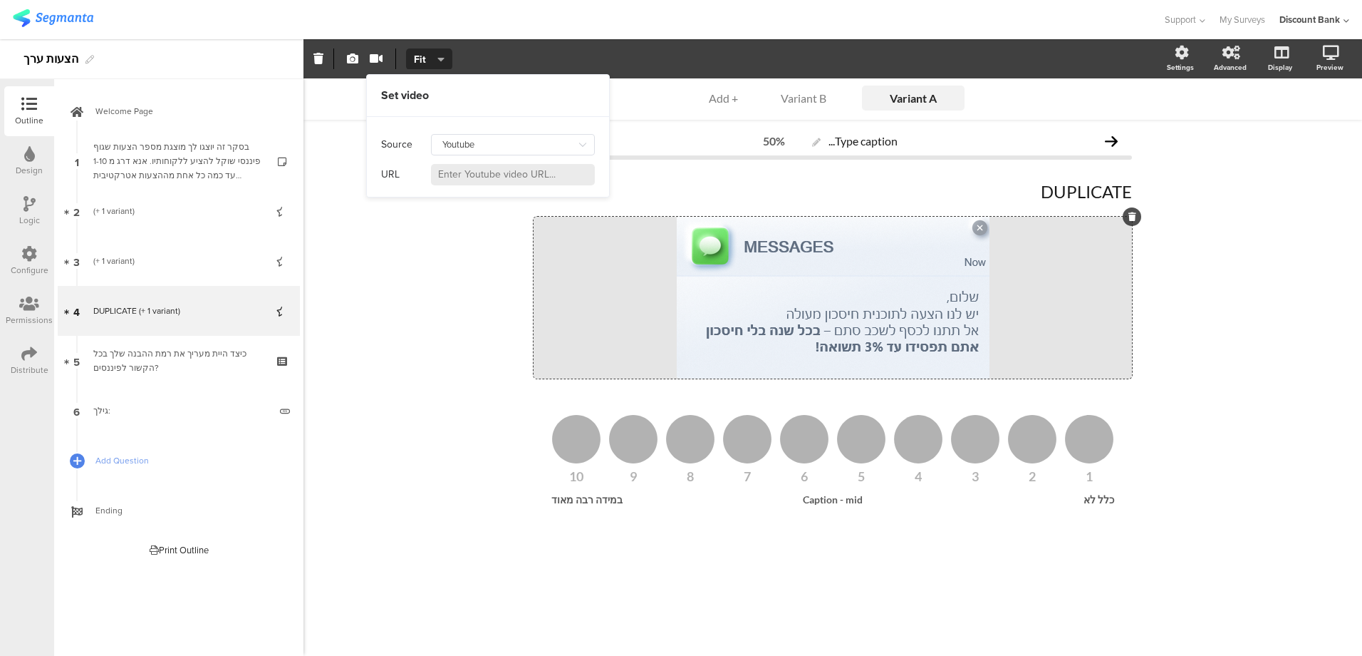
click at [380, 188] on span "Upload" at bounding box center [377, 188] width 37 height 16
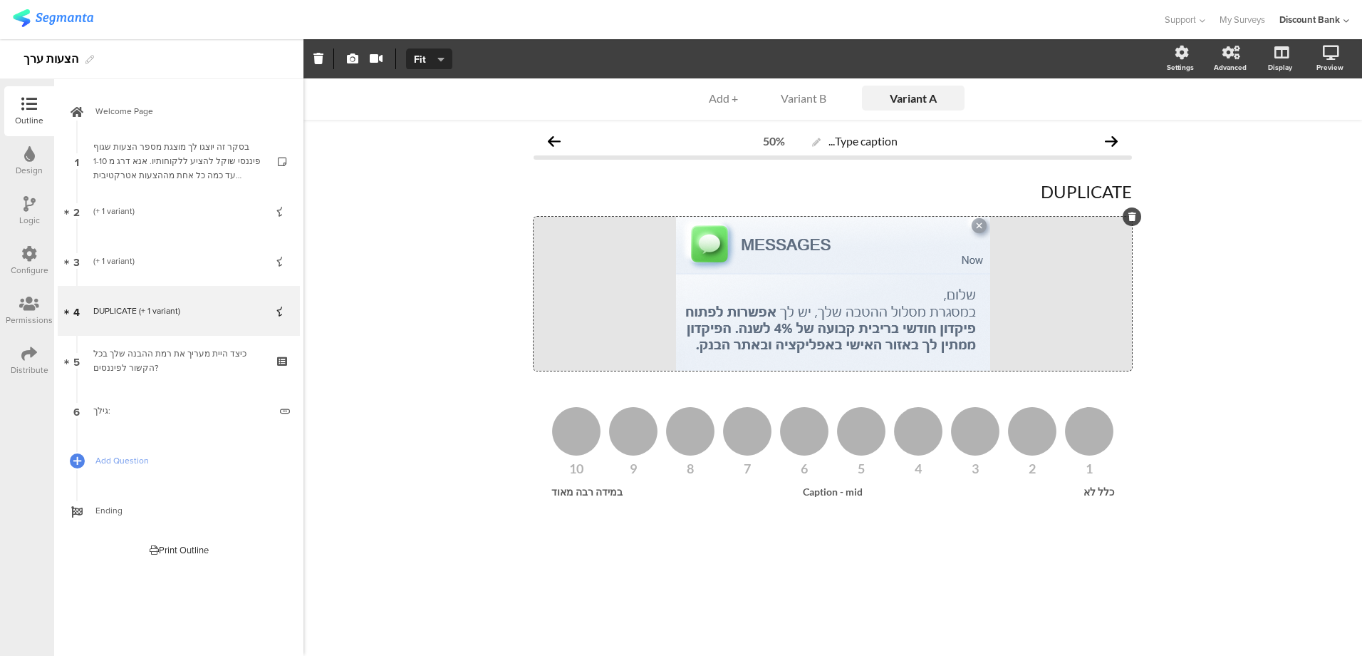
click at [1071, 190] on p "DUPLICATE" at bounding box center [833, 191] width 599 height 21
drag, startPoint x: 1072, startPoint y: 190, endPoint x: 1023, endPoint y: 187, distance: 49.3
click at [1023, 187] on p "DUPLICATE" at bounding box center [833, 191] width 599 height 21
drag, startPoint x: 1028, startPoint y: 190, endPoint x: 1149, endPoint y: 182, distance: 122.1
click at [1149, 182] on div "Variant A Variant A Variant B + Add Type caption... 50% DUPLICATE DUPLICATE DUP…" at bounding box center [833, 366] width 1059 height 577
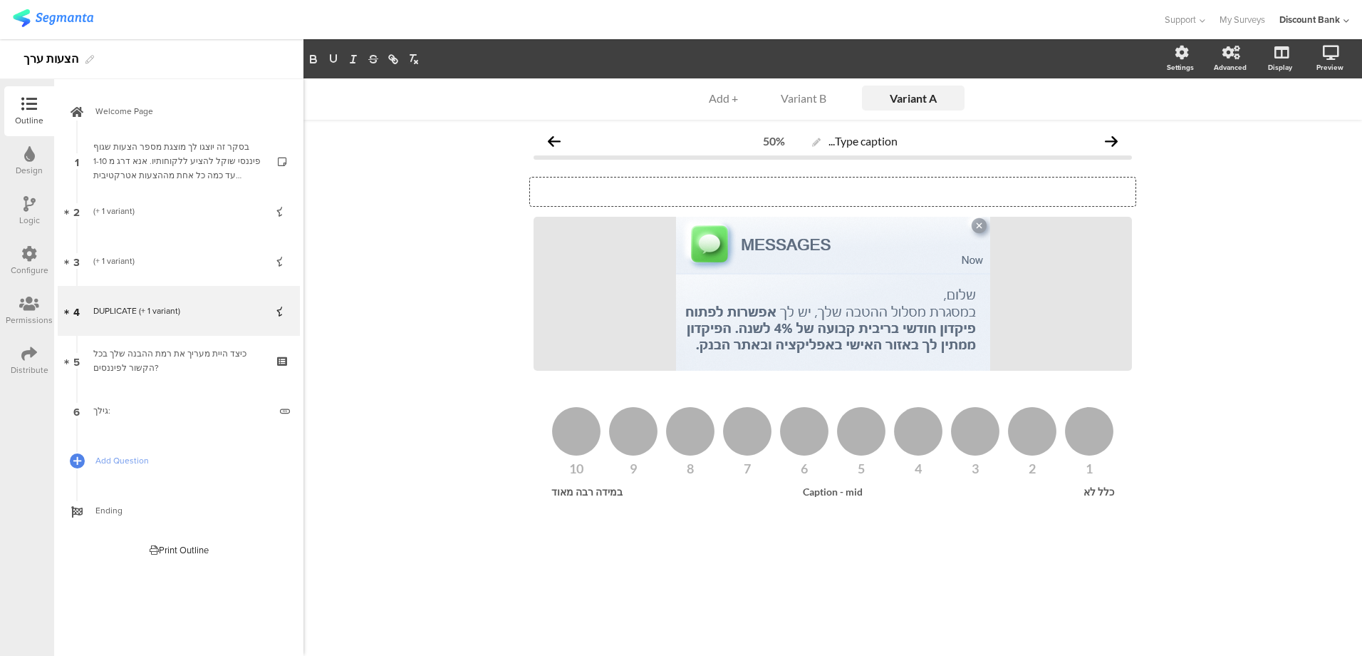
click at [1181, 276] on div "Variant A Variant A Variant B + Add Type caption... 50% DUPLICATE DUPLICATE /" at bounding box center [833, 366] width 1059 height 577
click at [152, 167] on div "בסקר זה יוצגו לך מוצגת מספר הצעות שגוף פיננסי שוקל להציע ללקוחותיו. אנא דרג מ 1…" at bounding box center [178, 161] width 170 height 43
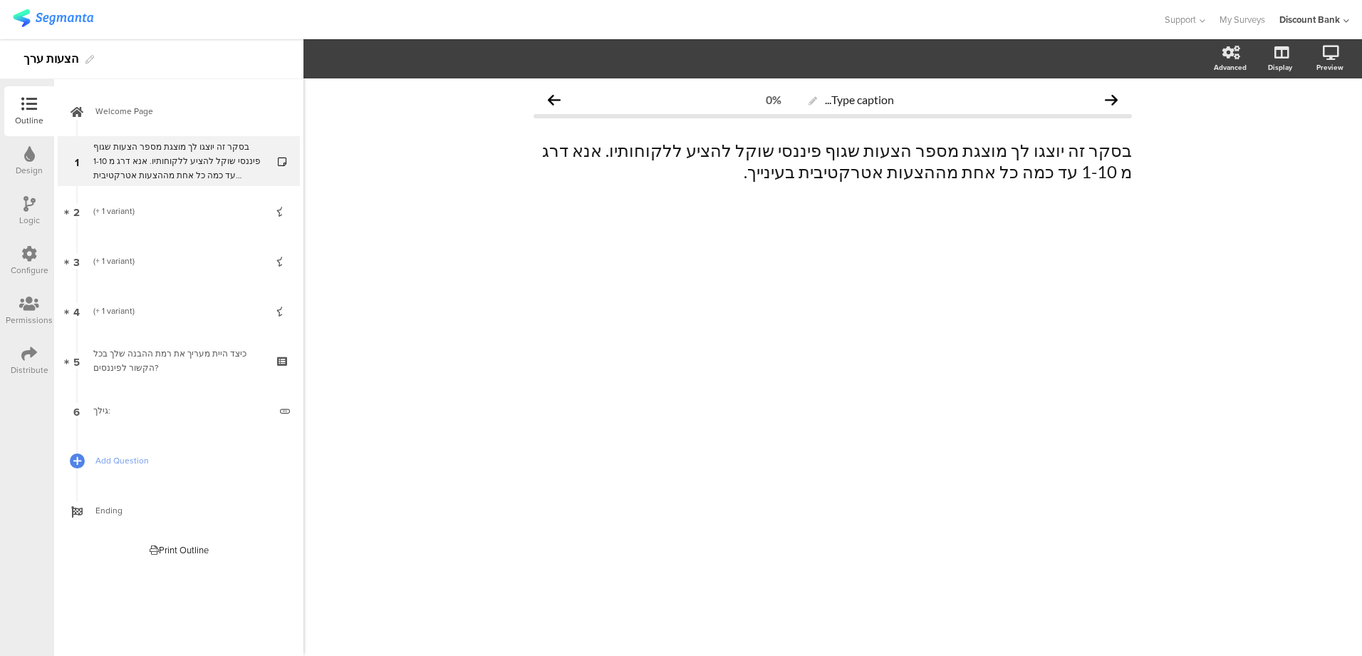
click at [202, 217] on div "(+ 1 variant)" at bounding box center [178, 211] width 170 height 14
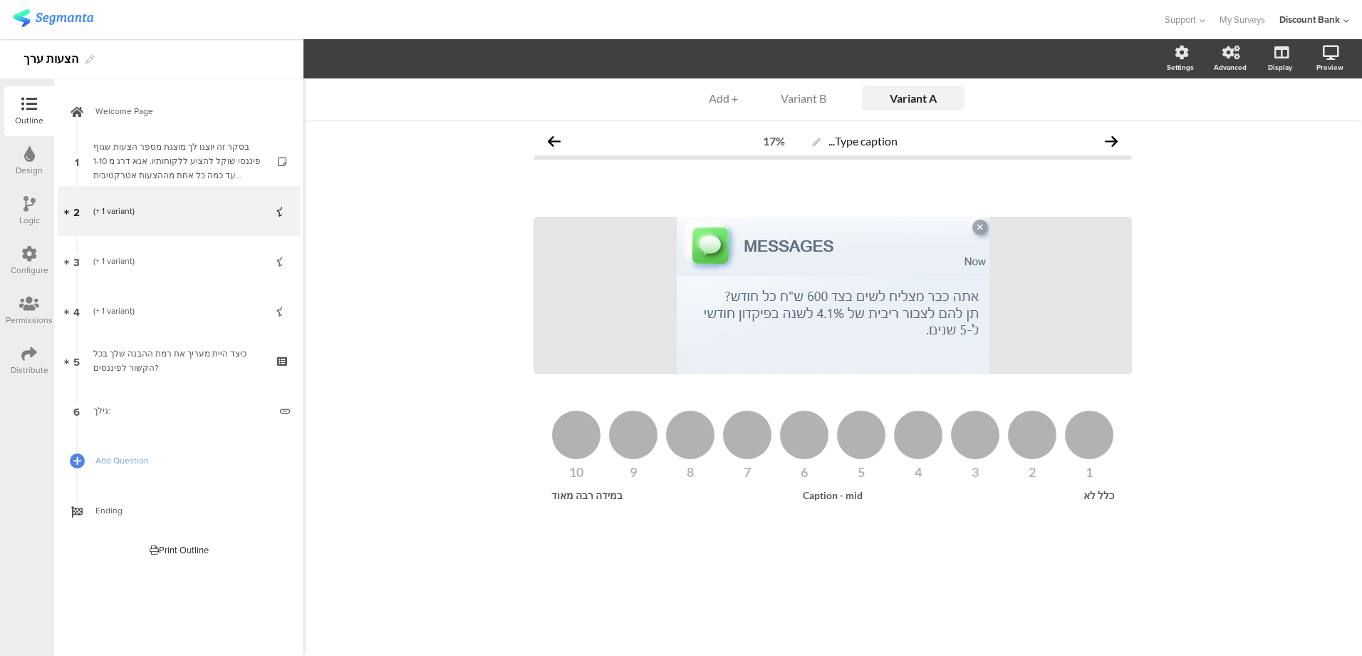
click at [173, 261] on div "(+ 1 variant)" at bounding box center [178, 261] width 170 height 14
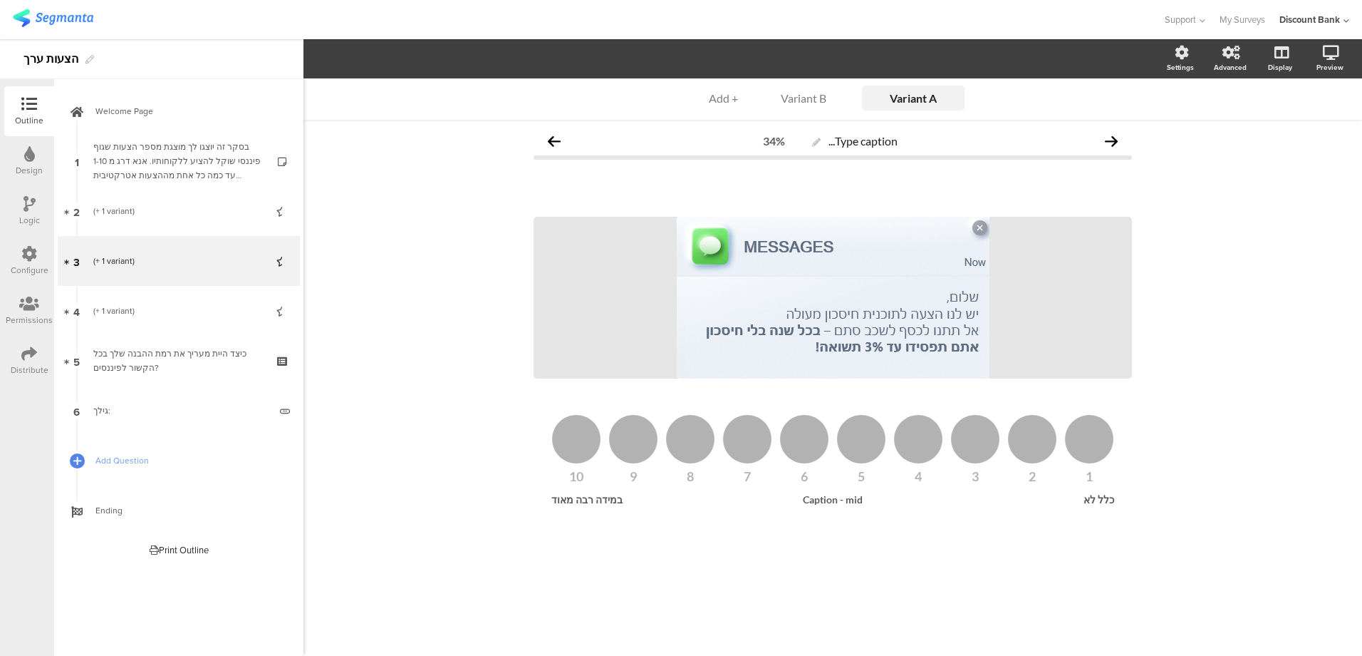
click at [162, 300] on link "4 (+ 1 variant)" at bounding box center [179, 311] width 242 height 50
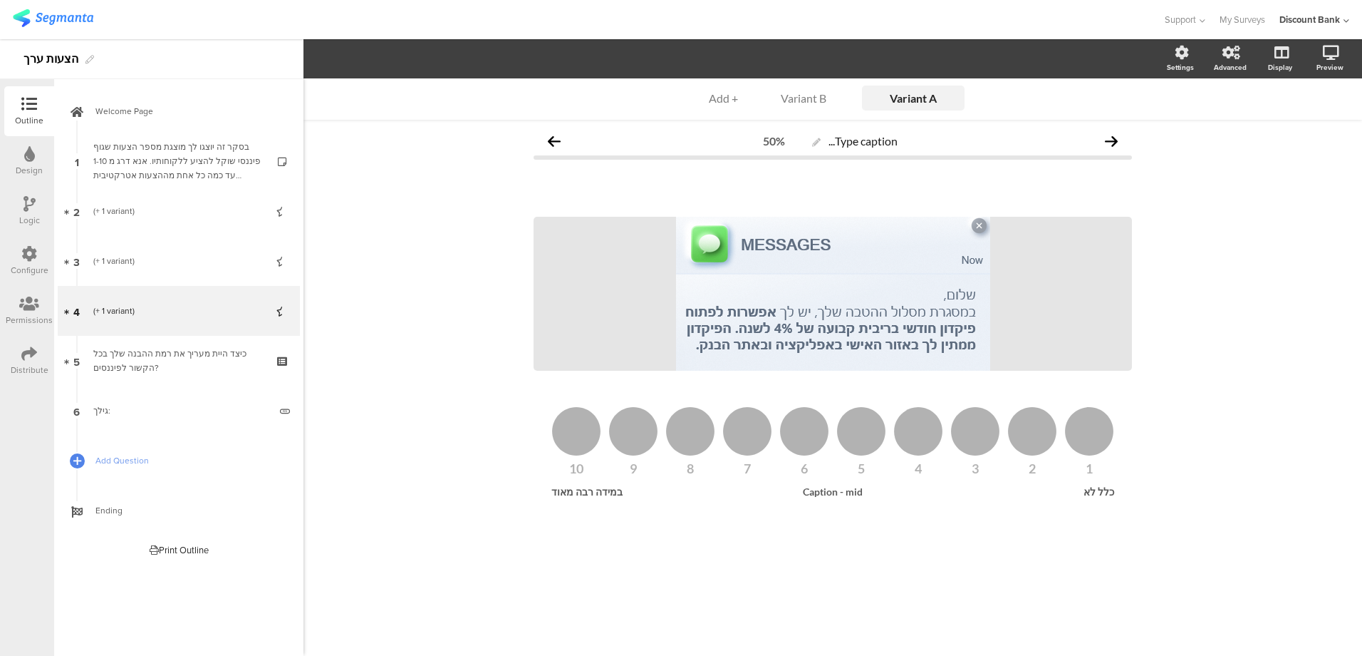
click at [170, 272] on link "3 (+ 1 variant)" at bounding box center [179, 261] width 242 height 50
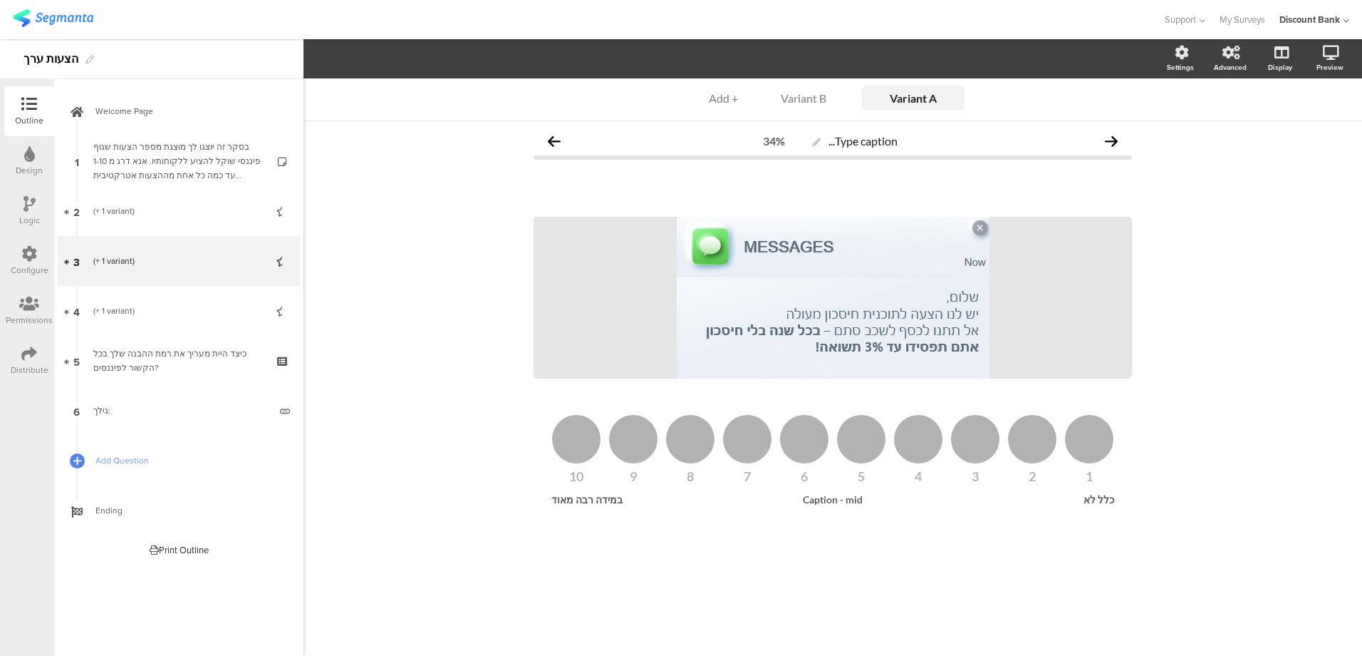
click at [176, 307] on div "(+ 1 variant)" at bounding box center [178, 311] width 170 height 14
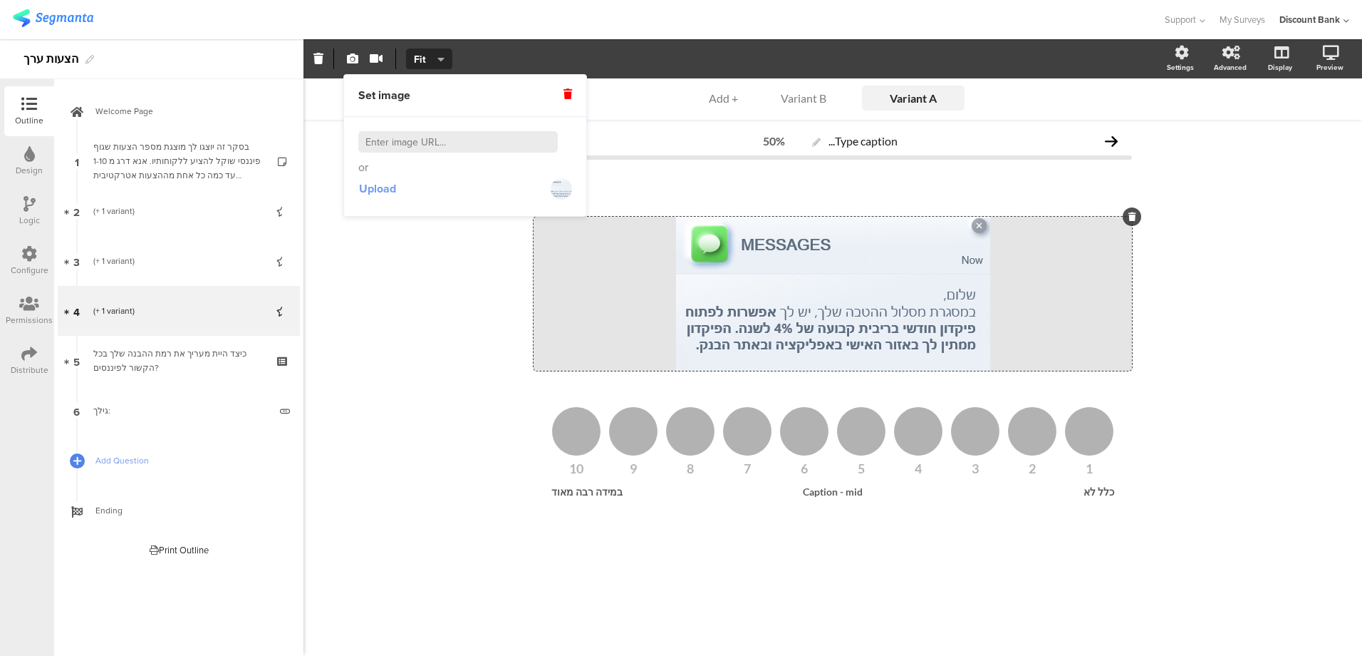
click at [381, 189] on span "Upload" at bounding box center [377, 188] width 37 height 16
click at [420, 283] on div "Variant A Variant A Variant B + Add Type caption... 50% /" at bounding box center [833, 366] width 1059 height 577
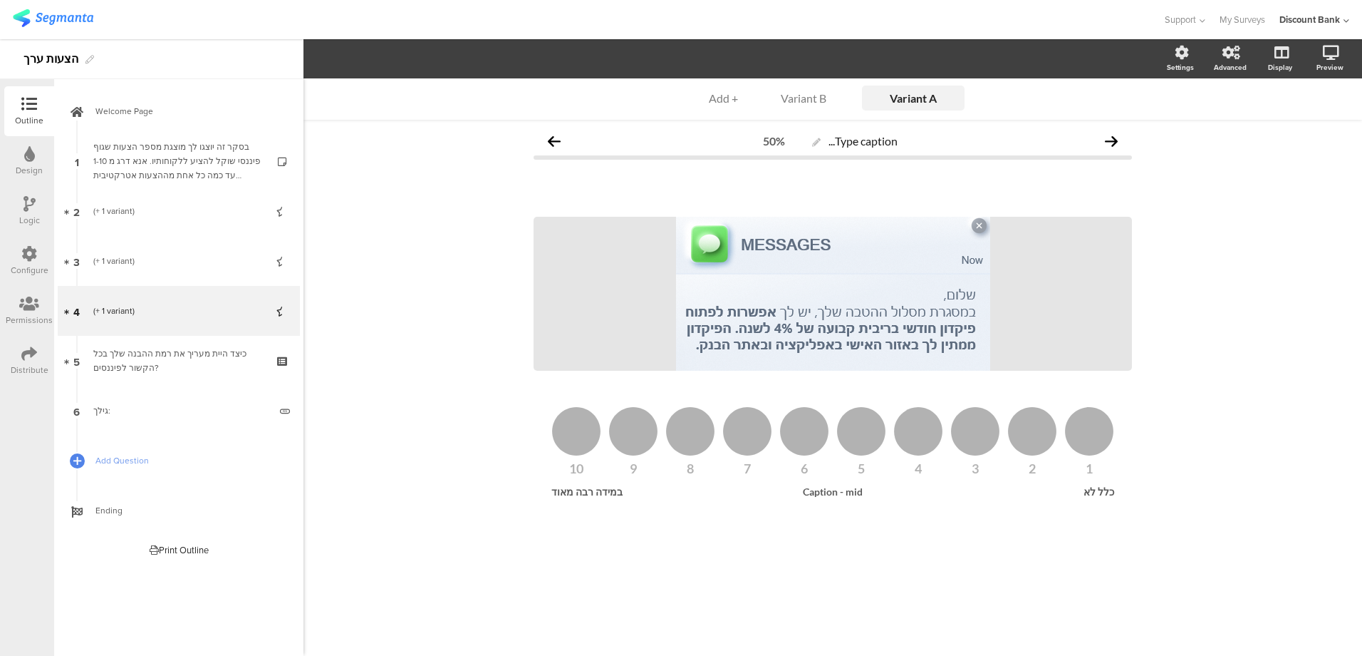
click at [800, 95] on div "Variant B" at bounding box center [803, 98] width 71 height 14
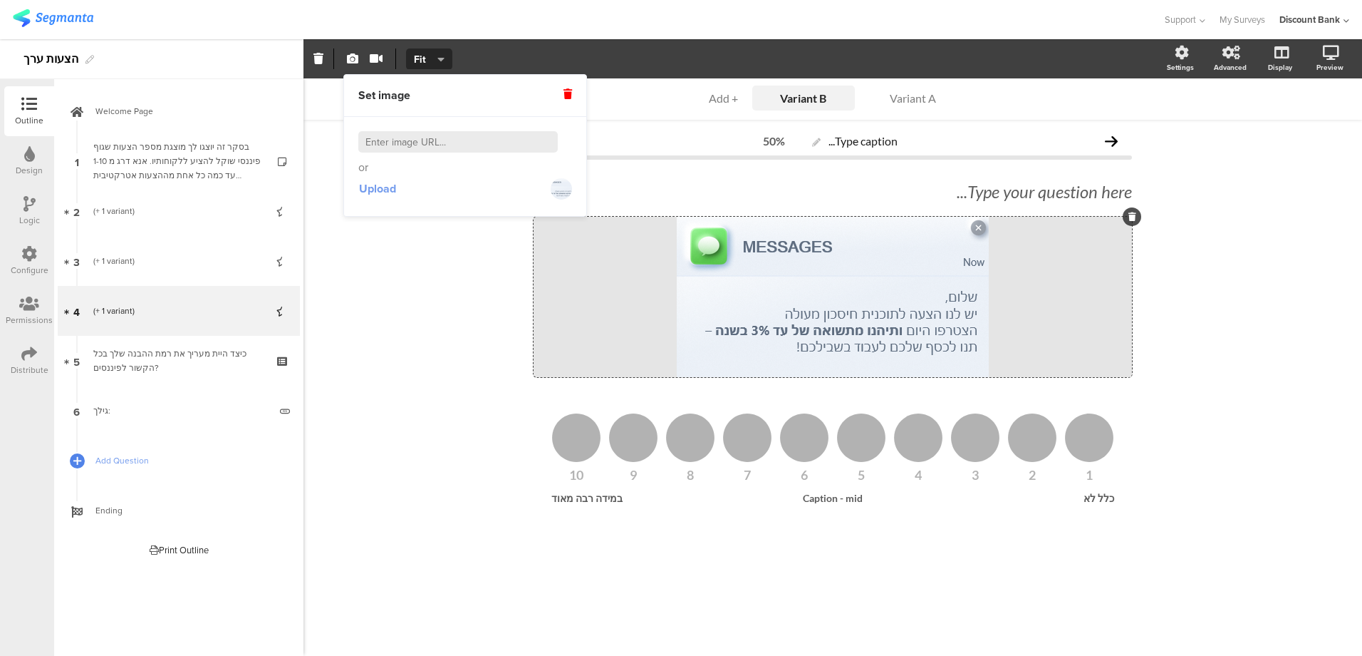
click at [383, 189] on span "Upload" at bounding box center [377, 188] width 37 height 16
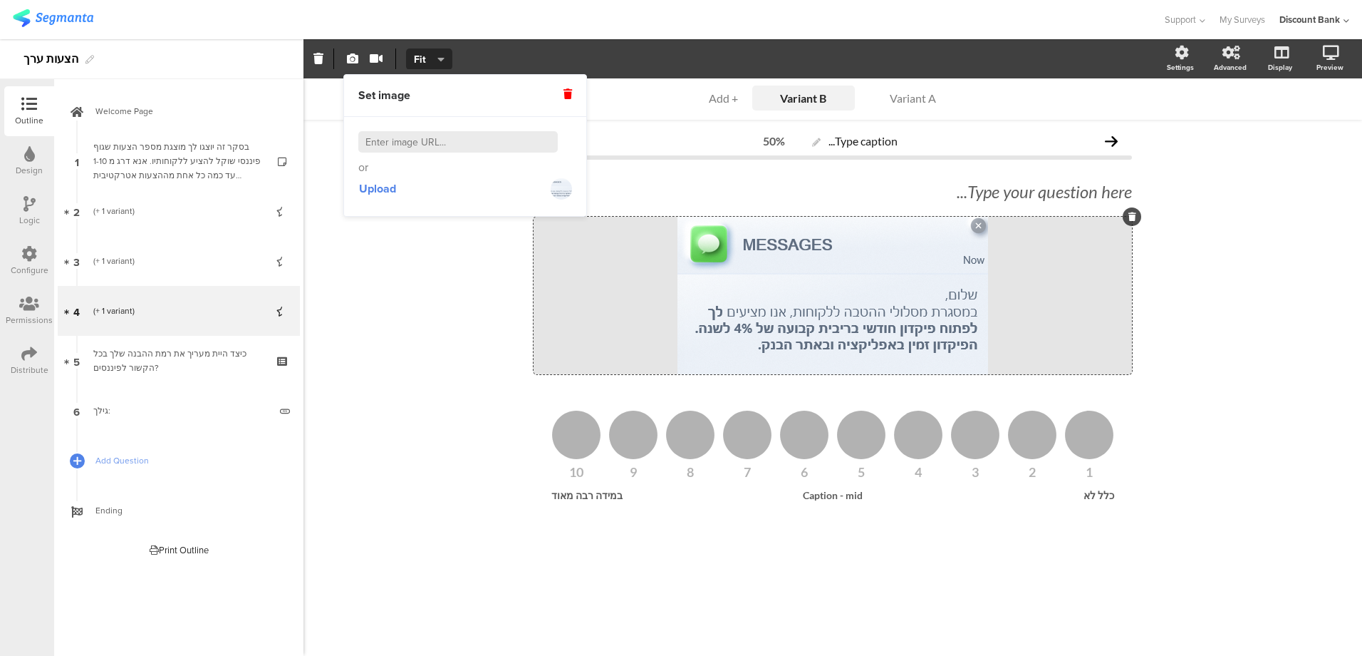
click at [910, 95] on div "Variant A" at bounding box center [913, 98] width 71 height 14
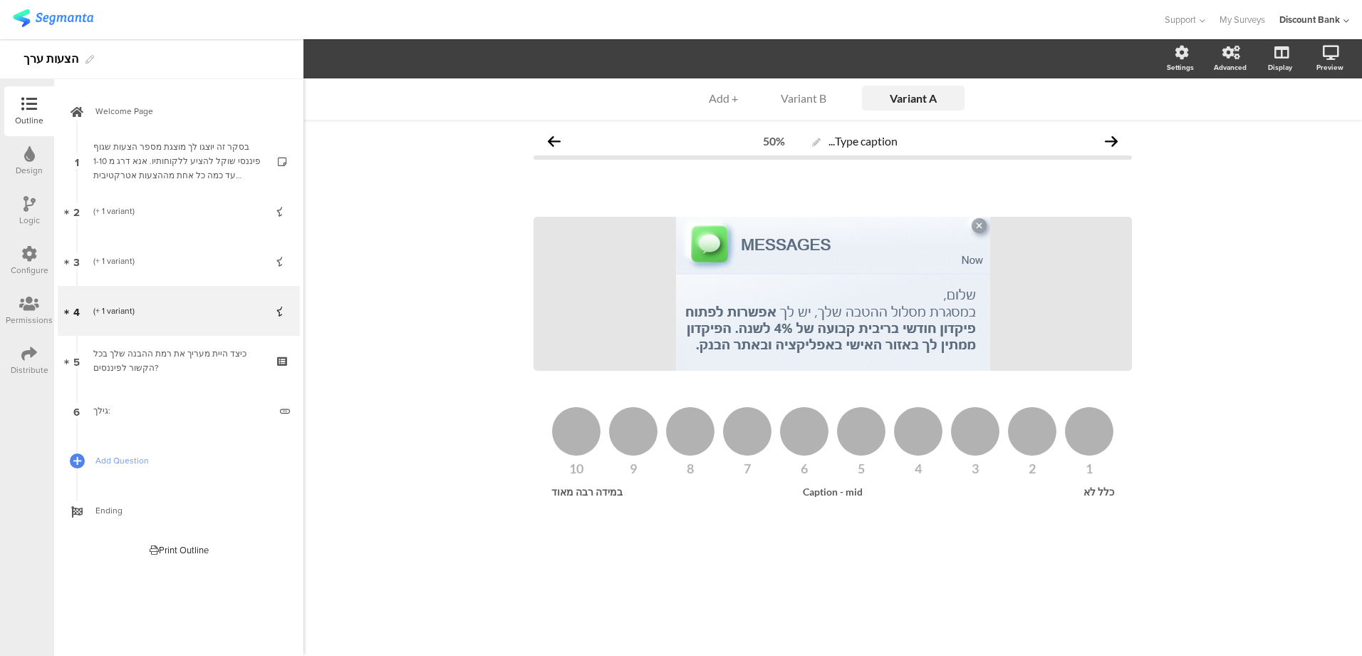
click at [797, 97] on div "Variant B" at bounding box center [803, 98] width 71 height 14
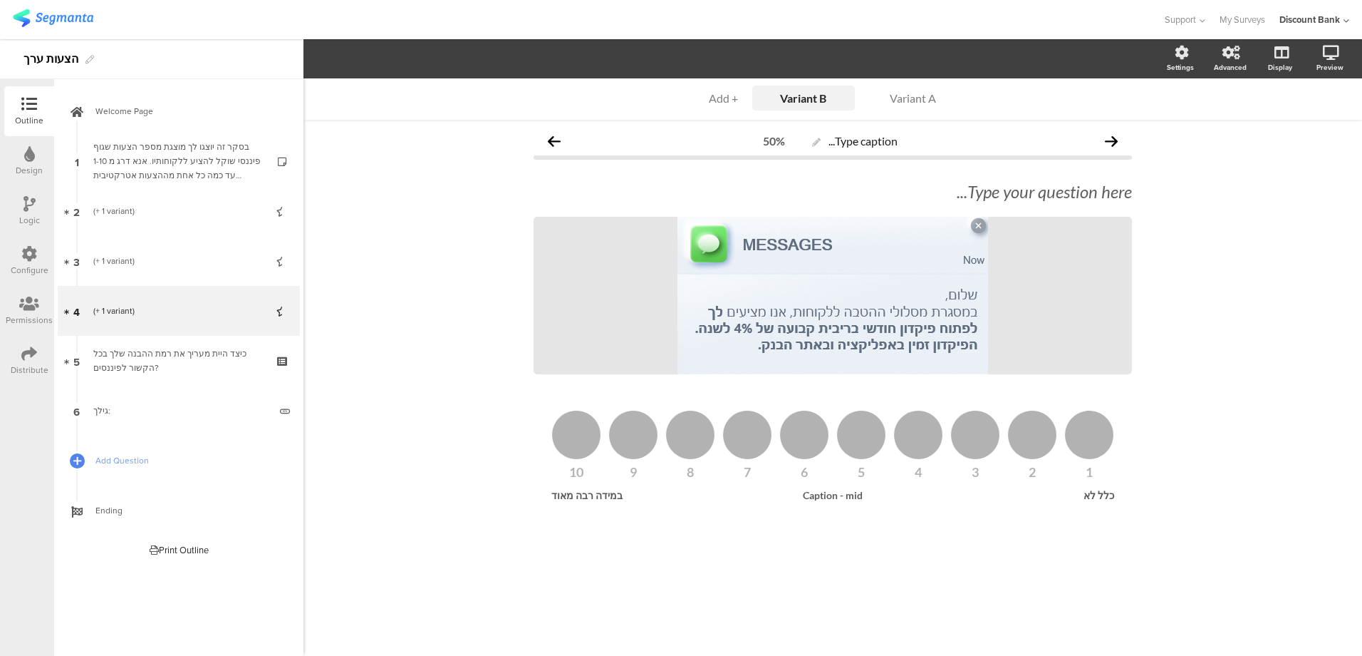
click at [917, 98] on div "Variant A" at bounding box center [913, 98] width 71 height 14
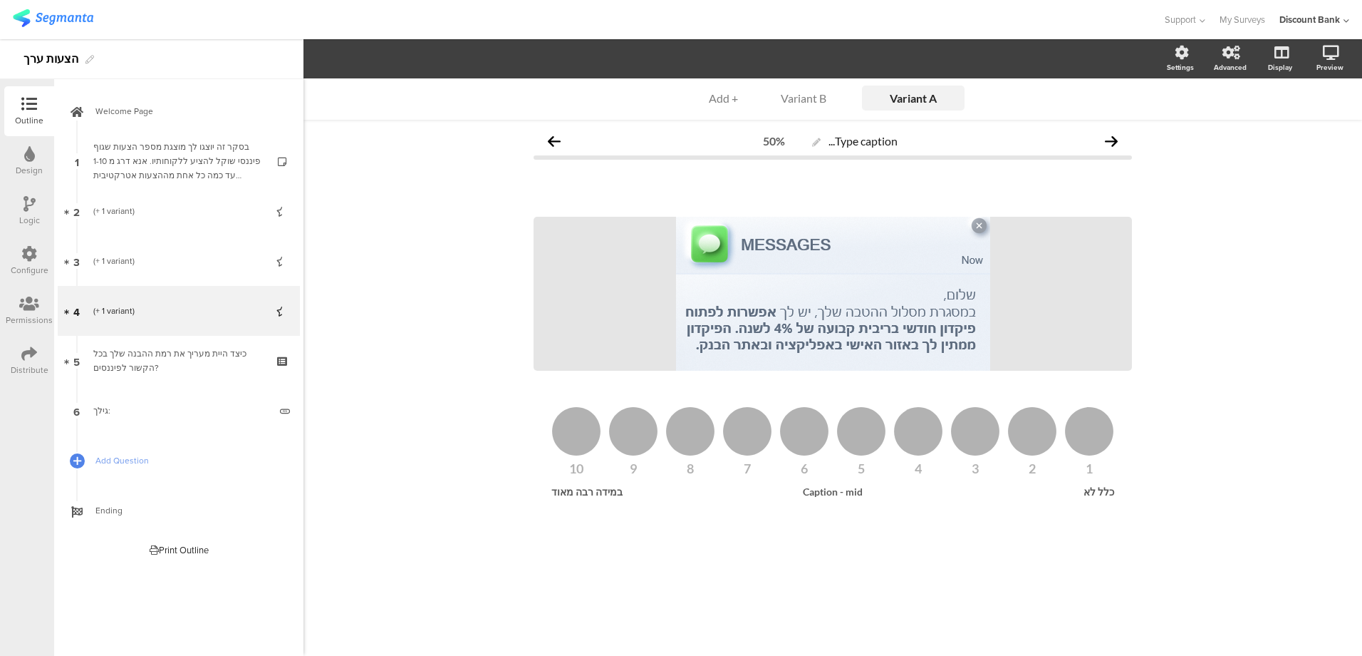
click at [284, 299] on icon at bounding box center [284, 298] width 12 height 9
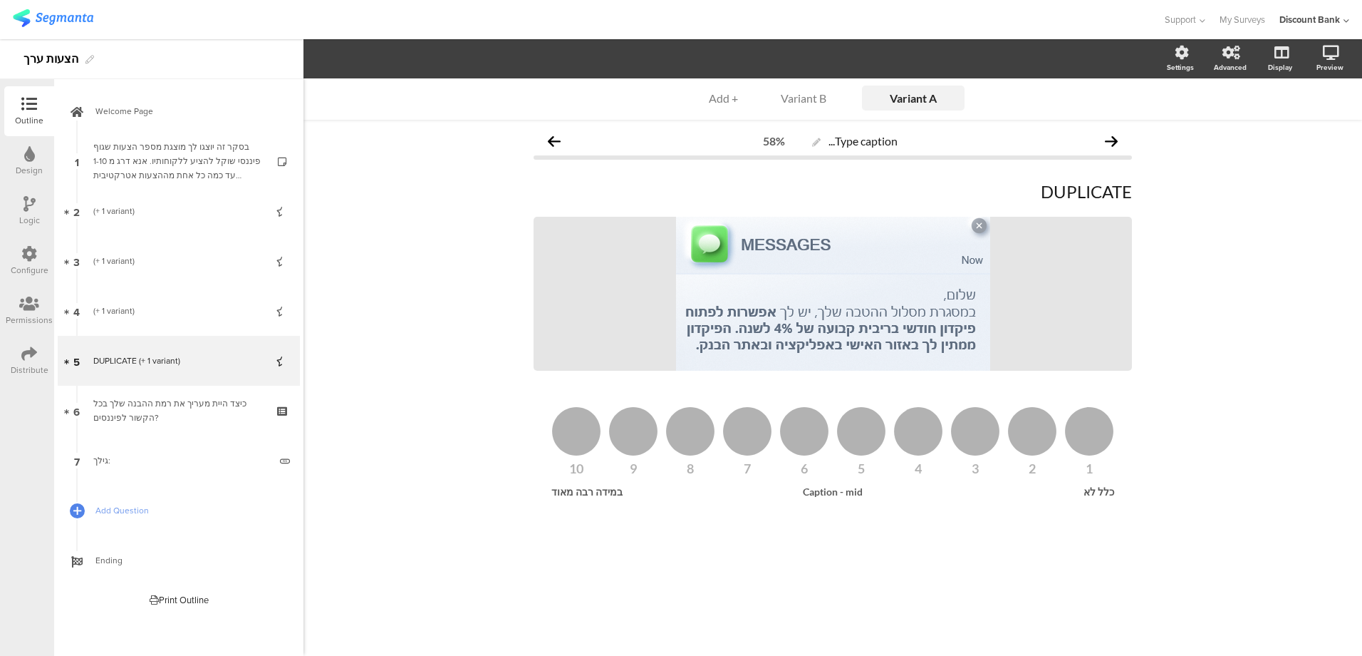
click at [237, 356] on div "DUPLICATE (+ 1 variant)" at bounding box center [178, 360] width 170 height 14
click at [1094, 189] on p "DUPLICATE" at bounding box center [833, 191] width 599 height 21
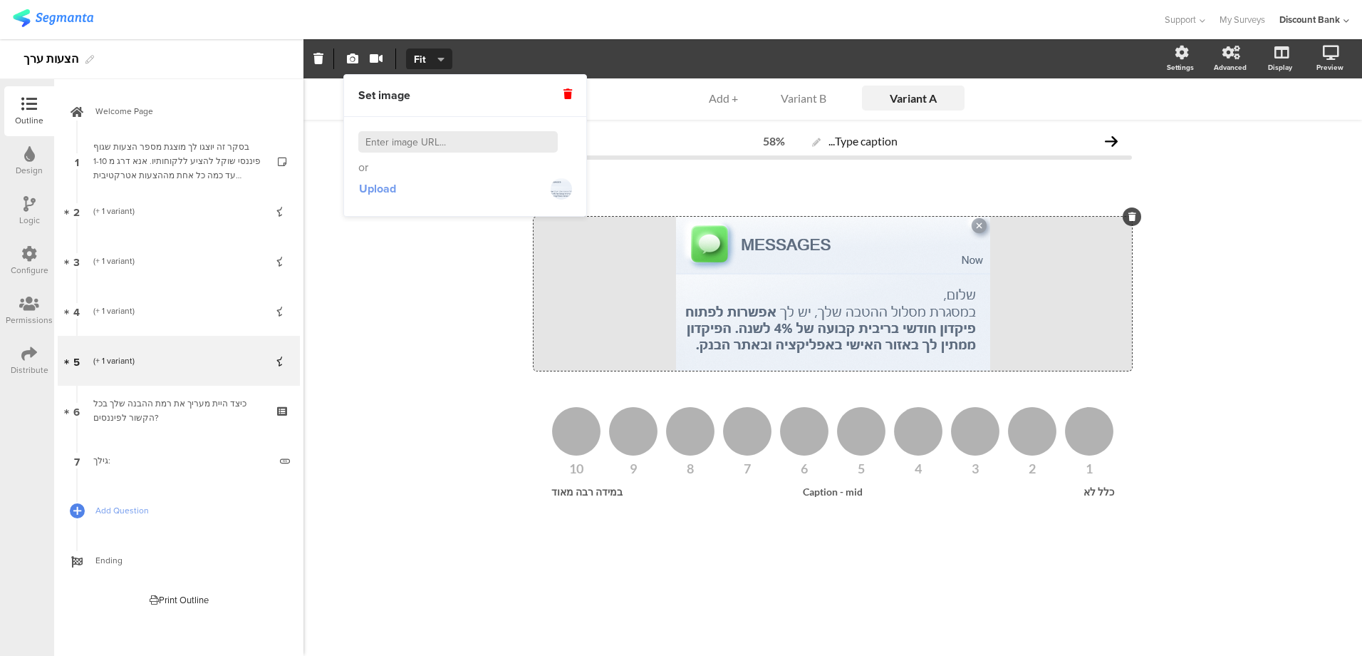
click at [383, 190] on span "Upload" at bounding box center [377, 188] width 37 height 16
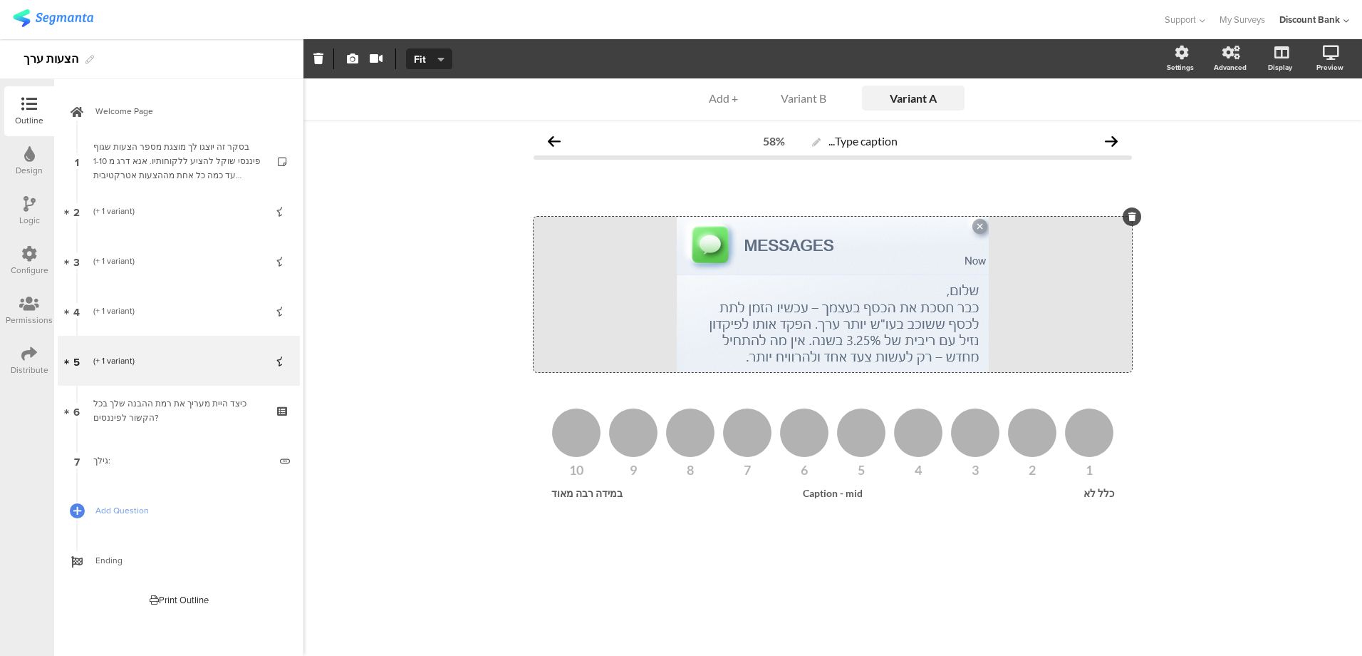
click at [817, 98] on div "Variant B" at bounding box center [803, 98] width 71 height 14
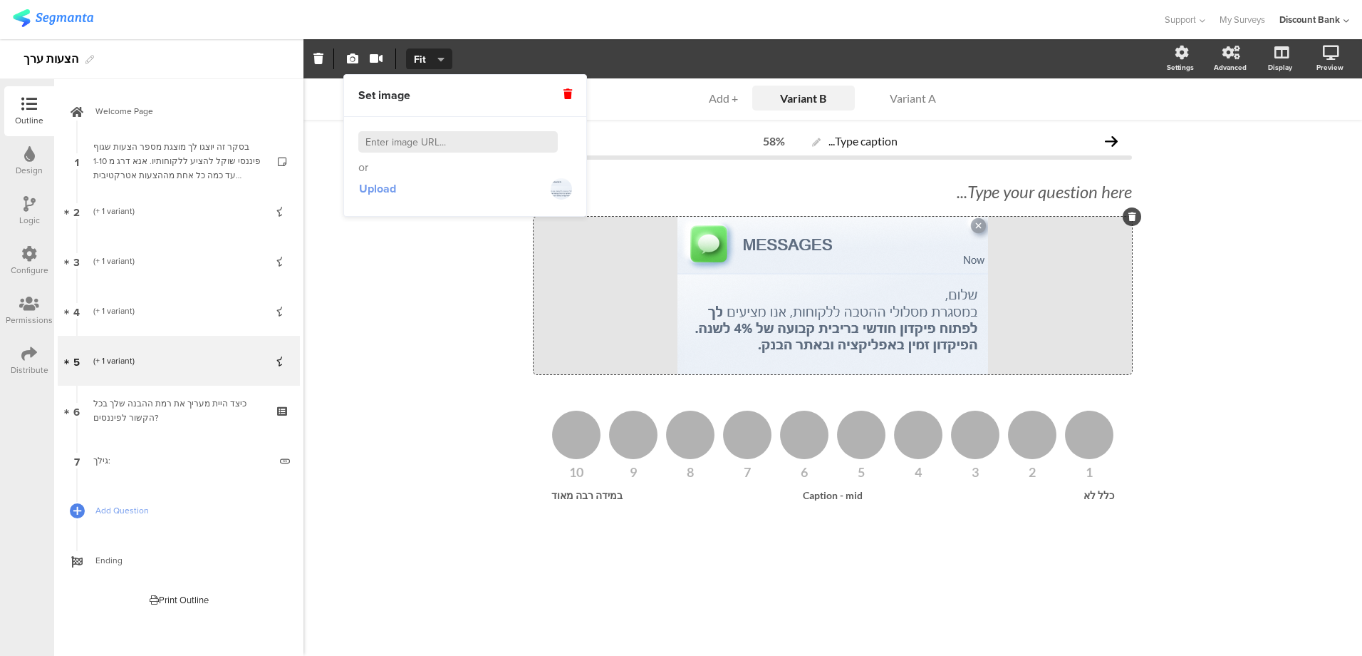
click at [383, 190] on span "Upload" at bounding box center [377, 188] width 37 height 16
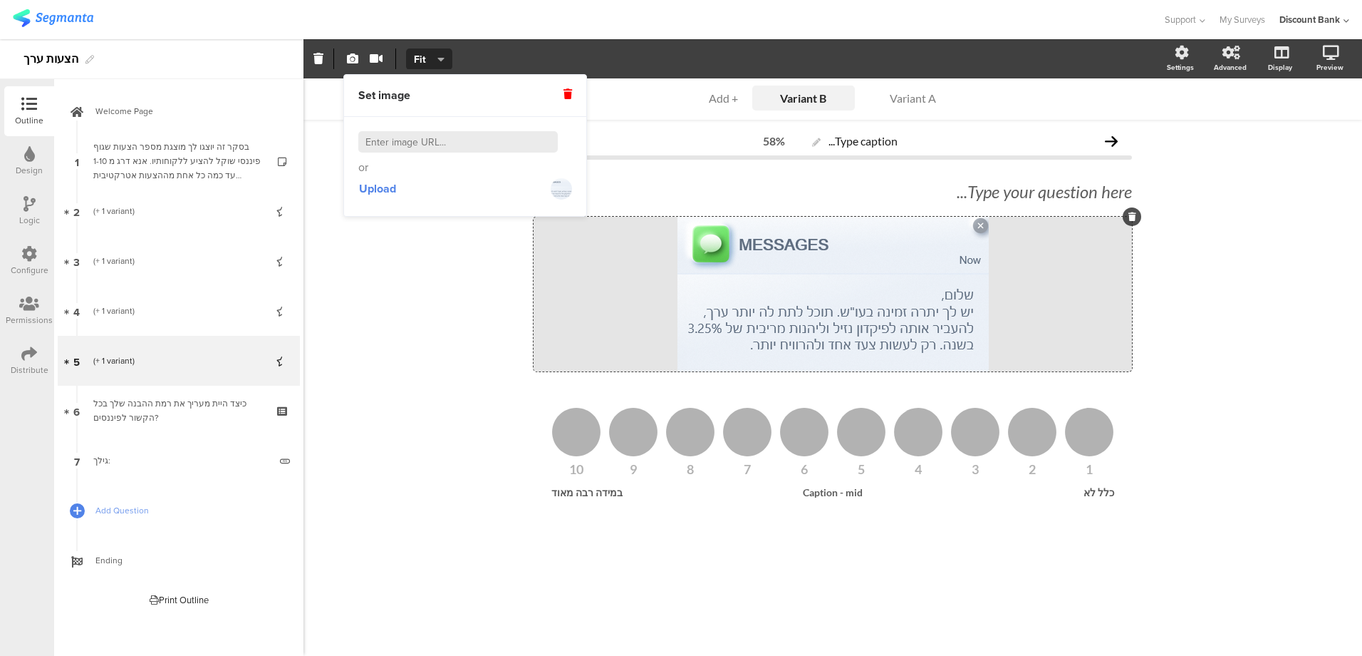
click at [904, 98] on div "Variant A" at bounding box center [913, 98] width 71 height 14
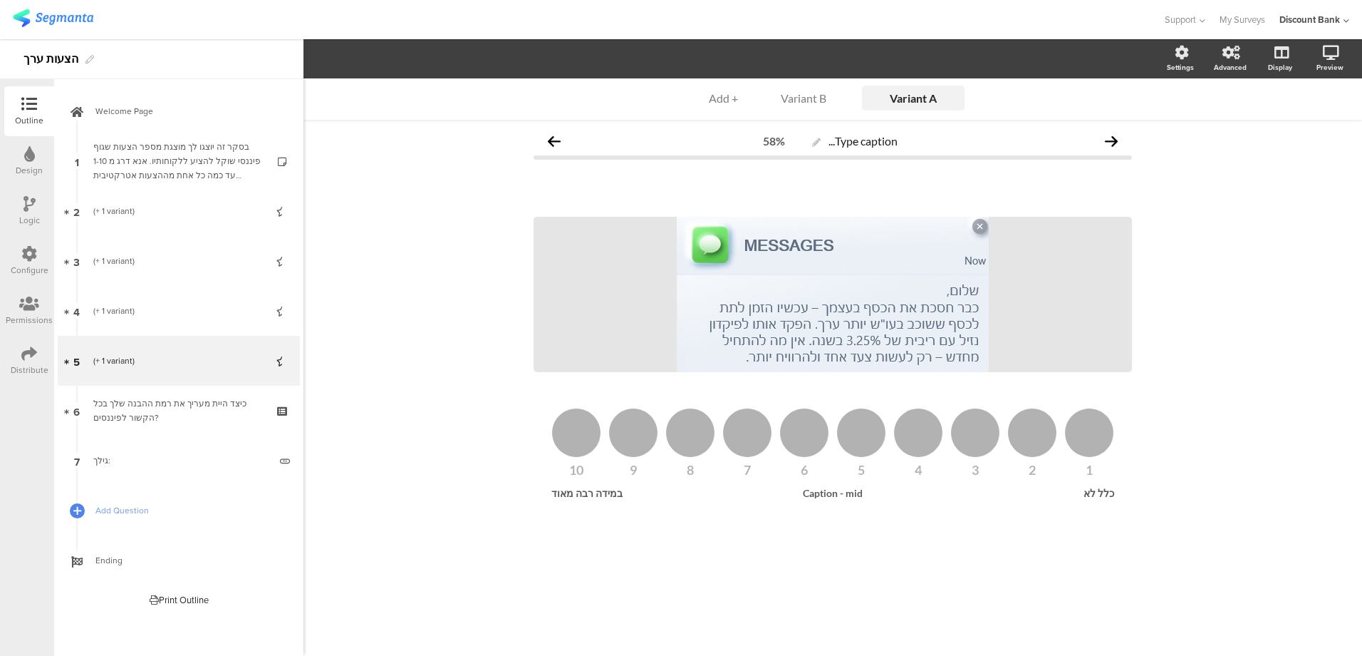
click at [199, 210] on div "(+ 1 variant)" at bounding box center [178, 211] width 170 height 14
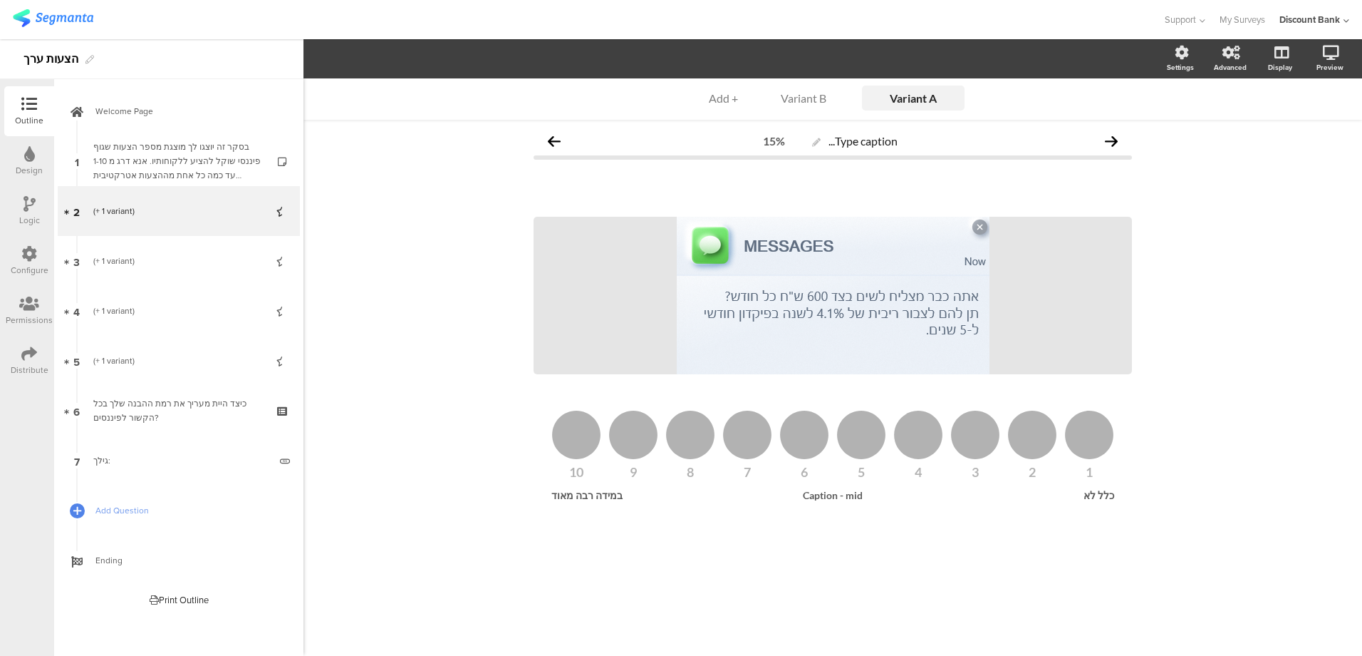
click at [195, 256] on div "(+ 1 variant)" at bounding box center [178, 261] width 170 height 14
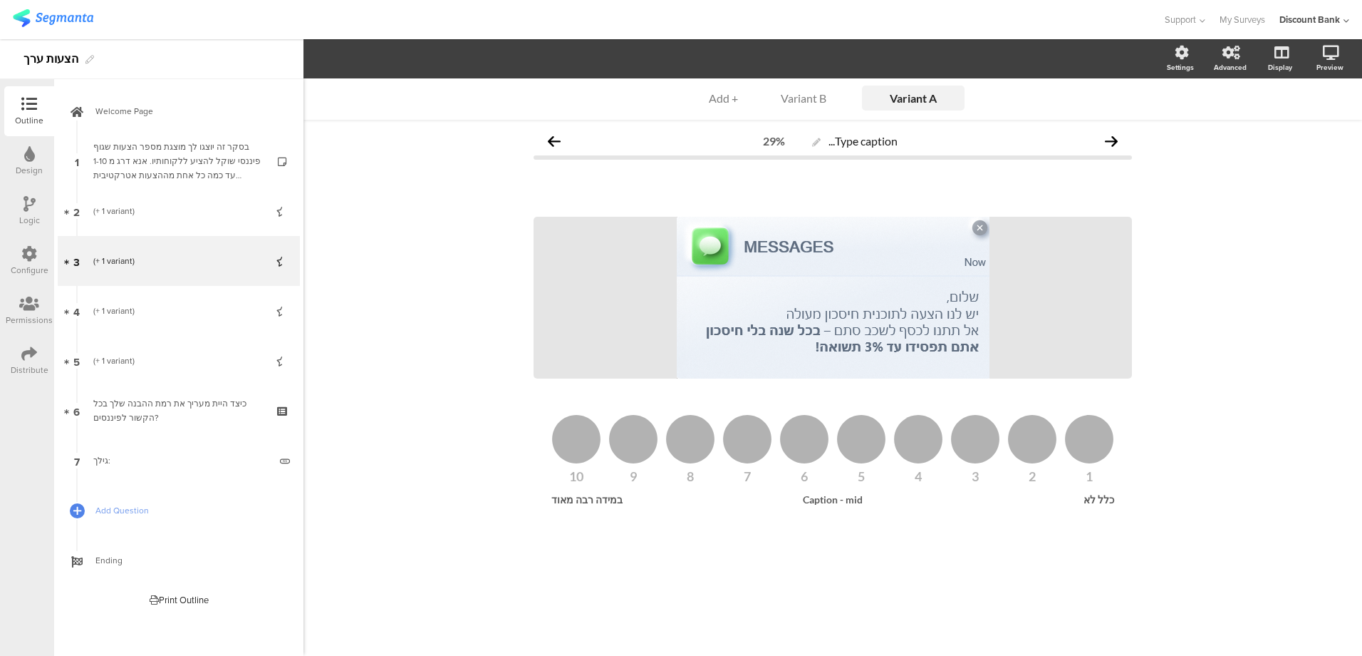
click at [192, 219] on link "2 (+ 1 variant)" at bounding box center [179, 211] width 242 height 50
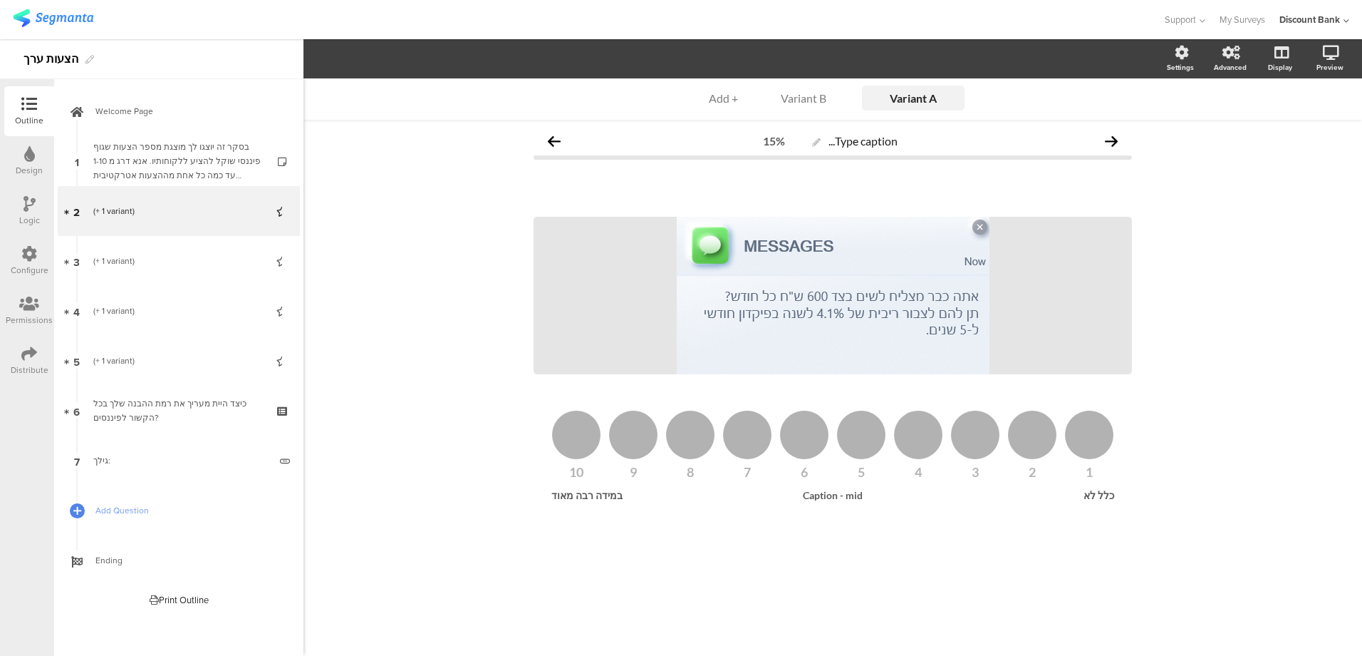
click at [174, 360] on div "(+ 1 variant)" at bounding box center [178, 360] width 170 height 14
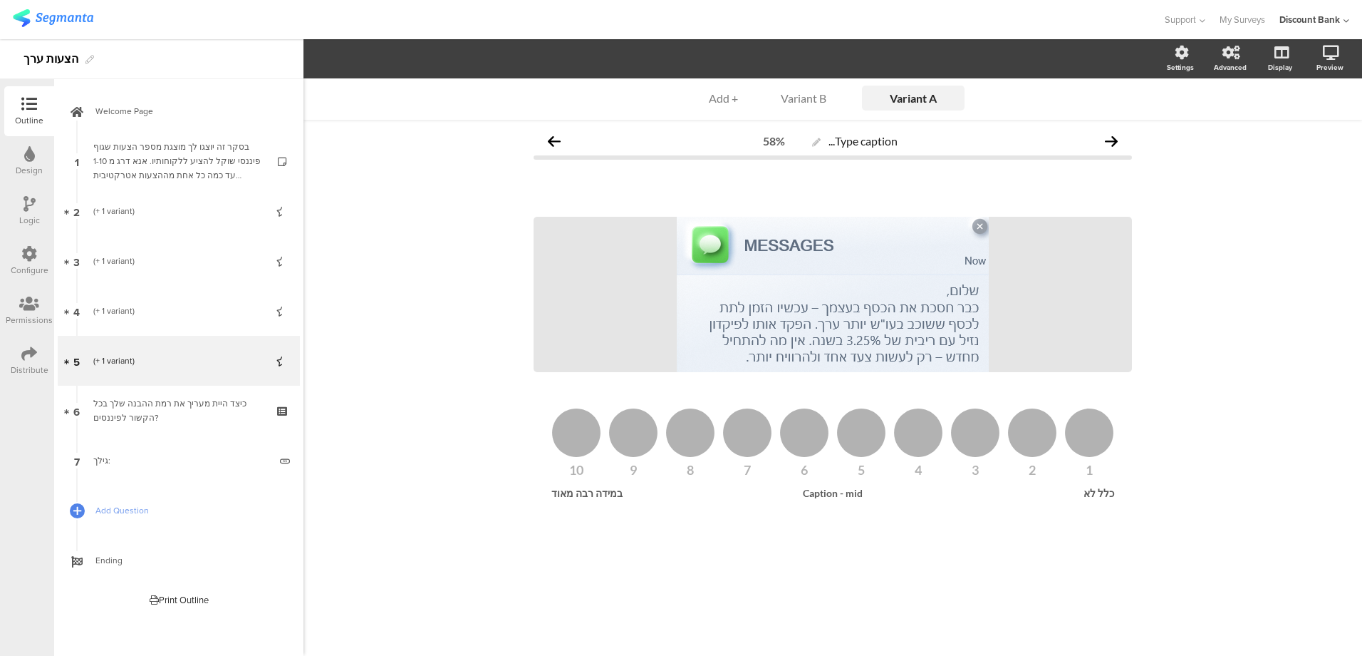
click at [166, 214] on div "(+ 1 variant)" at bounding box center [178, 211] width 170 height 14
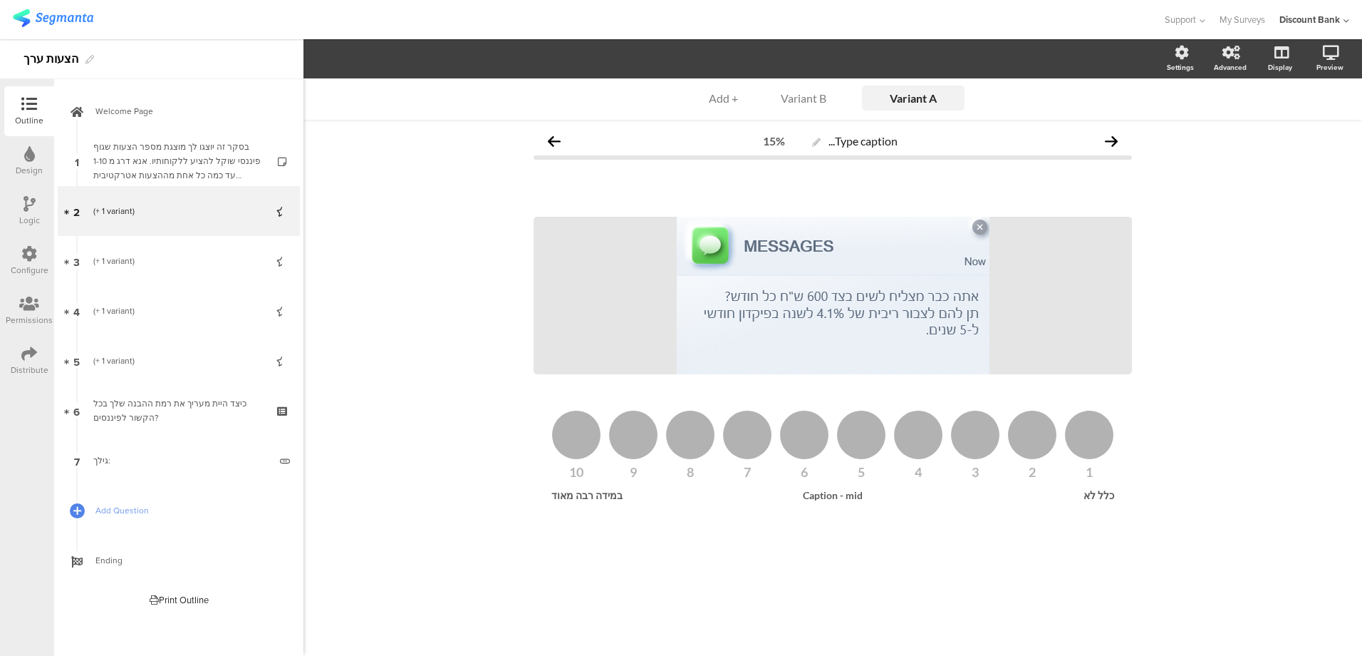
click at [162, 258] on div "(+ 1 variant)" at bounding box center [178, 261] width 170 height 14
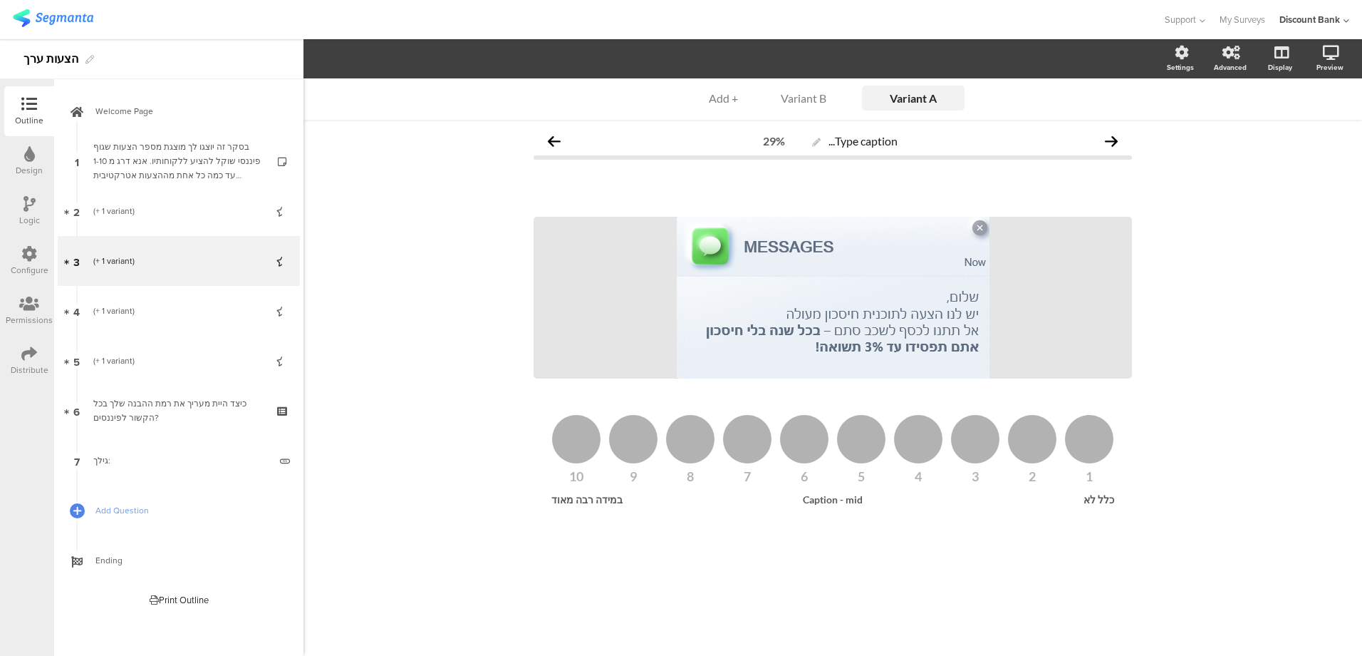
click at [159, 310] on div "(+ 1 variant)" at bounding box center [178, 311] width 170 height 14
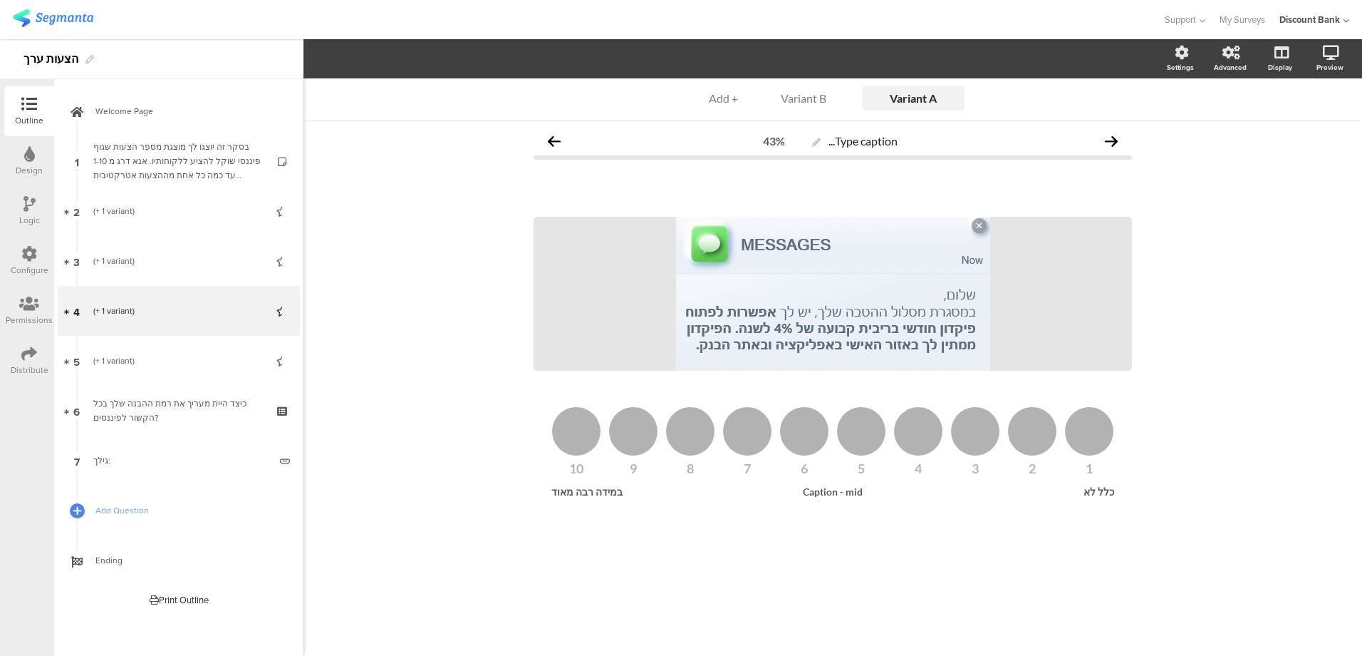
click at [145, 357] on div "(+ 1 variant)" at bounding box center [178, 360] width 170 height 14
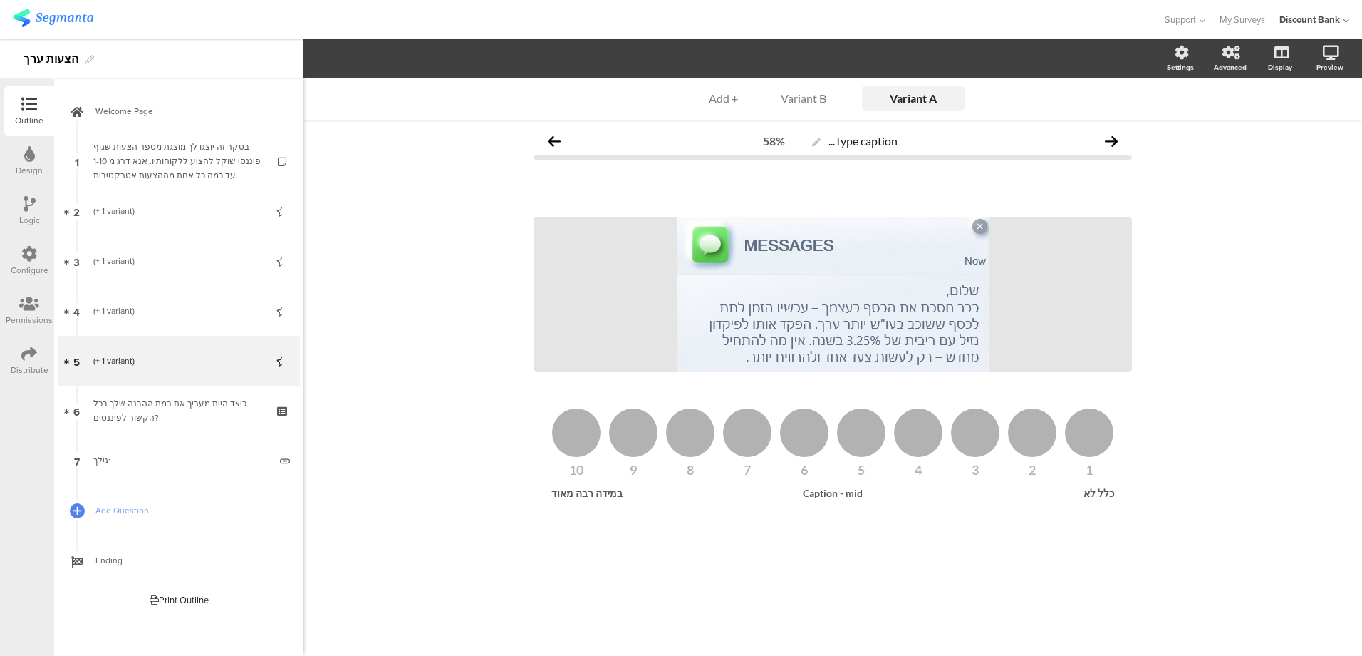
click at [157, 310] on div "(+ 1 variant)" at bounding box center [178, 311] width 170 height 14
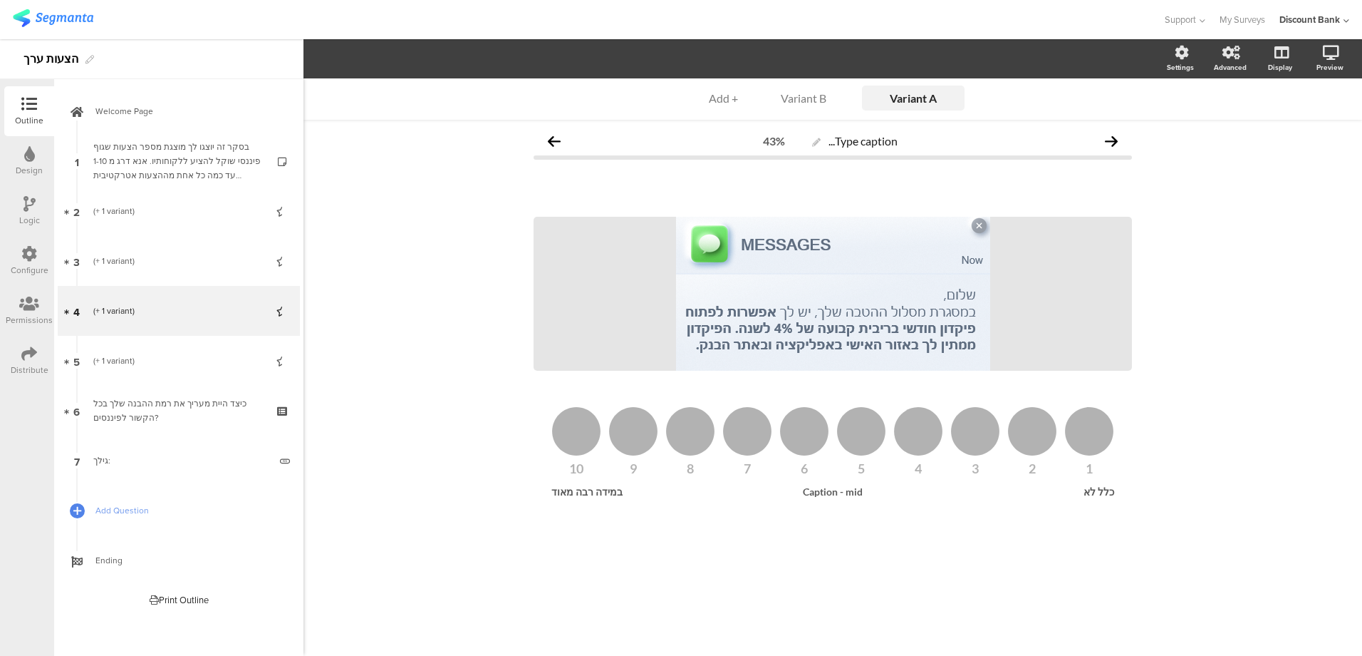
click at [120, 268] on link "3 (+ 1 variant)" at bounding box center [179, 261] width 242 height 50
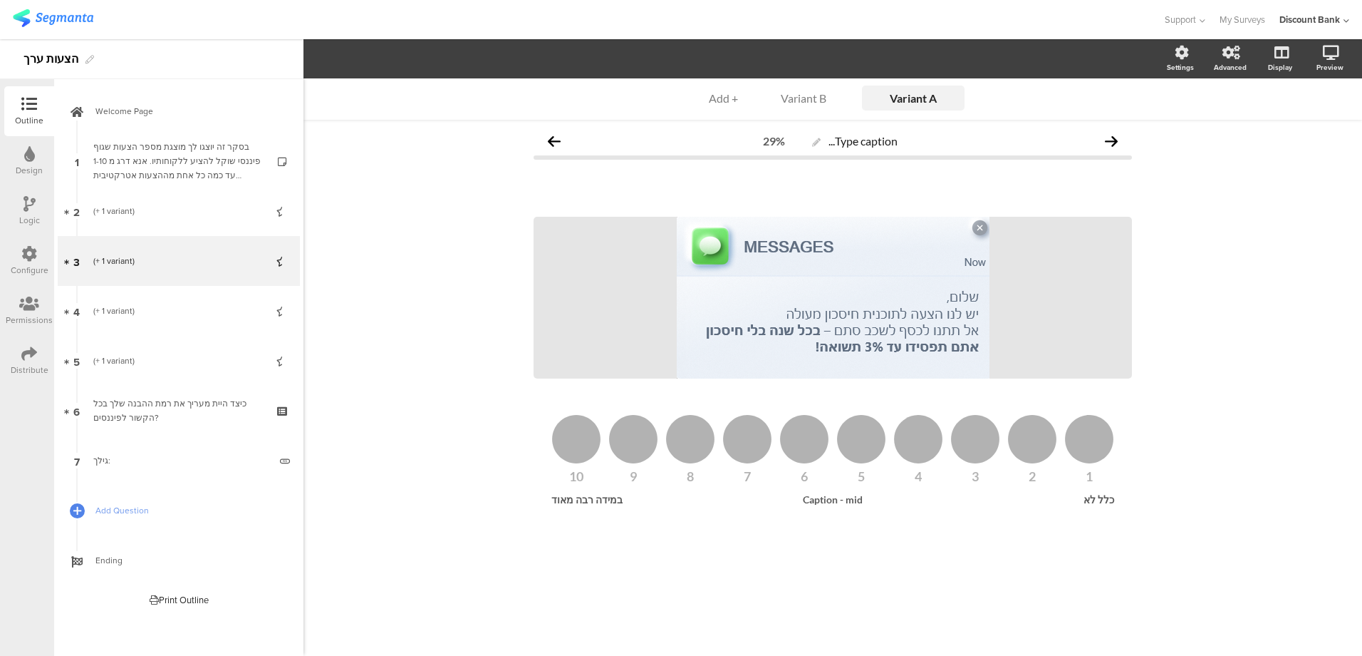
click at [115, 218] on link "2 (+ 1 variant)" at bounding box center [179, 211] width 242 height 50
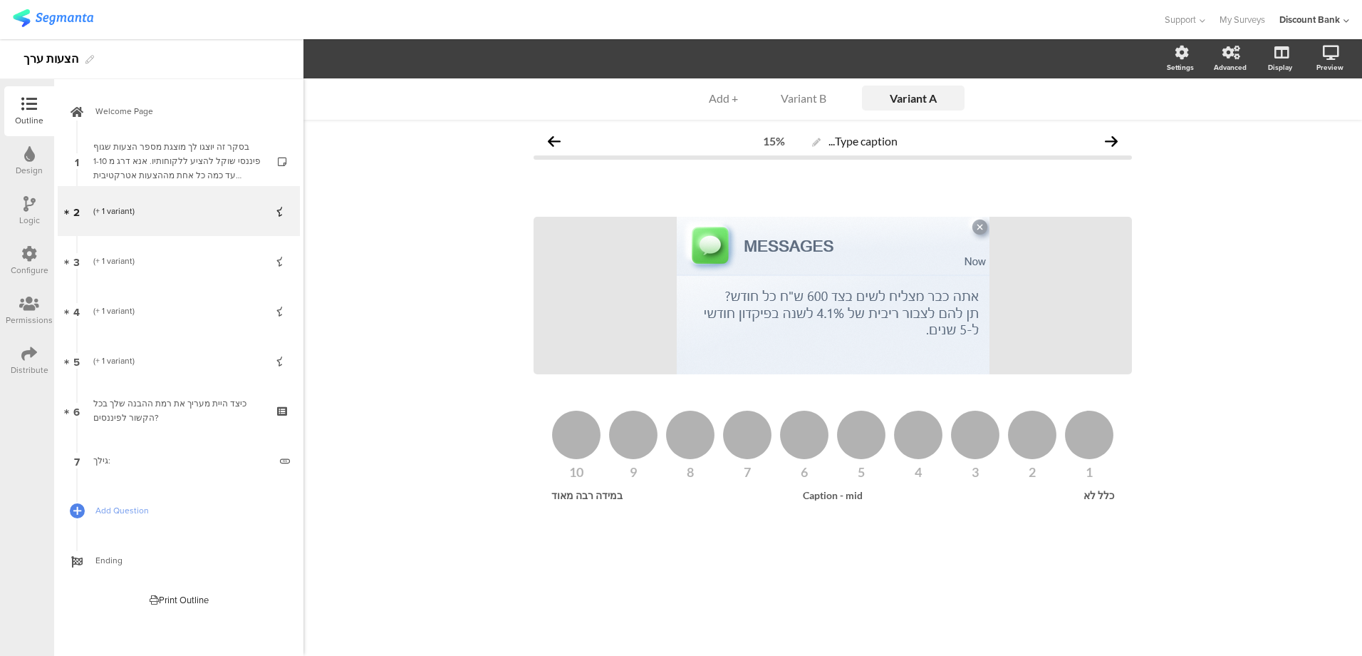
click at [123, 314] on div "(+ 1 variant)" at bounding box center [178, 311] width 170 height 14
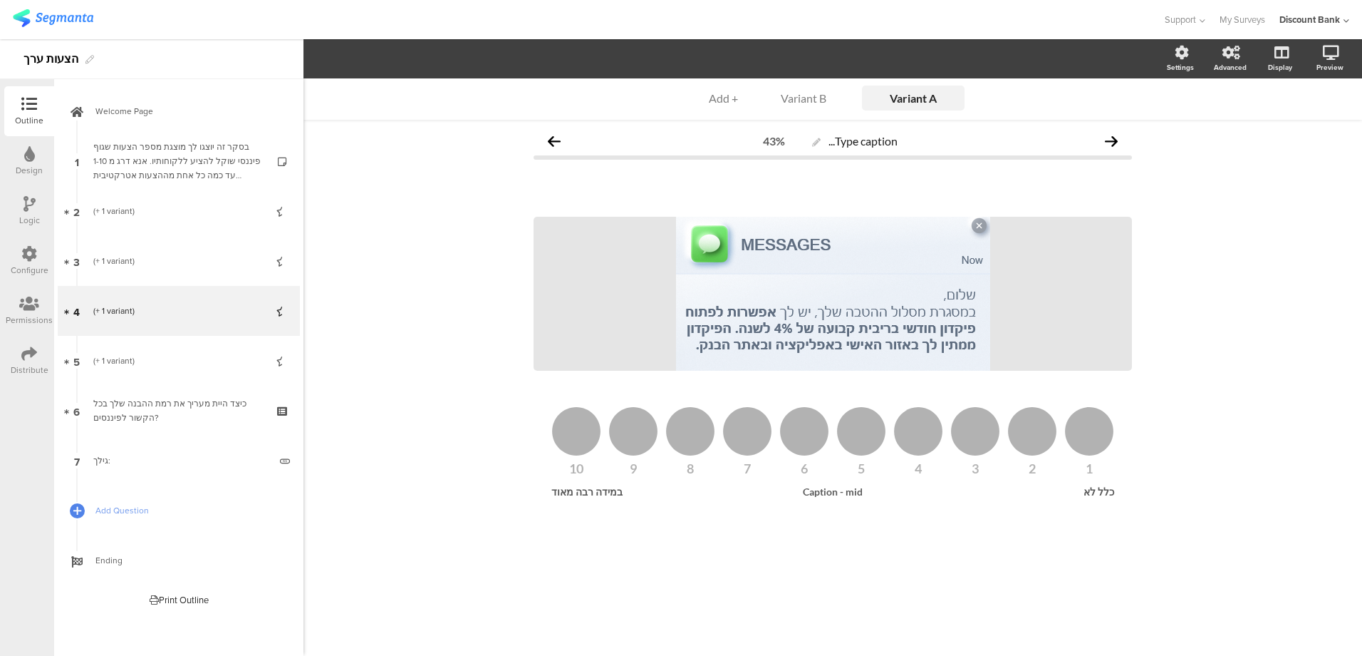
click at [124, 356] on div "(+ 1 variant)" at bounding box center [178, 360] width 170 height 14
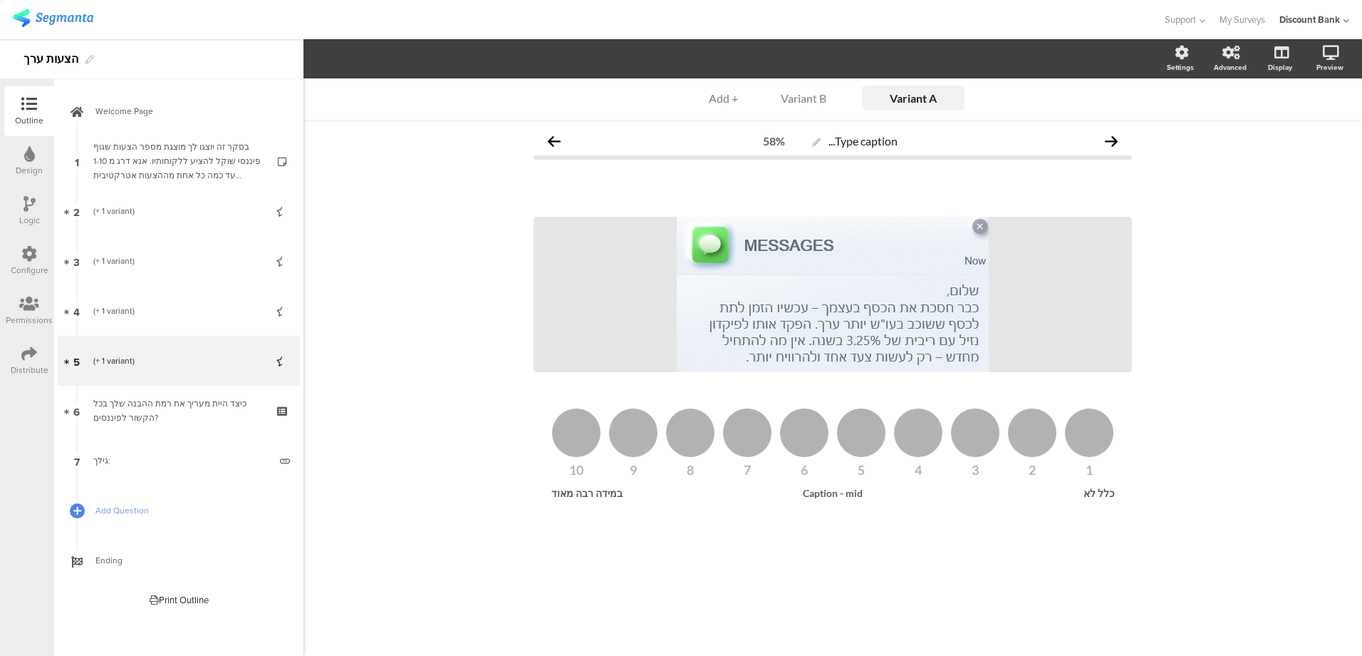
click at [133, 209] on div "(+ 1 variant)" at bounding box center [178, 211] width 170 height 14
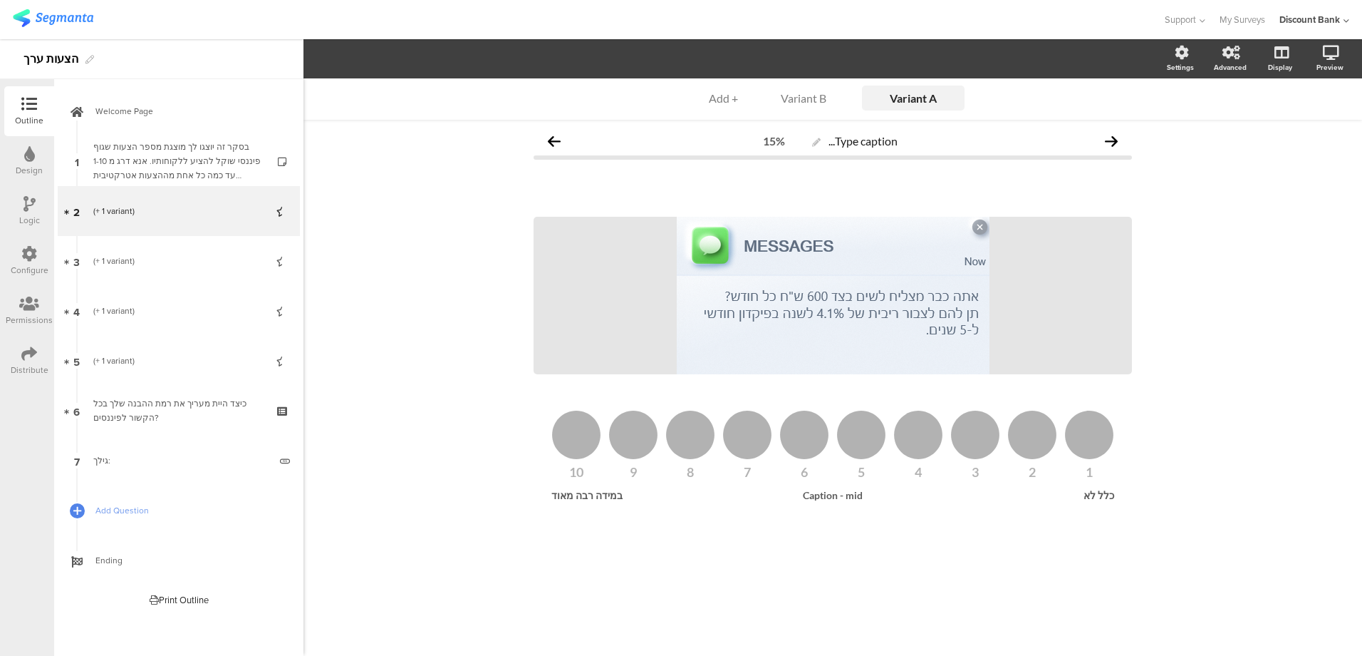
click at [169, 217] on div "(+ 1 variant)" at bounding box center [178, 211] width 170 height 14
click at [181, 209] on div "(+ 1 variant)" at bounding box center [178, 211] width 170 height 14
click at [178, 262] on div "(+ 1 variant)" at bounding box center [178, 261] width 170 height 14
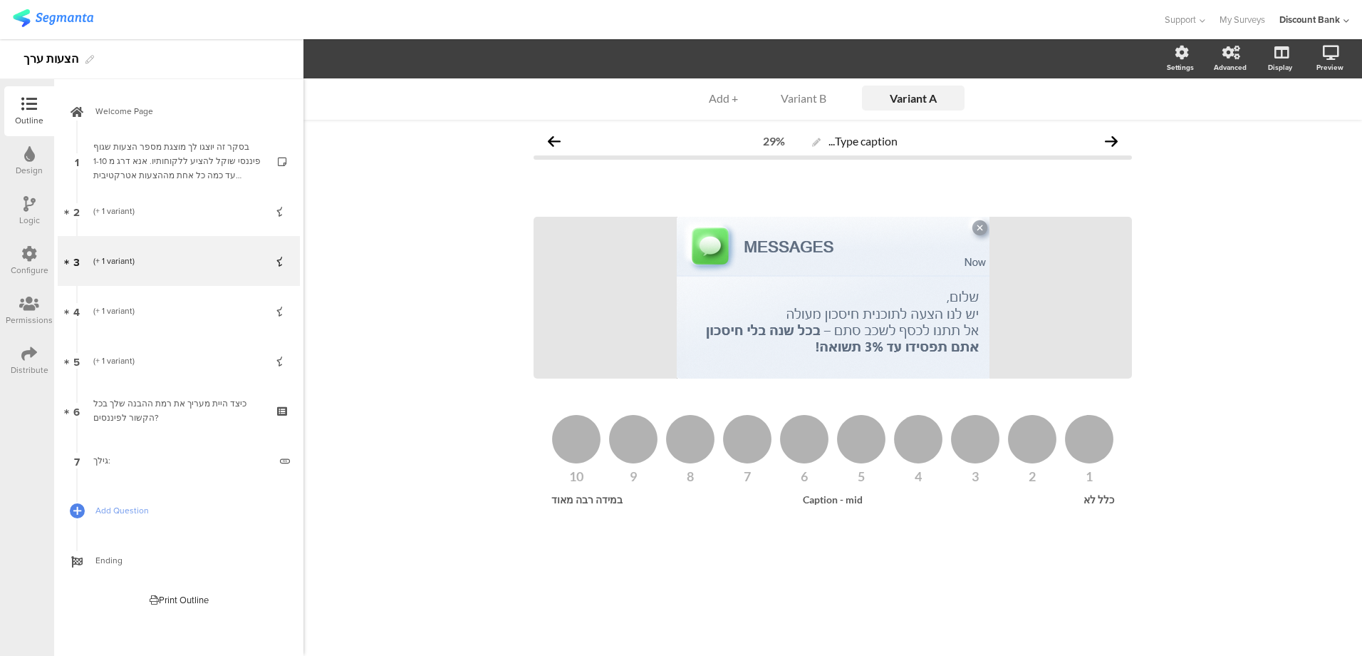
click at [169, 215] on div "(+ 1 variant)" at bounding box center [178, 211] width 170 height 14
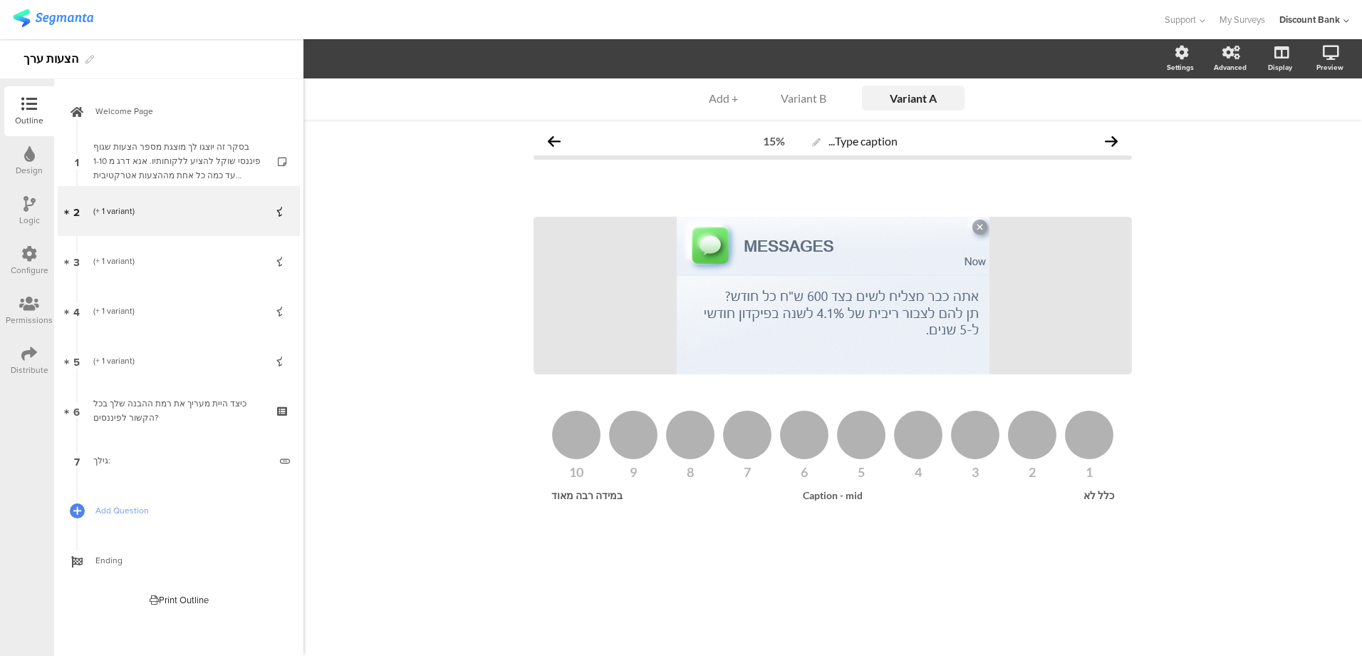
click at [210, 322] on link "4 (+ 1 variant)" at bounding box center [179, 311] width 242 height 50
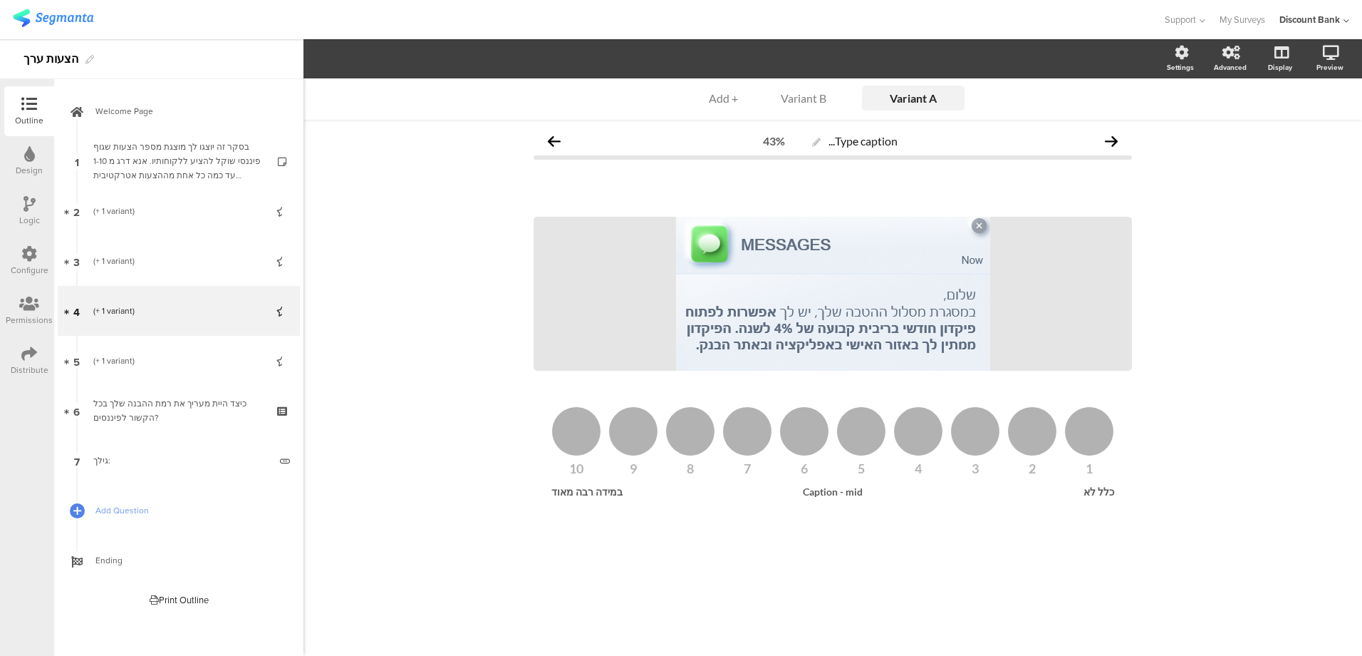
click at [196, 356] on div "(+ 1 variant)" at bounding box center [178, 360] width 170 height 14
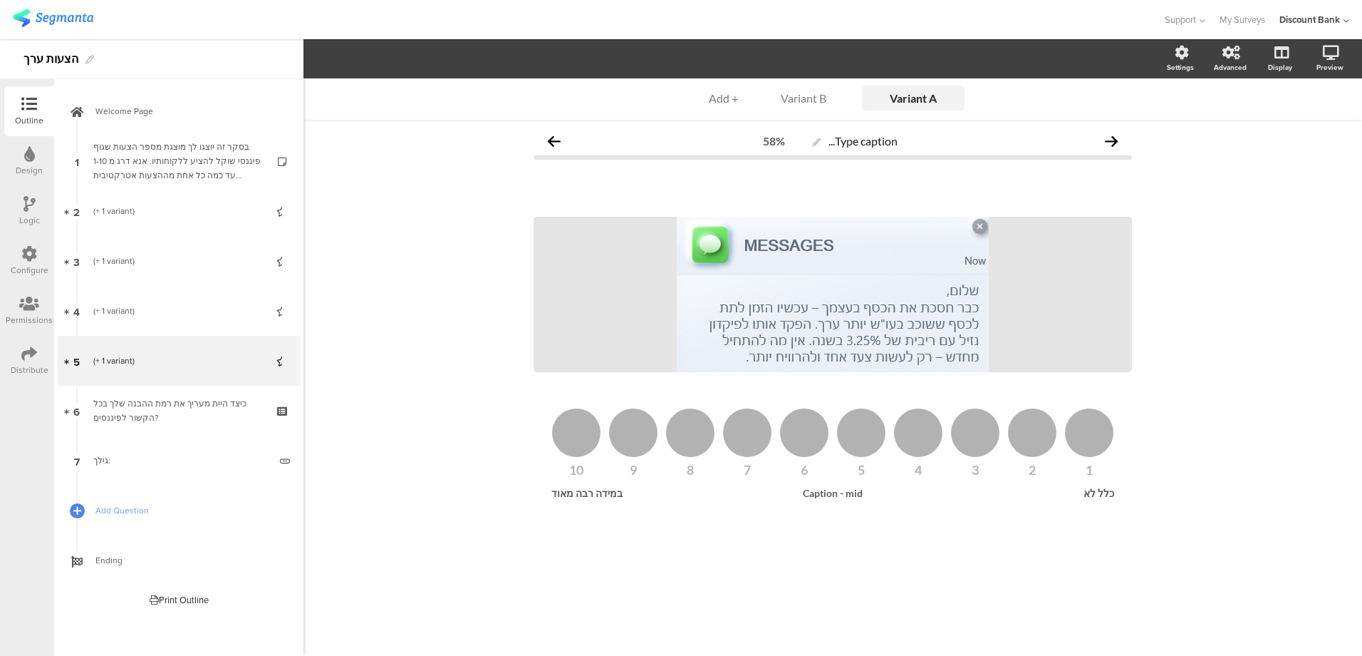
click at [143, 214] on div "(+ 1 variant)" at bounding box center [178, 211] width 170 height 14
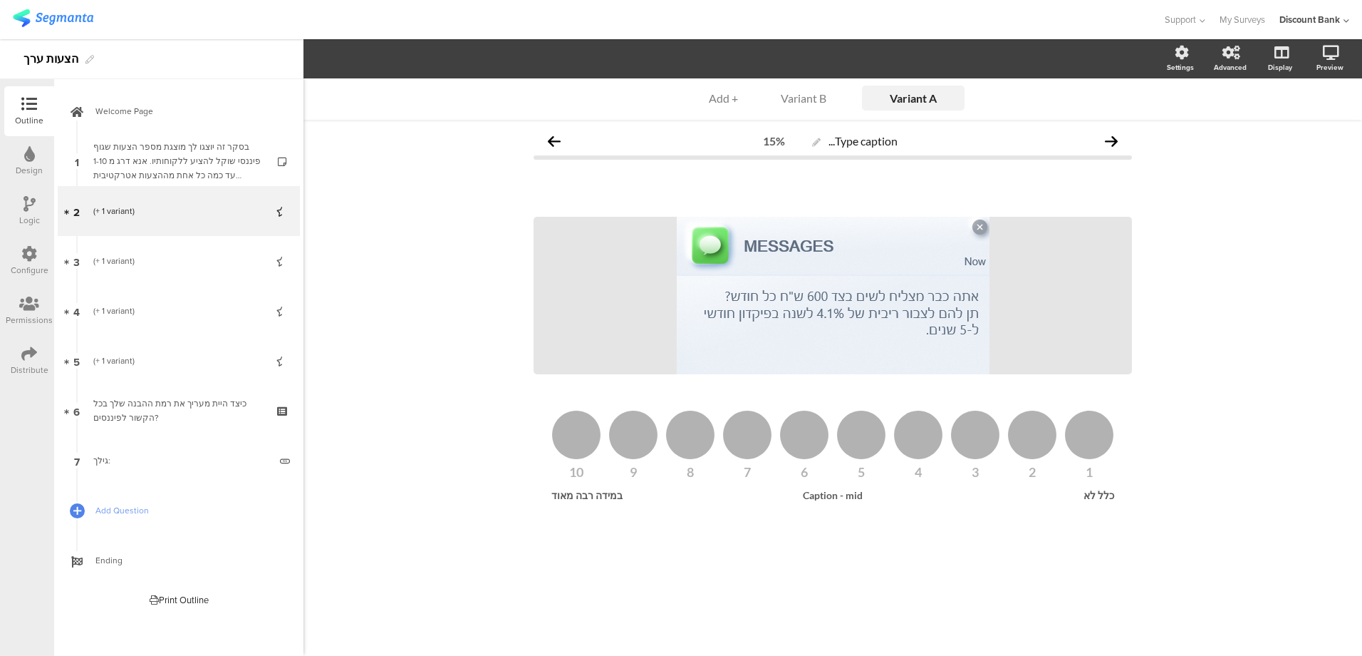
click at [141, 249] on link "3 (+ 1 variant)" at bounding box center [179, 261] width 242 height 50
